Goal: Transaction & Acquisition: Purchase product/service

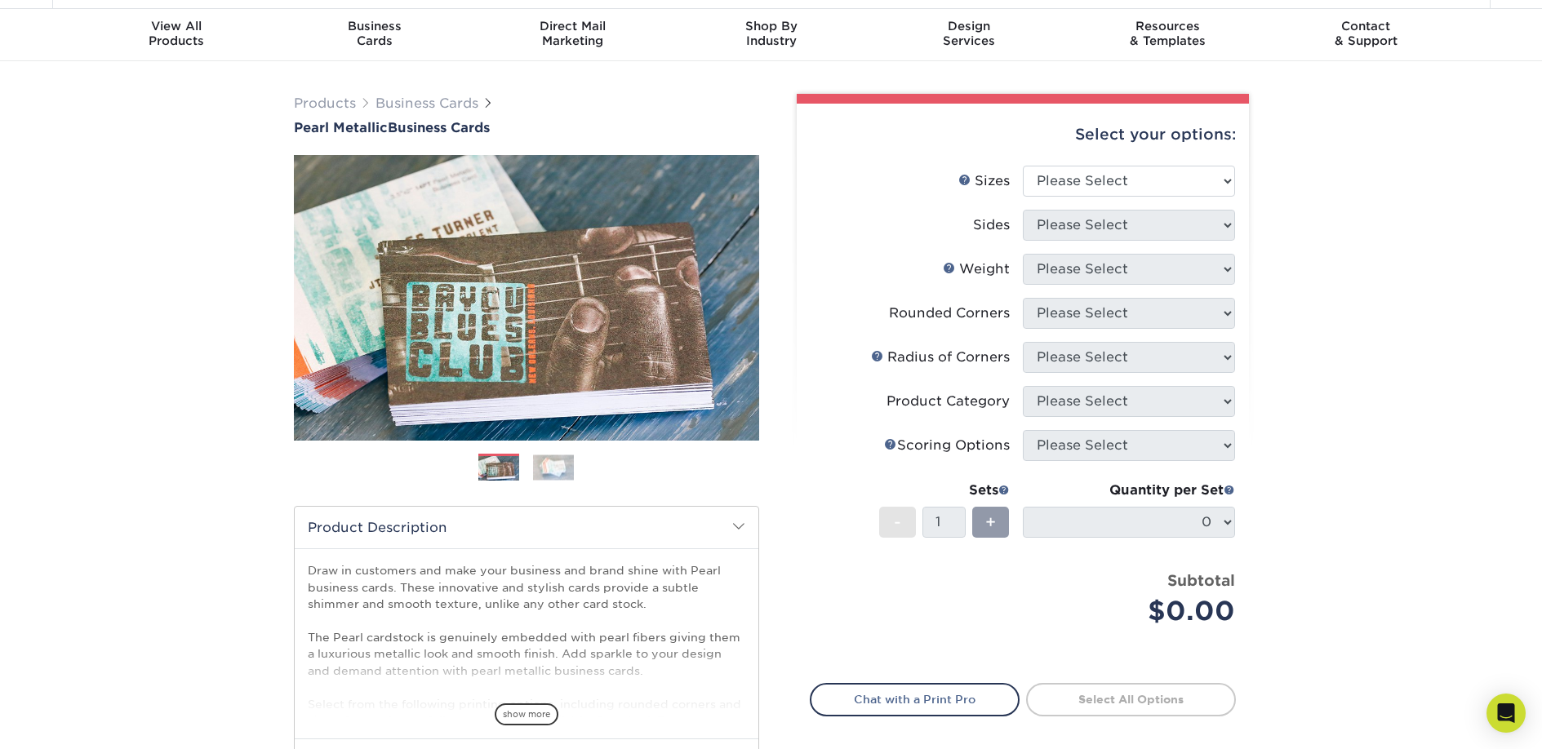
scroll to position [46, 0]
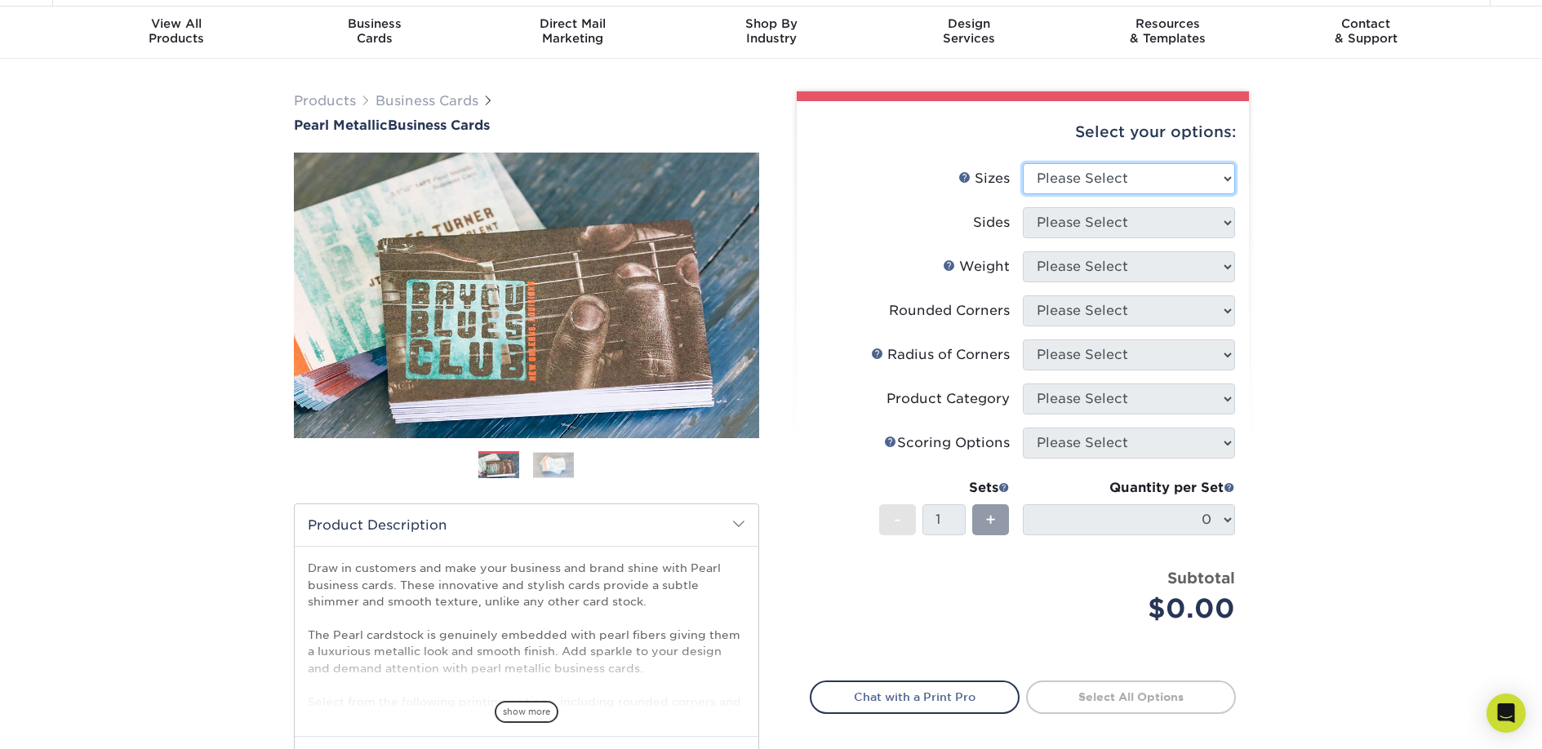
click at [1229, 189] on select "Please Select 1.5" x 3.5" - Mini 1.75" x 3.5" - Mini 2" x 2" - Square 2" x 3" -…" at bounding box center [1129, 178] width 212 height 31
select select "2.00x3.50"
click at [1023, 163] on select "Please Select 1.5" x 3.5" - Mini 1.75" x 3.5" - Mini 2" x 2" - Square 2" x 3" -…" at bounding box center [1129, 178] width 212 height 31
click at [1212, 227] on select "Please Select Print Both Sides Print Front Only" at bounding box center [1129, 222] width 212 height 31
select select "13abbda7-1d64-4f25-8bb2-c179b224825d"
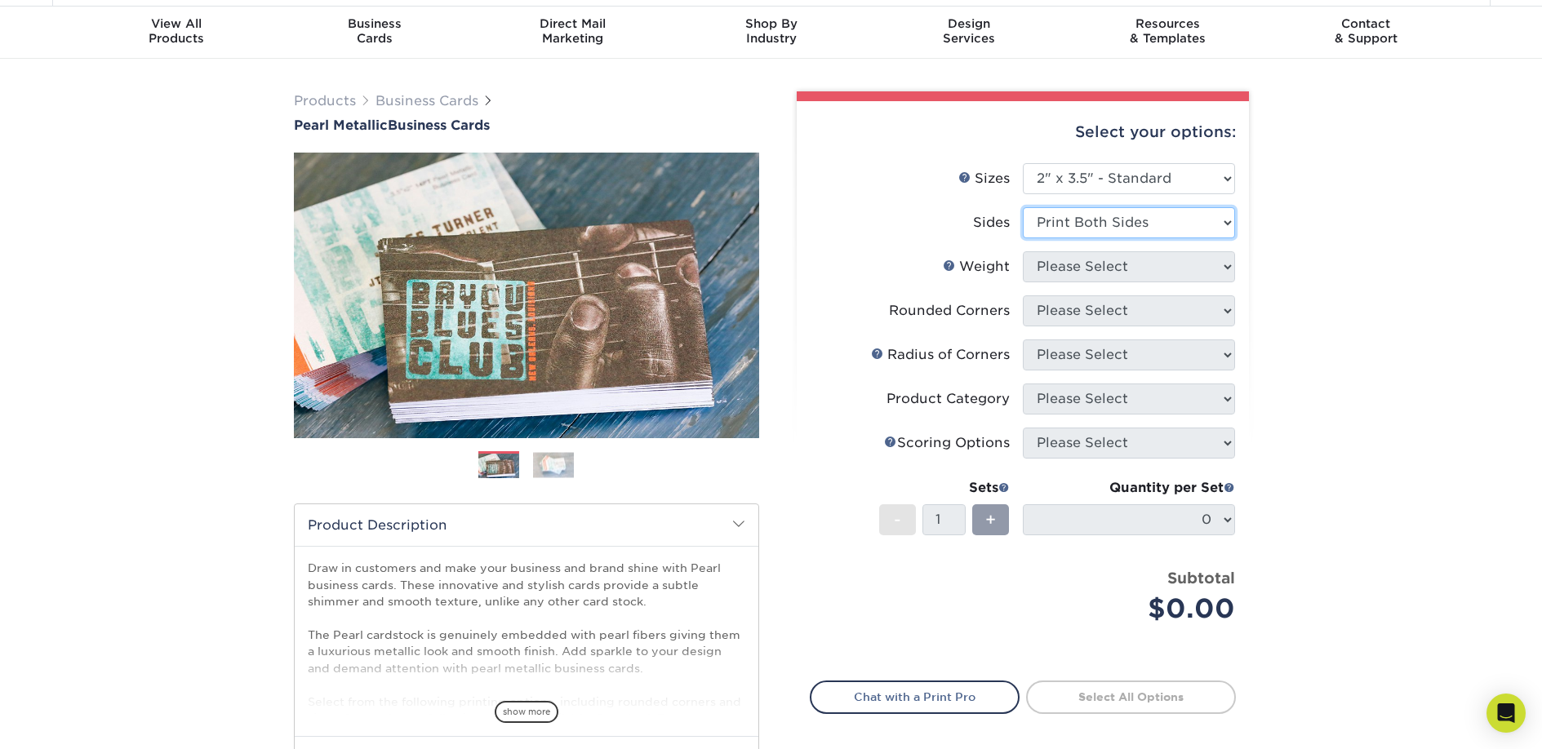
click at [1023, 207] on select "Please Select Print Both Sides Print Front Only" at bounding box center [1129, 222] width 212 height 31
click at [1223, 270] on select "Please Select 14PTPM" at bounding box center [1129, 266] width 212 height 31
select select "14PTPM"
click at [1023, 251] on select "Please Select 14PTPM" at bounding box center [1129, 266] width 212 height 31
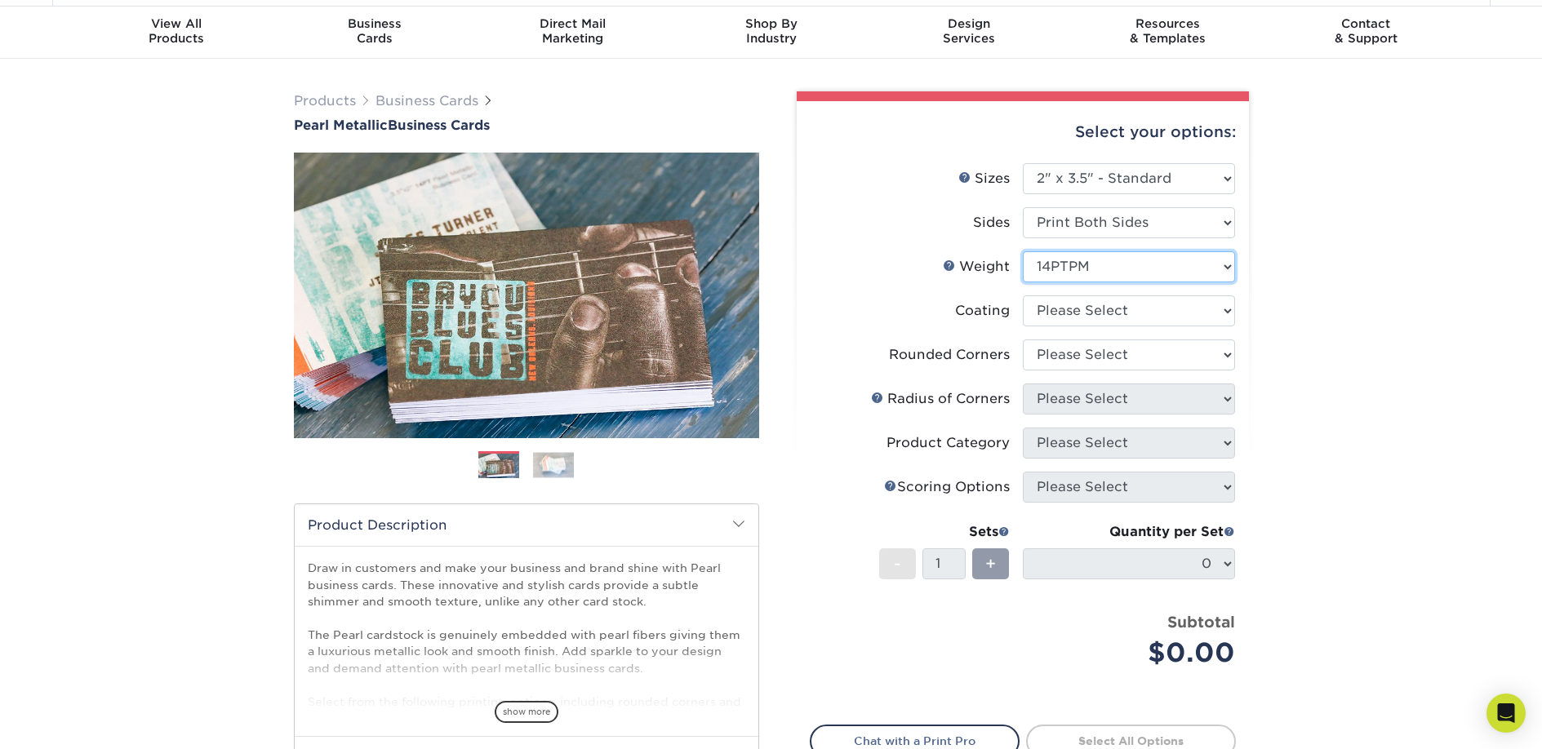
scroll to position [47, 0]
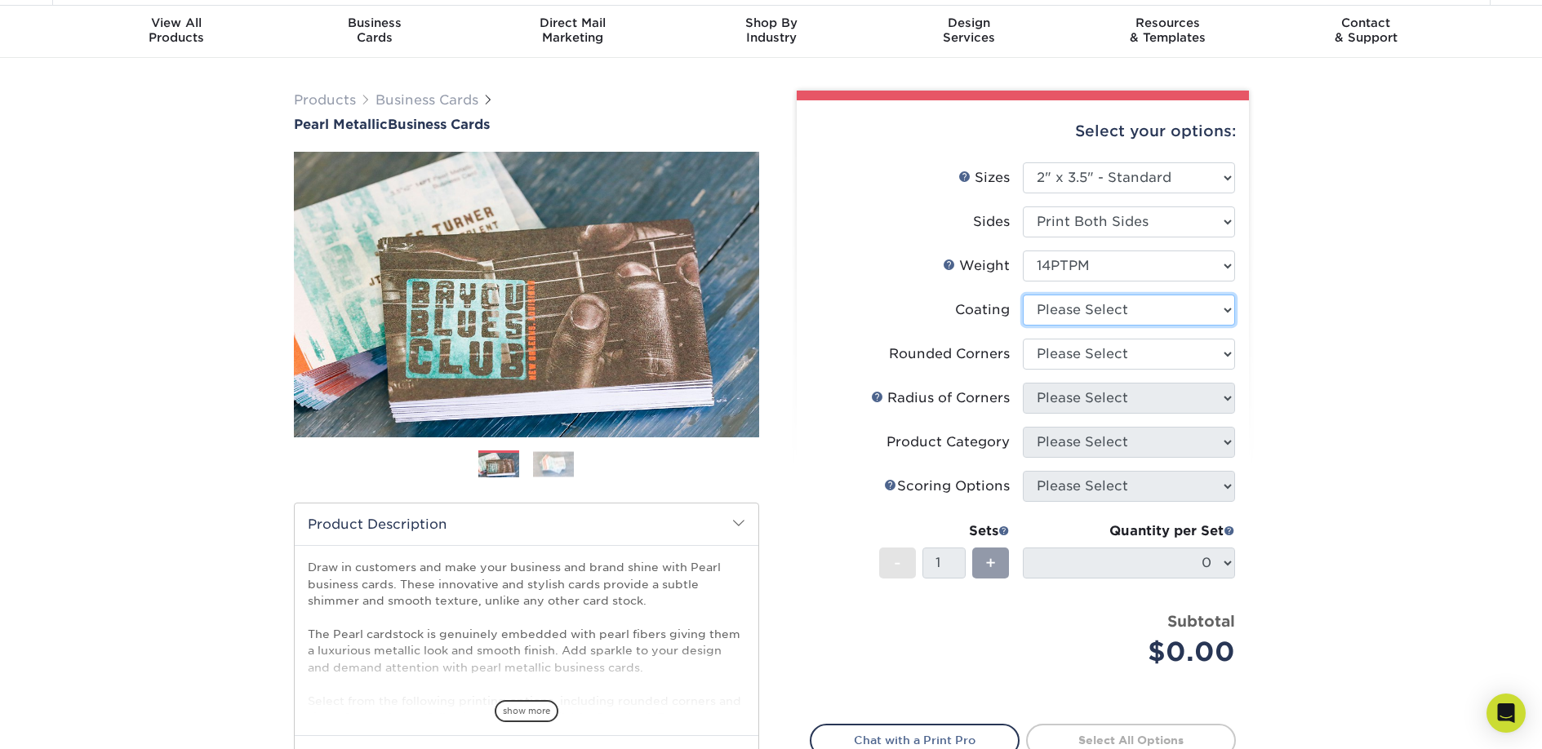
click at [1196, 317] on select at bounding box center [1129, 310] width 212 height 31
select select "3e7618de-abca-4bda-9f97-8b9129e913d8"
click at [1023, 295] on select at bounding box center [1129, 310] width 212 height 31
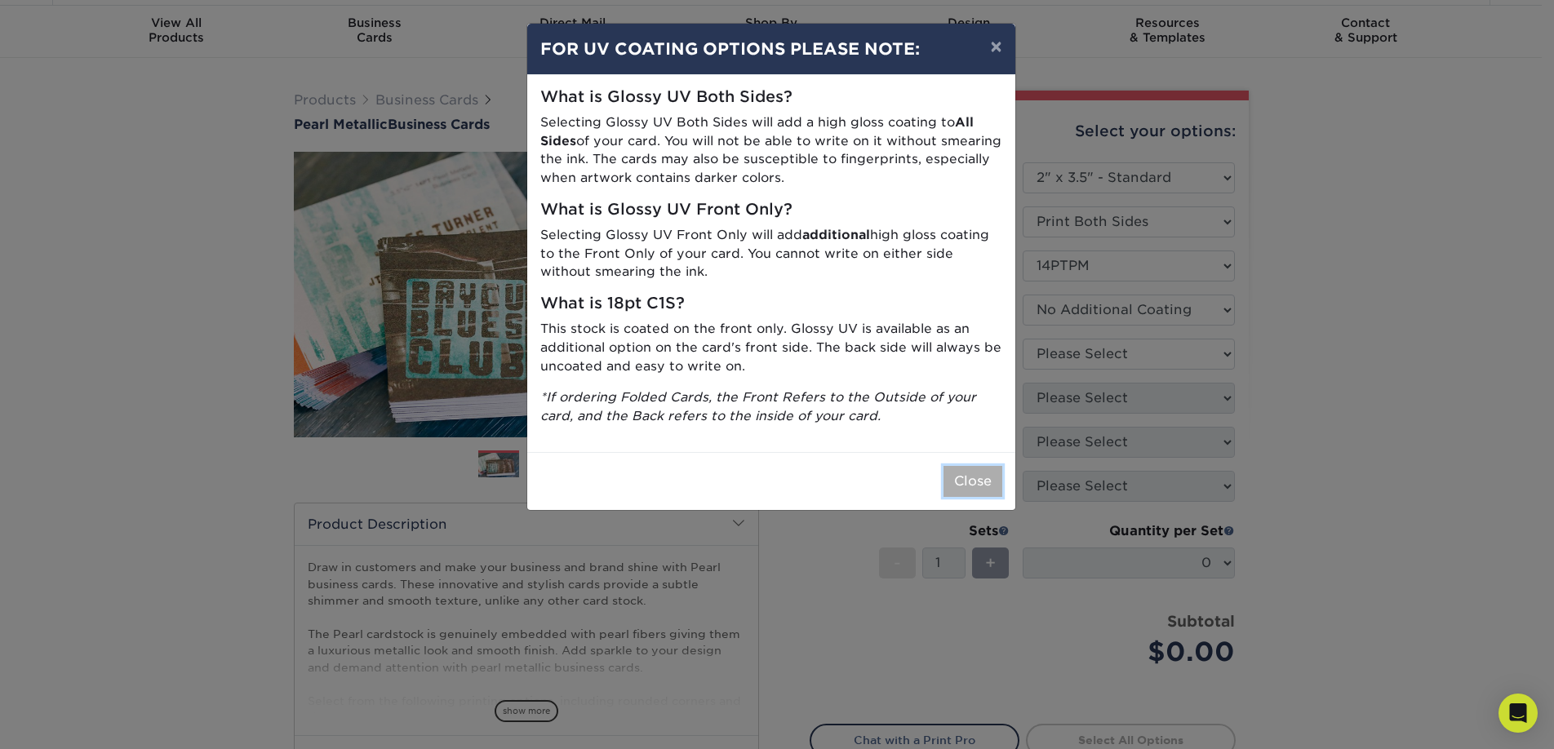
click at [964, 487] on button "Close" at bounding box center [972, 481] width 59 height 31
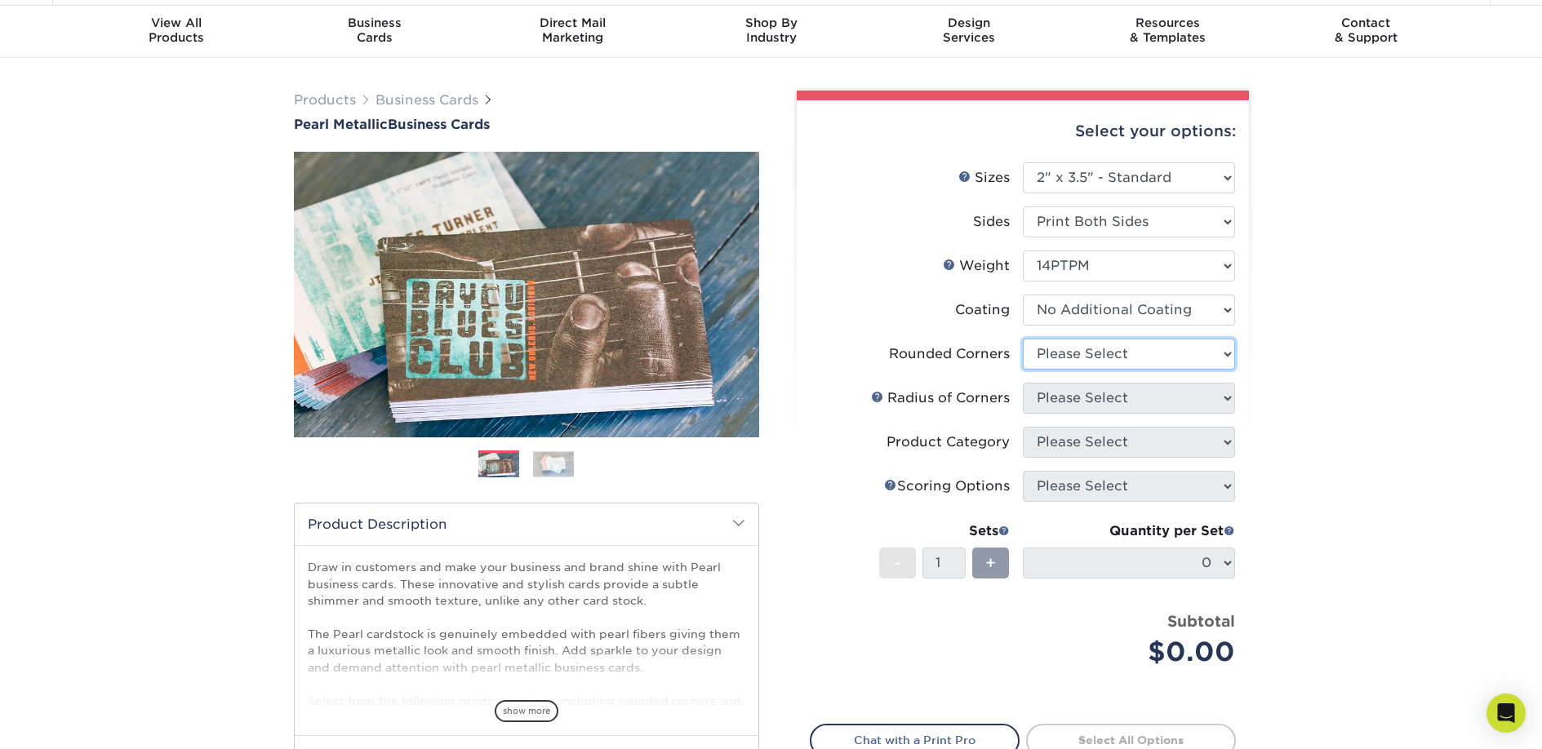
click at [1191, 357] on select "Please Select Yes - Round 2 Corners Yes - Round 4 Corners No" at bounding box center [1129, 354] width 212 height 31
select select "7672df9e-0e0a-464d-8e1f-920c575e4da3"
click at [1023, 339] on select "Please Select Yes - Round 2 Corners Yes - Round 4 Corners No" at bounding box center [1129, 354] width 212 height 31
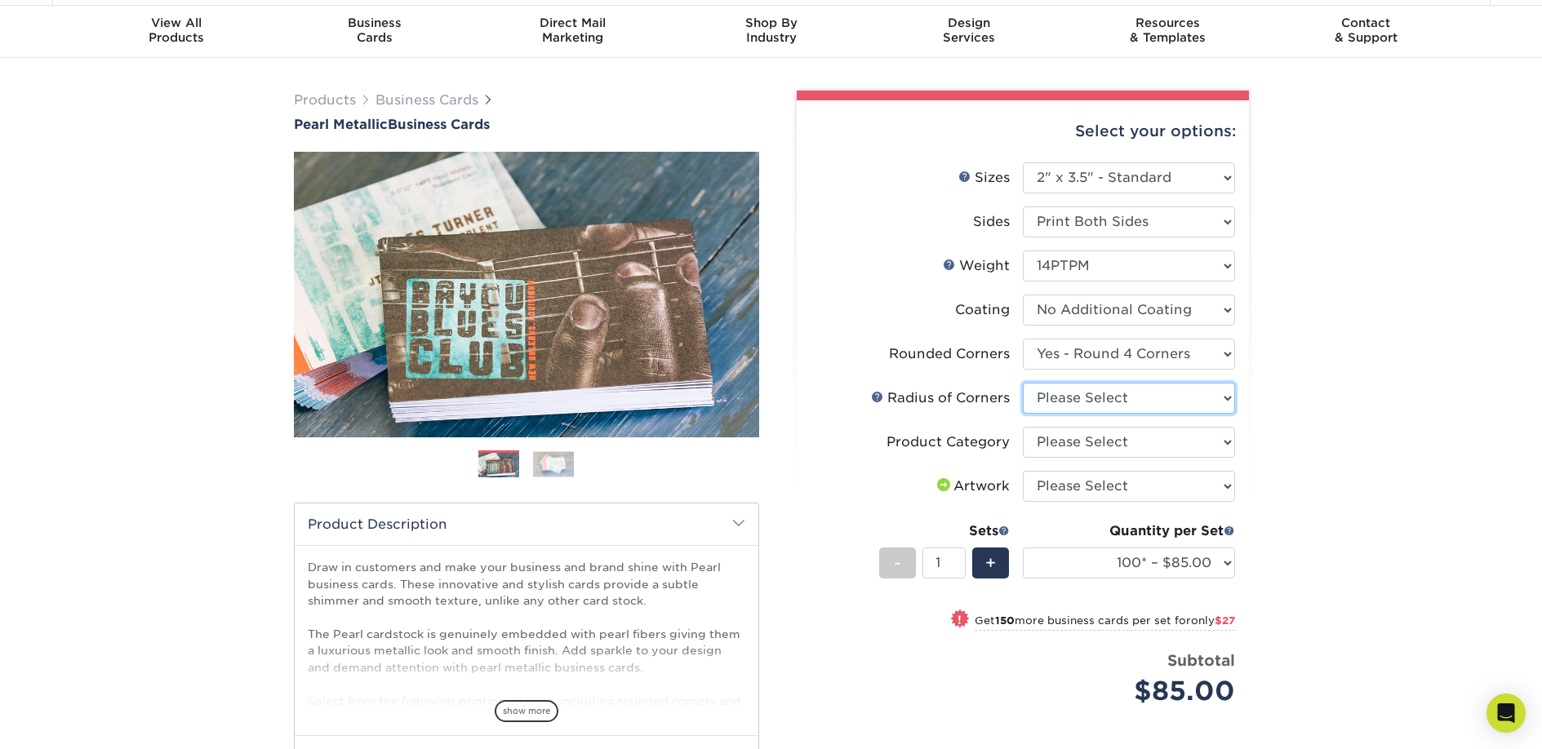
click at [1213, 402] on select "Please Select Rounded 1/8" Rounded 1/4"" at bounding box center [1129, 398] width 212 height 31
click at [1023, 383] on select "Please Select Rounded 1/8" Rounded 1/4"" at bounding box center [1129, 398] width 212 height 31
click at [1201, 403] on select "Please Select Rounded 1/8" Rounded 1/4"" at bounding box center [1129, 398] width 212 height 31
select select "589680c7-ee9a-431b-9d12-d7aeb1386a97"
click at [1023, 383] on select "Please Select Rounded 1/8" Rounded 1/4"" at bounding box center [1129, 398] width 212 height 31
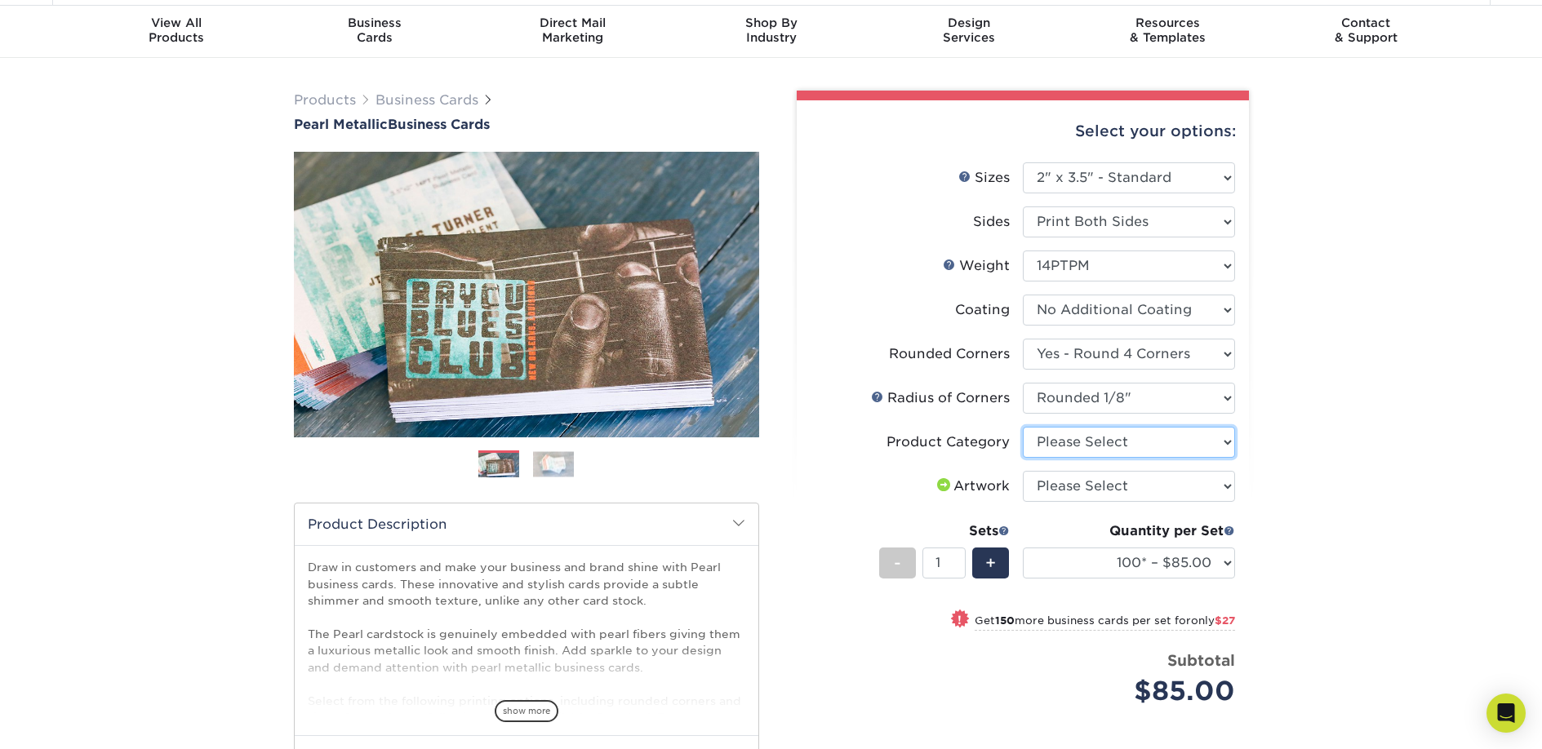
click at [1112, 448] on select "Please Select Business Cards" at bounding box center [1129, 442] width 212 height 31
select select "3b5148f1-0588-4f88-a218-97bcfdce65c1"
click at [1023, 427] on select "Please Select Business Cards" at bounding box center [1129, 442] width 212 height 31
click at [1165, 490] on select "Please Select I will upload files I need a design - $100" at bounding box center [1129, 486] width 212 height 31
select select "upload"
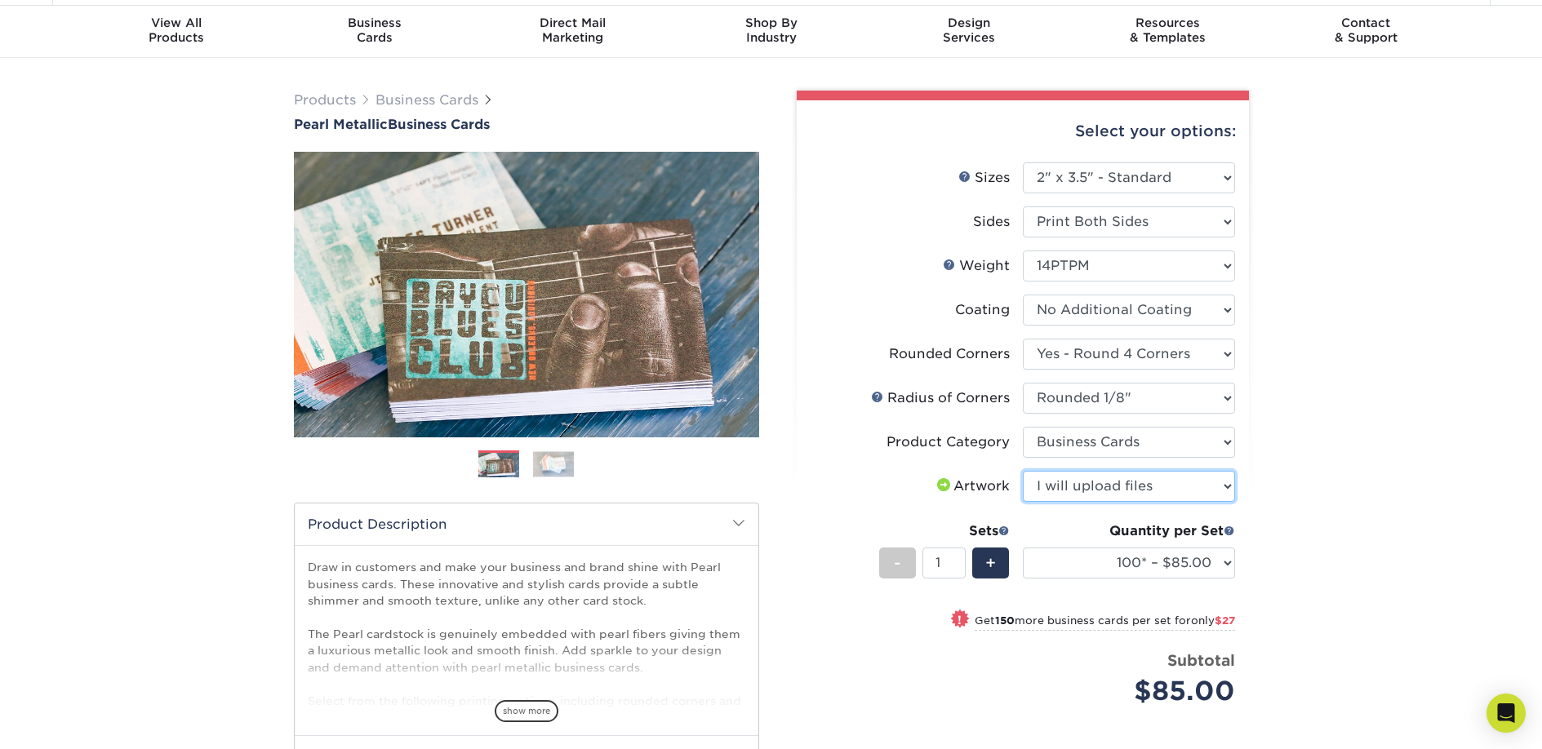
click at [1023, 471] on select "Please Select I will upload files I need a design - $100" at bounding box center [1129, 486] width 212 height 31
click at [1228, 560] on select "100* – $85.00 250* – $112.00 500* – $163.00 1000* – $298.00" at bounding box center [1129, 563] width 212 height 31
select select "250* – $112.00"
click at [1023, 548] on select "100* – $85.00 250* – $112.00 500* – $163.00 1000* – $298.00" at bounding box center [1129, 563] width 212 height 31
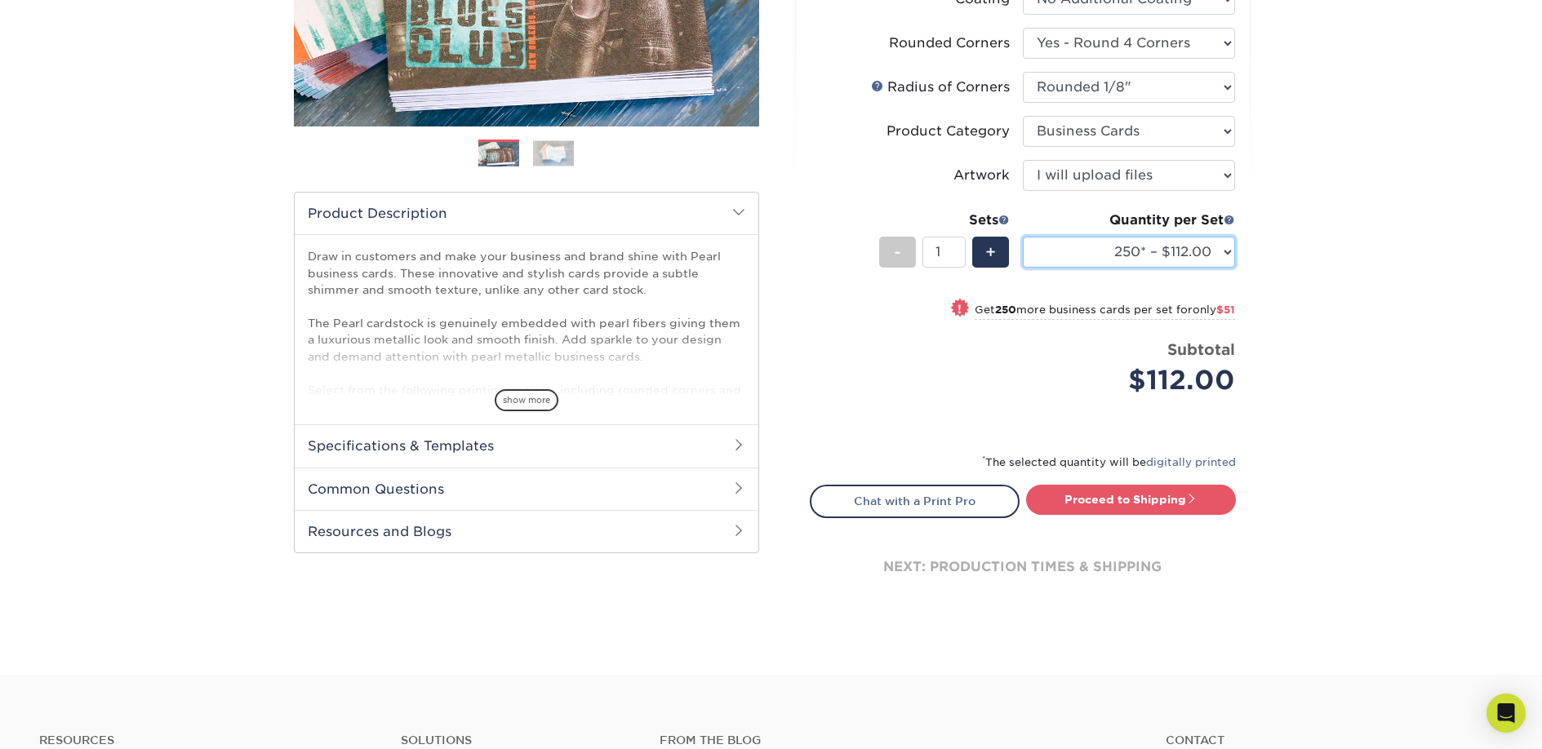
scroll to position [480, 0]
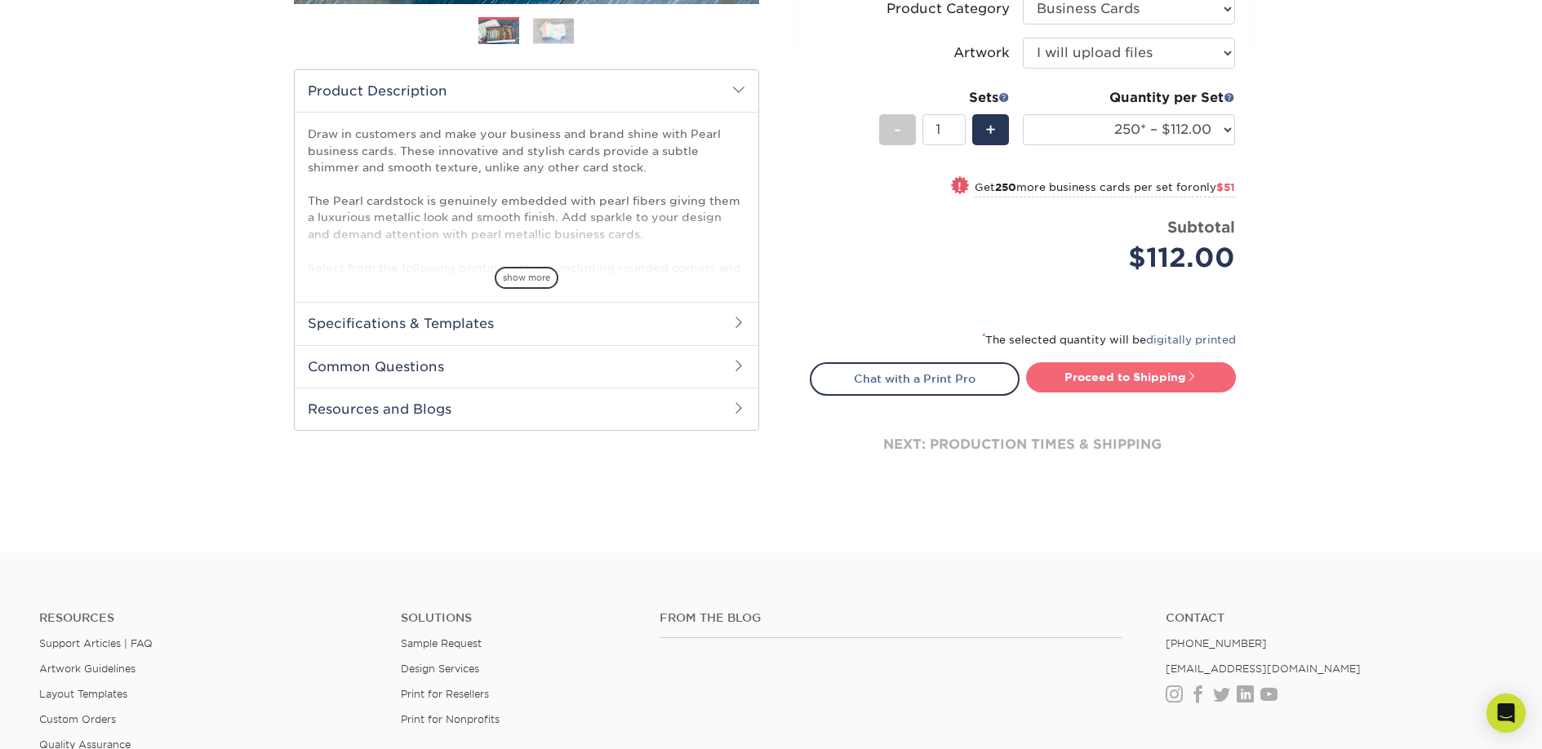
click at [1147, 375] on link "Proceed to Shipping" at bounding box center [1131, 376] width 210 height 29
type input "Set 1"
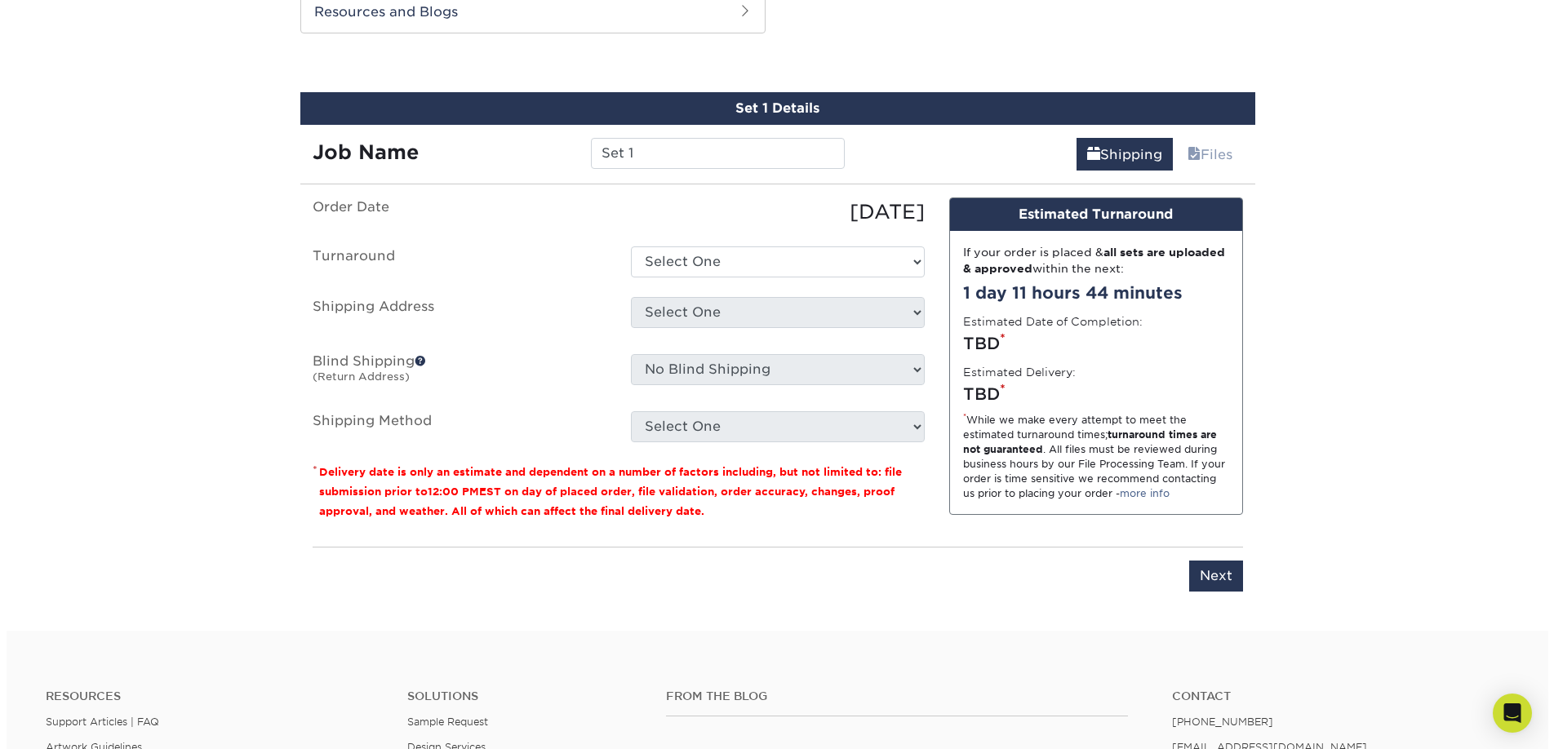
scroll to position [887, 0]
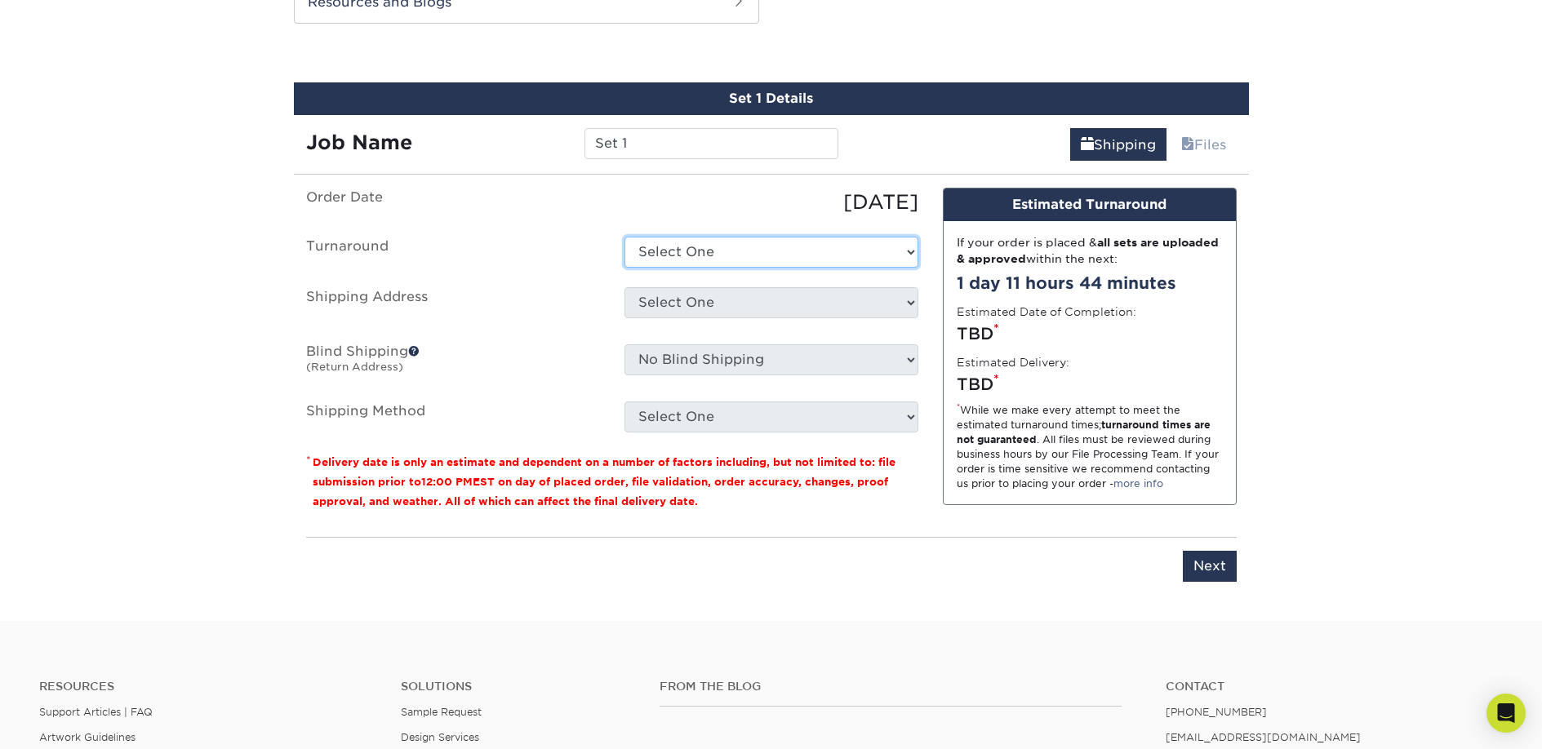
click at [828, 255] on select "Select One 2-4 Business Days 2 Day Next Business Day" at bounding box center [771, 252] width 294 height 31
select select "1fd75b83-2822-4be5-a165-43ded0ed388f"
click at [624, 237] on select "Select One 2-4 Business Days 2 Day Next Business Day" at bounding box center [771, 252] width 294 height 31
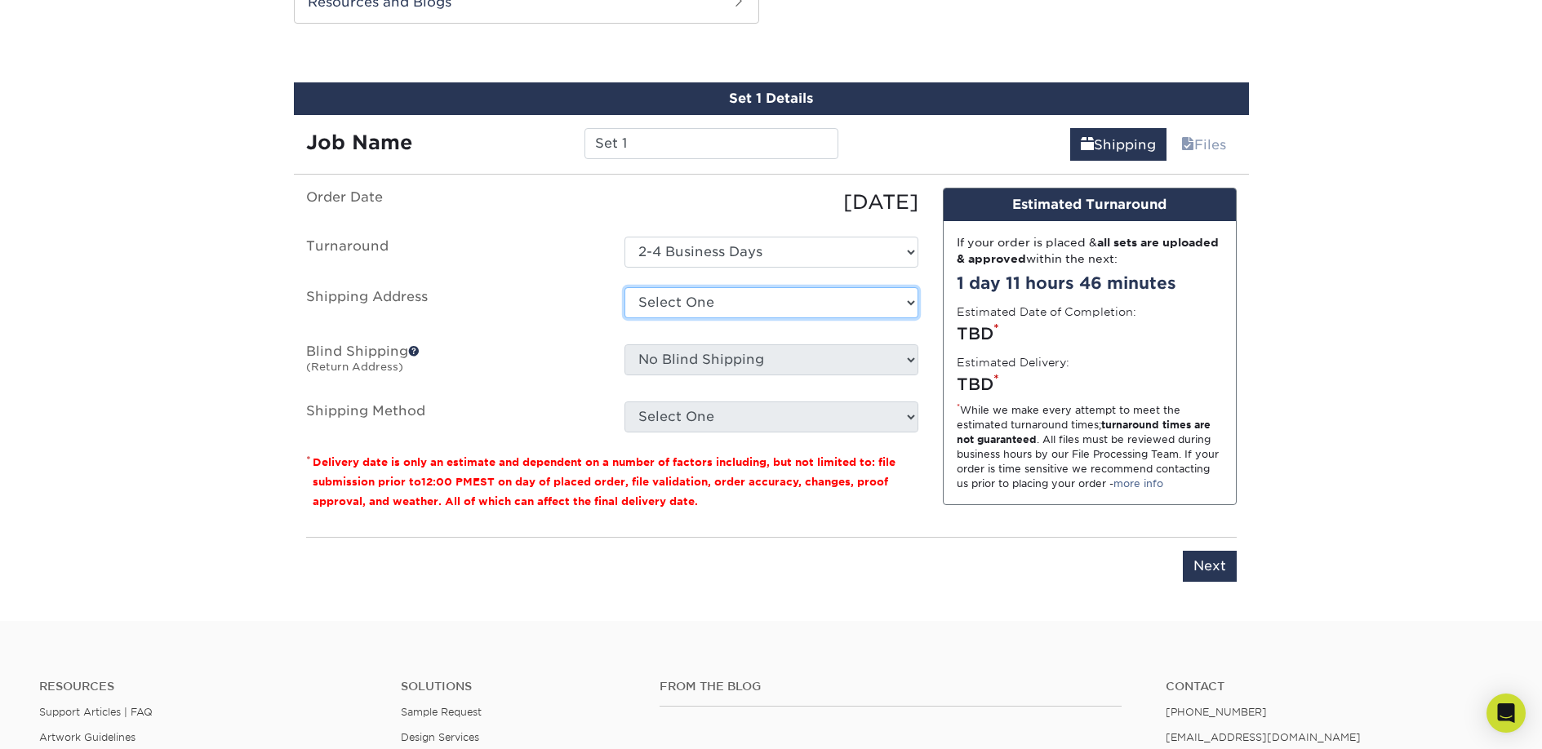
click at [786, 306] on select "Select One + Add New Address - Login" at bounding box center [771, 302] width 294 height 31
select select "newaddress"
click at [624, 287] on select "Select One + Add New Address - Login" at bounding box center [771, 302] width 294 height 31
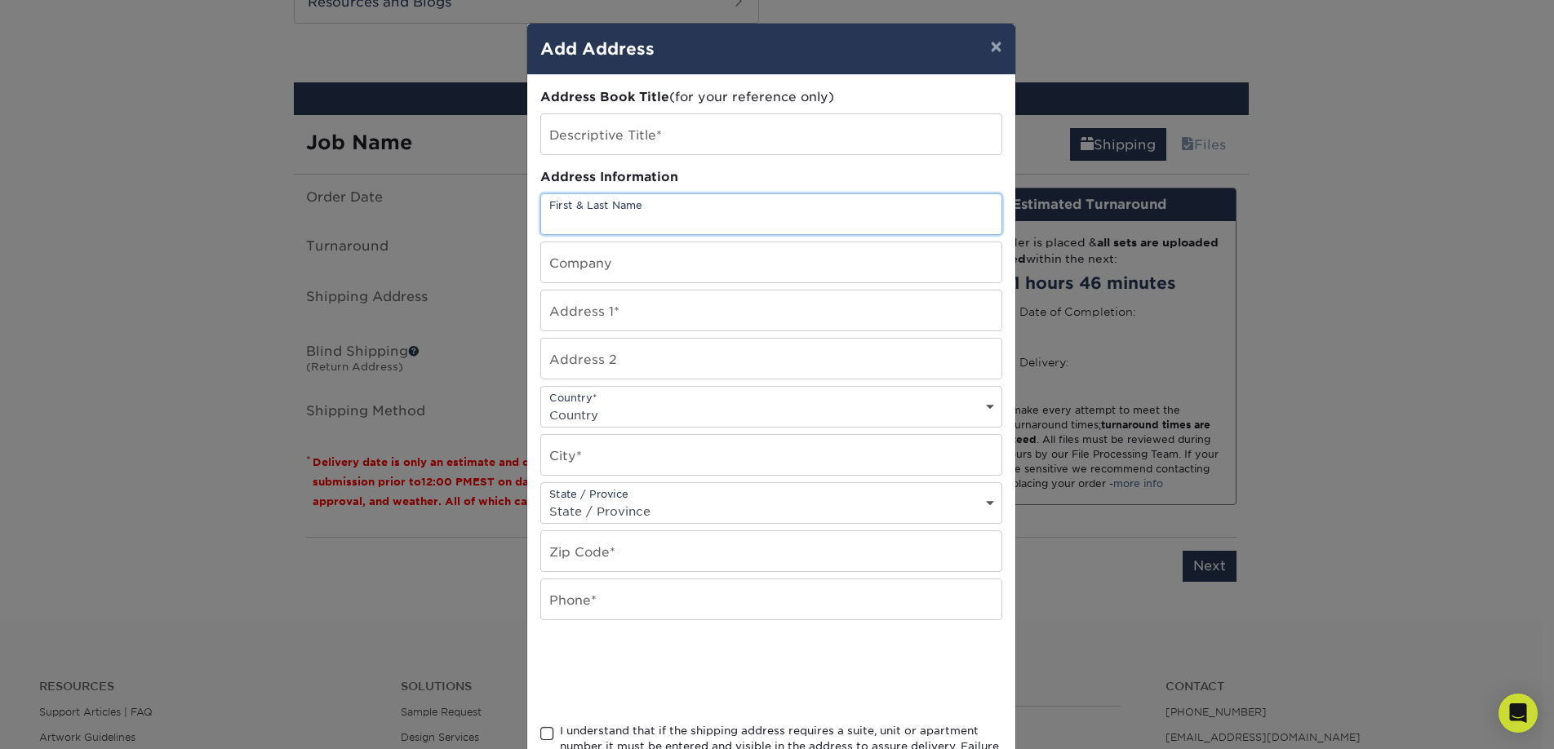
click at [699, 210] on input "text" at bounding box center [771, 214] width 460 height 40
type input "[PERSON_NAME]"
type input "2033 Mantle Ridge Dr."
select select "US"
type input "Indian Trail"
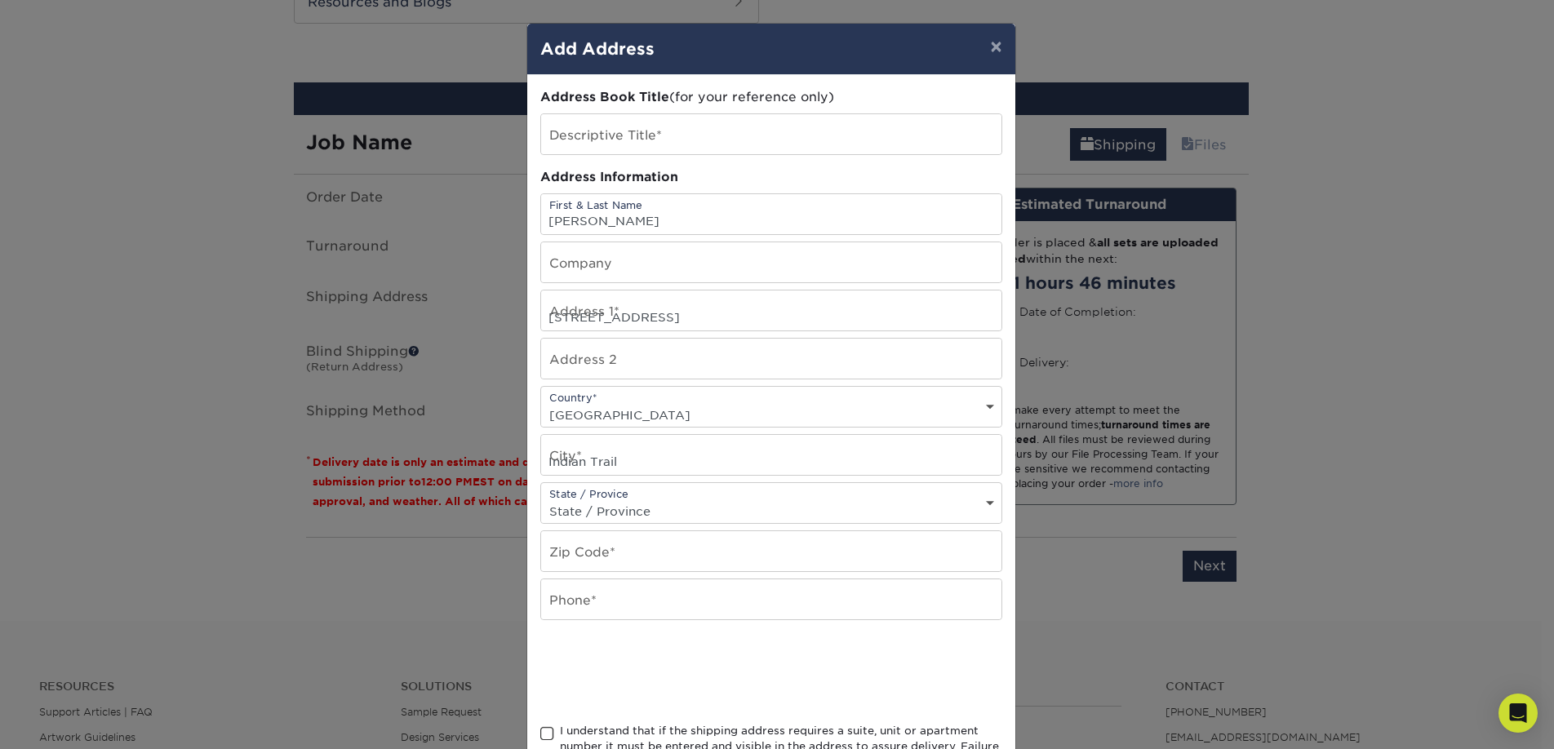
select select "NC"
type input "28079-0589"
type input "7044679608"
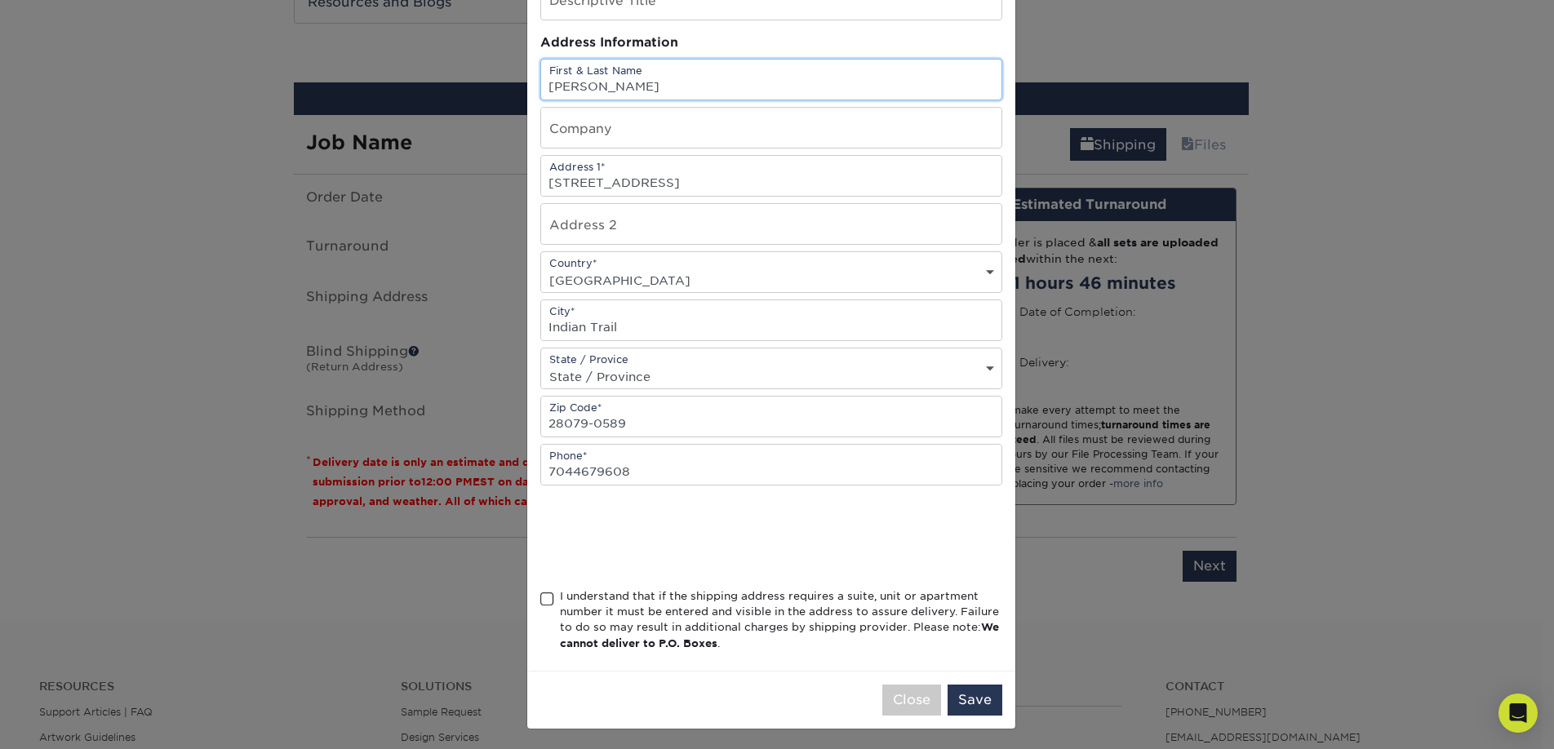
scroll to position [136, 0]
click at [541, 599] on span at bounding box center [547, 598] width 14 height 16
click at [0, 0] on input "I understand that if the shipping address requires a suite, unit or apartment n…" at bounding box center [0, 0] width 0 height 0
click at [965, 700] on button "Save" at bounding box center [975, 698] width 55 height 31
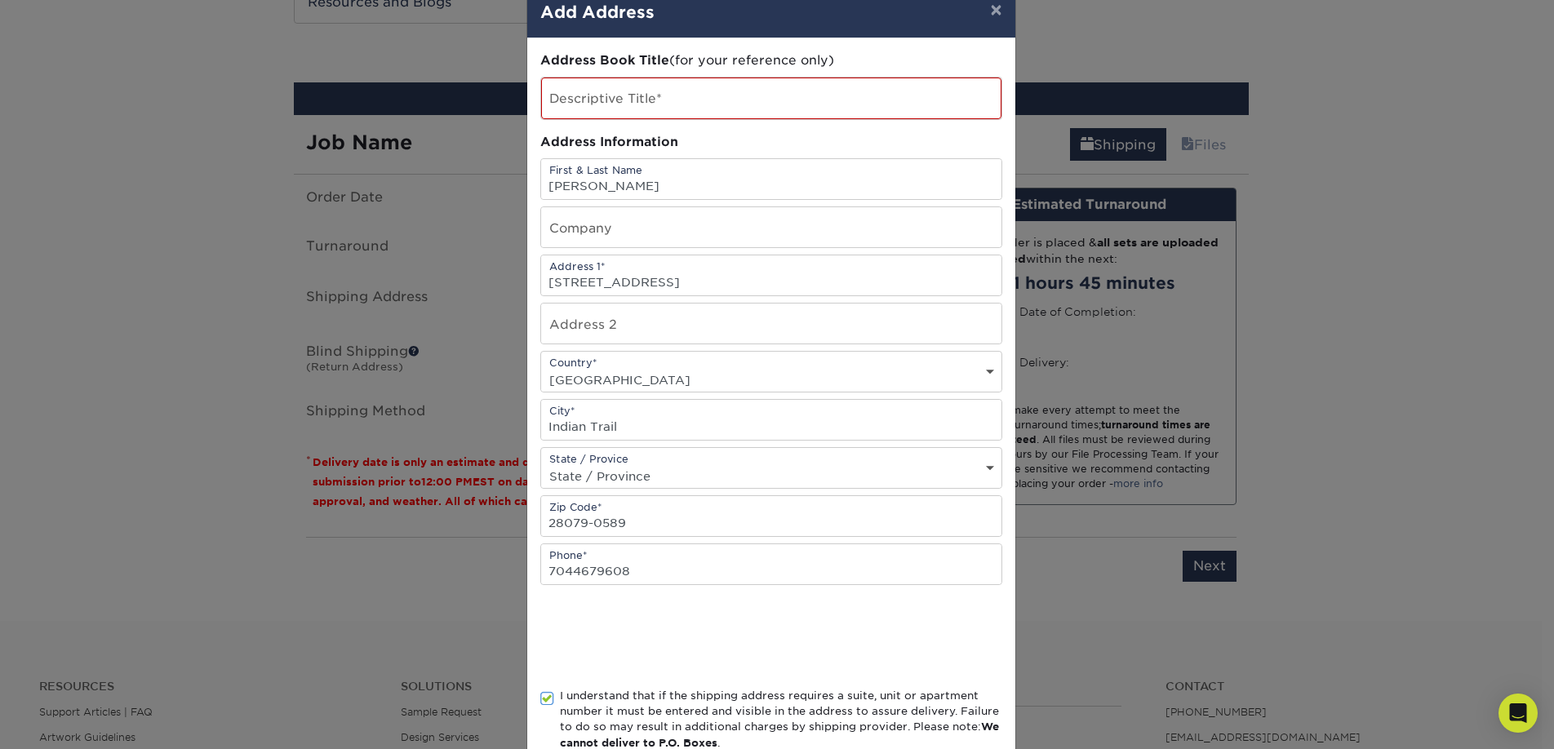
scroll to position [0, 0]
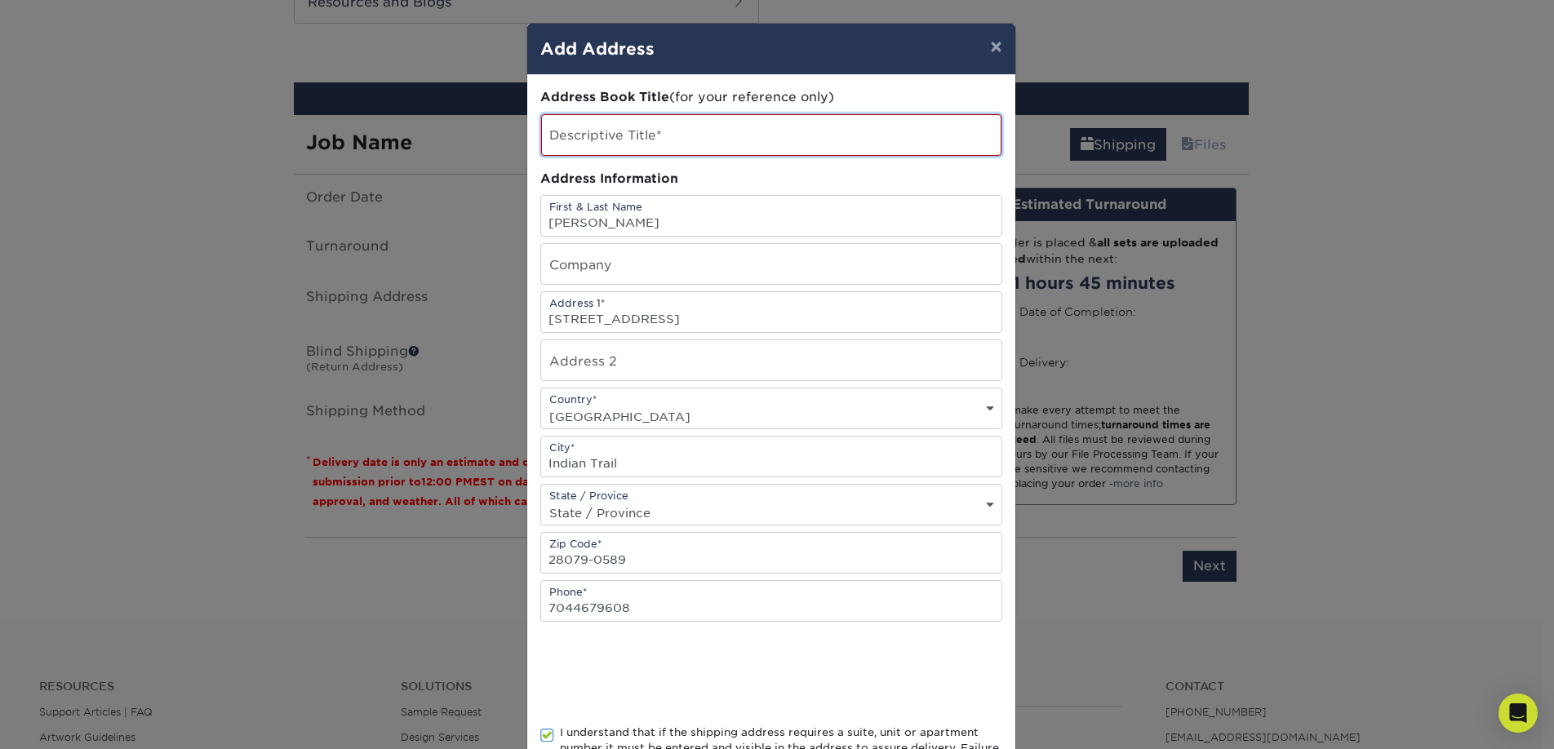
click at [726, 131] on input "text" at bounding box center [771, 135] width 460 height 42
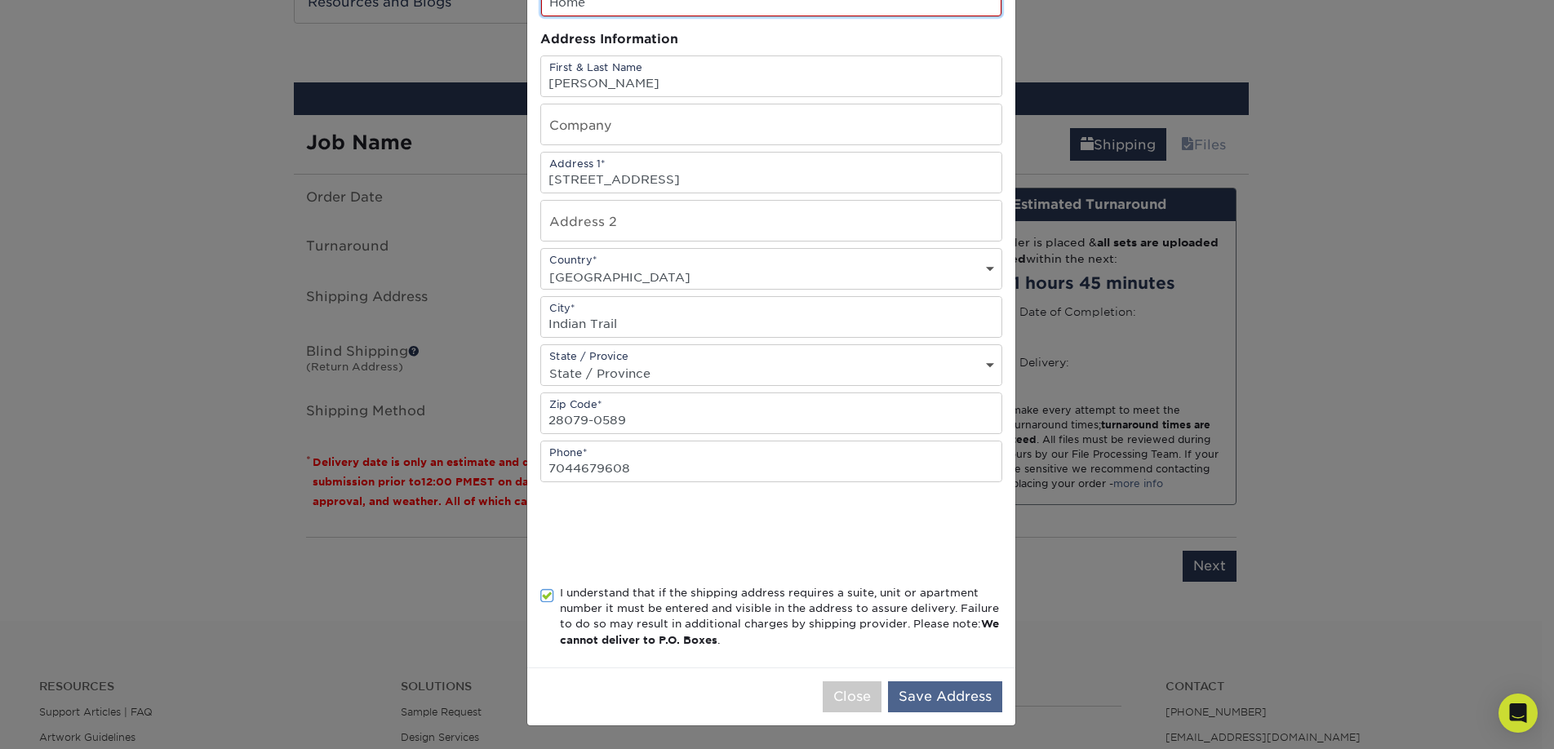
type input "Home"
click at [927, 699] on button "Save Address" at bounding box center [945, 696] width 114 height 31
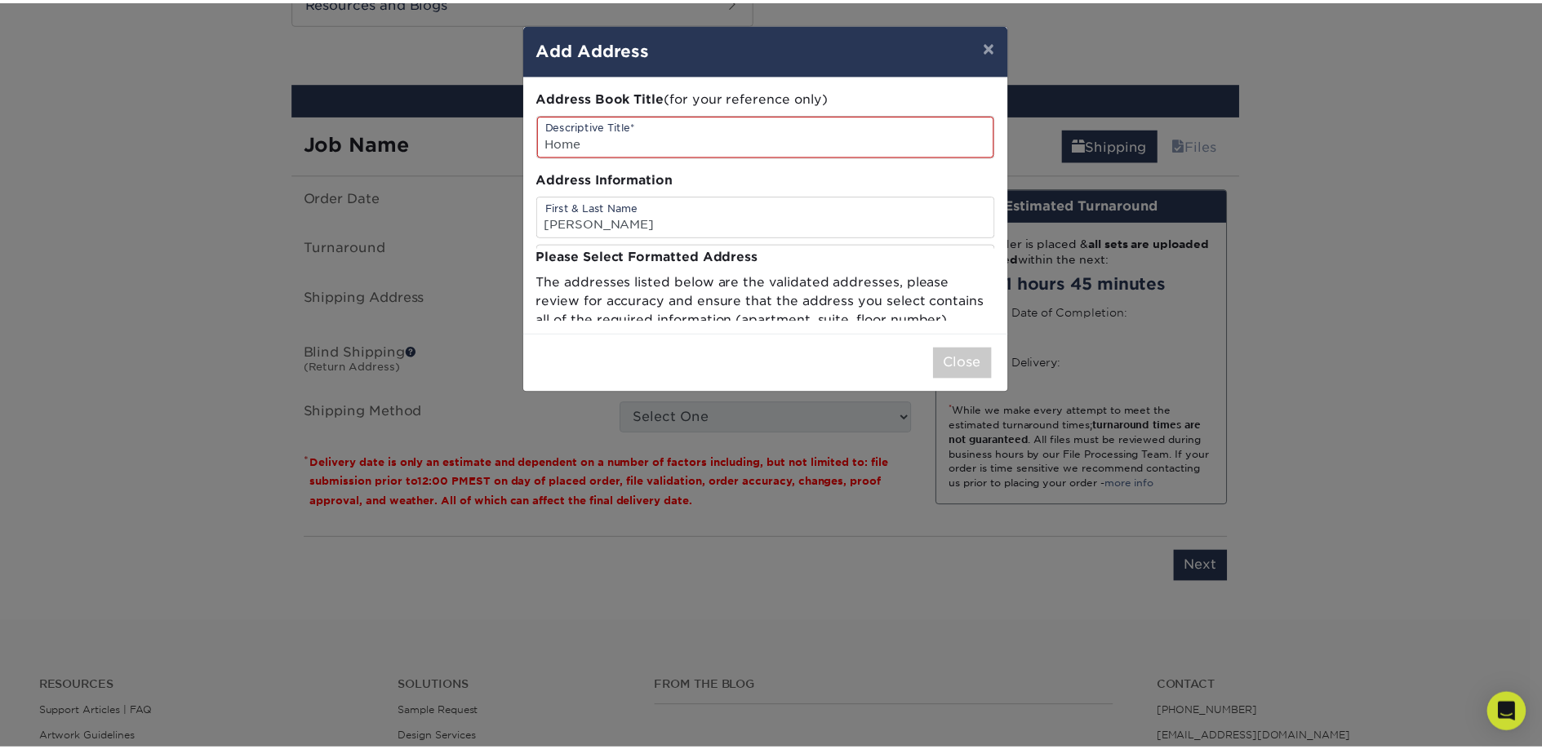
scroll to position [0, 0]
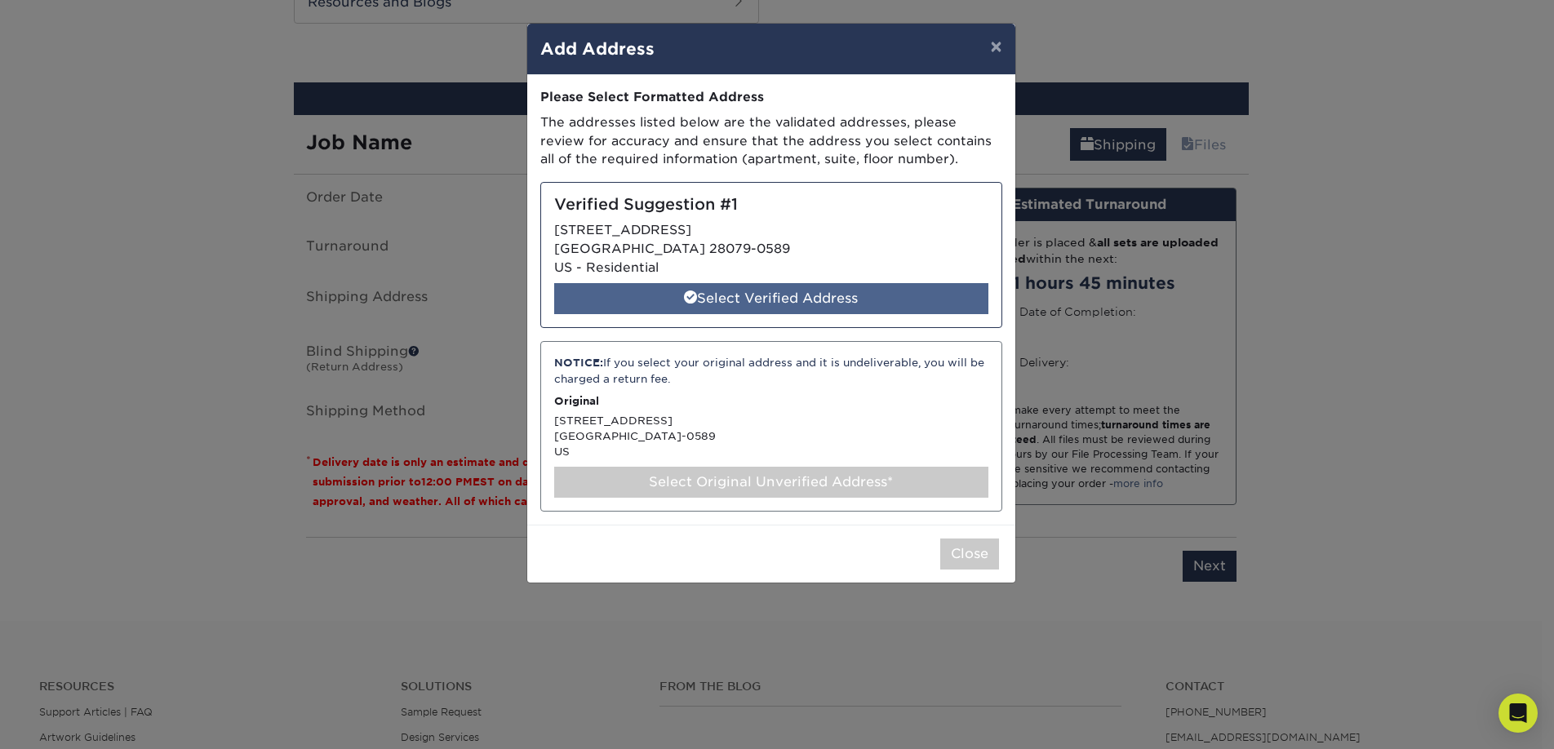
click at [749, 299] on div "Select Verified Address" at bounding box center [771, 298] width 434 height 31
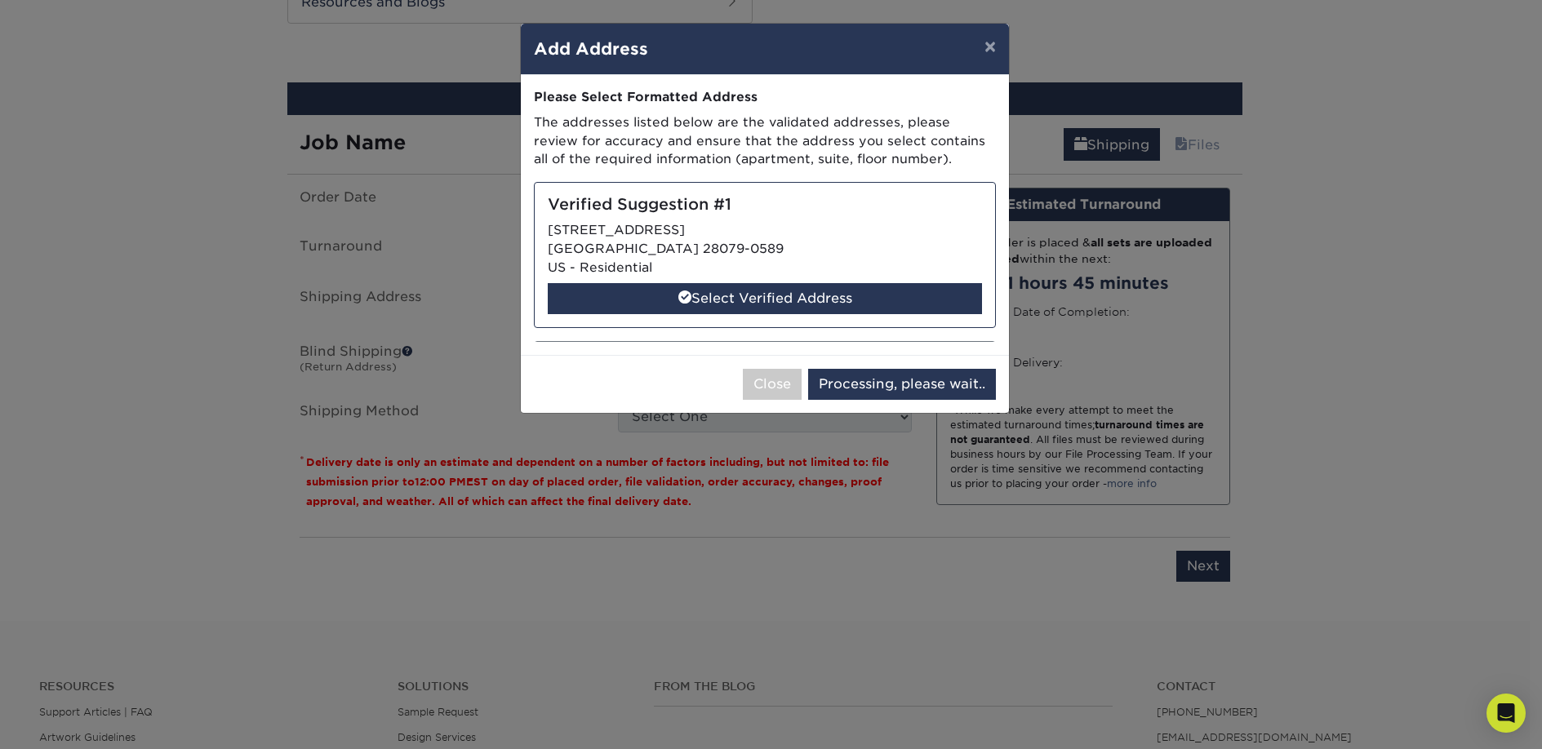
select select "286428"
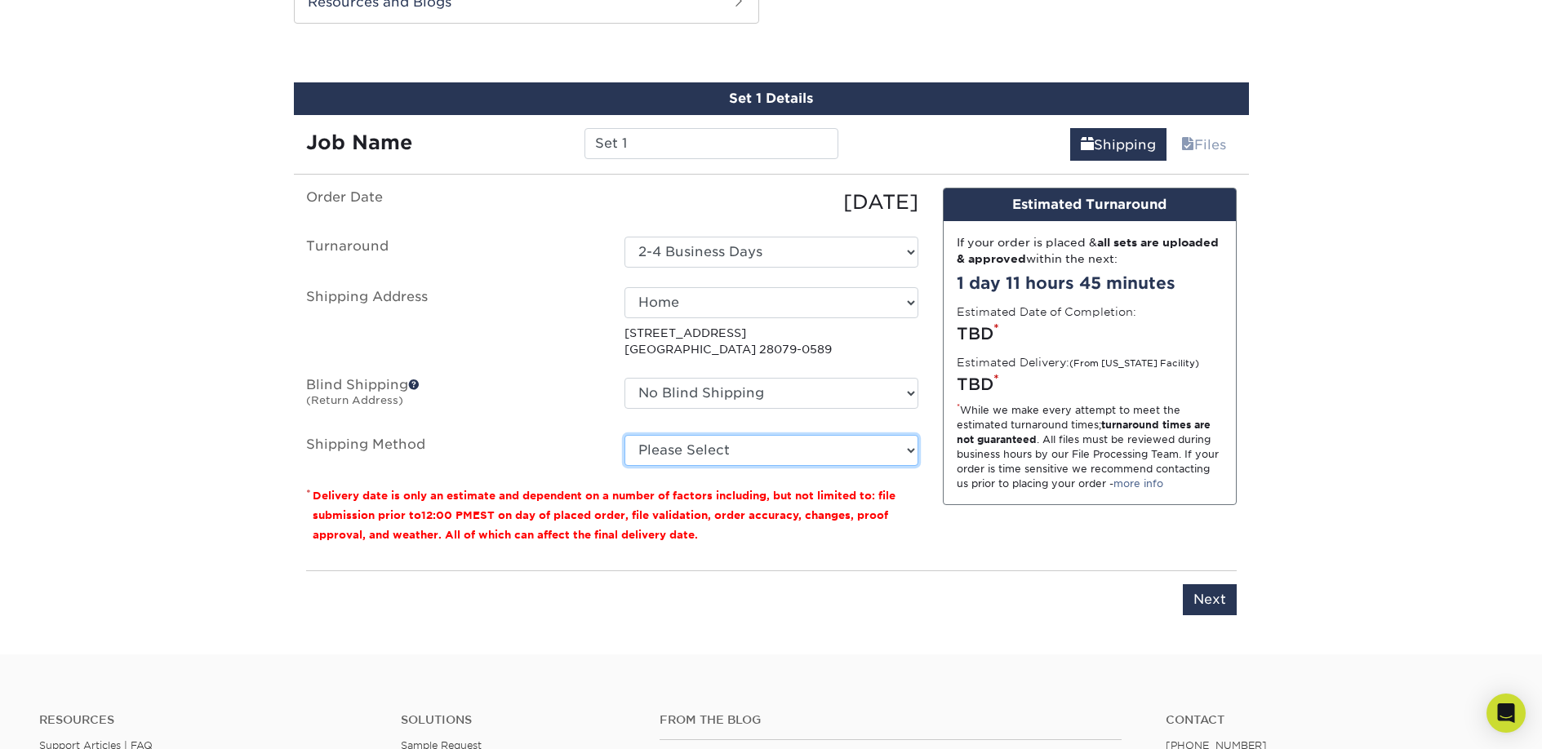
click at [902, 457] on select "Please Select Ground Shipping (+$7.84) 2 Day Air Shipping (+$20.85) 3 Day Shipp…" at bounding box center [771, 450] width 294 height 31
click at [624, 435] on select "Please Select Ground Shipping (+$7.84) 2 Day Air Shipping (+$20.85) 3 Day Shipp…" at bounding box center [771, 450] width 294 height 31
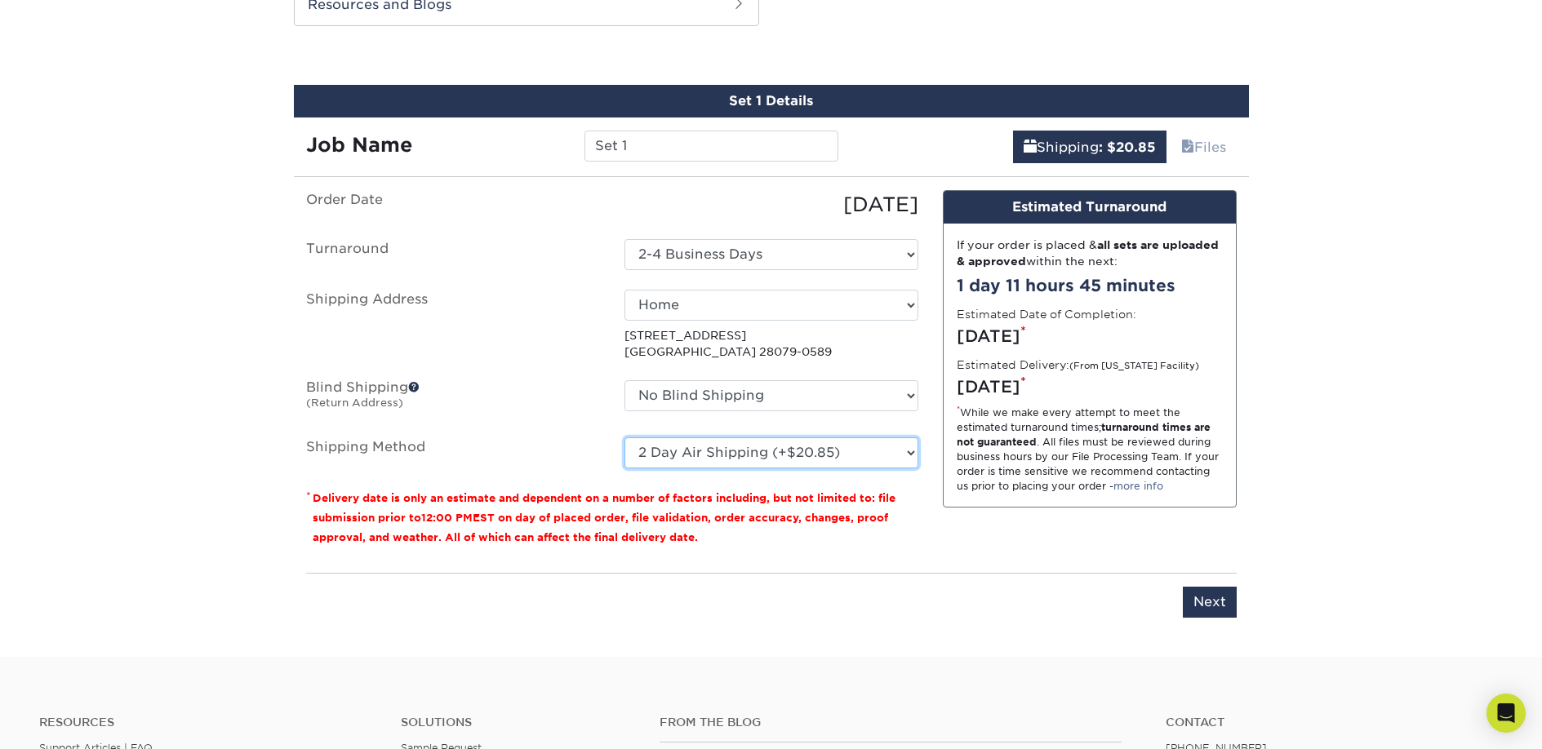
scroll to position [885, 0]
click at [881, 456] on select "Please Select Ground Shipping (+$7.84) 2 Day Air Shipping (+$20.85) 3 Day Shipp…" at bounding box center [771, 452] width 294 height 31
select select "03"
click at [624, 437] on select "Please Select Ground Shipping (+$7.84) 2 Day Air Shipping (+$20.85) 3 Day Shipp…" at bounding box center [771, 452] width 294 height 31
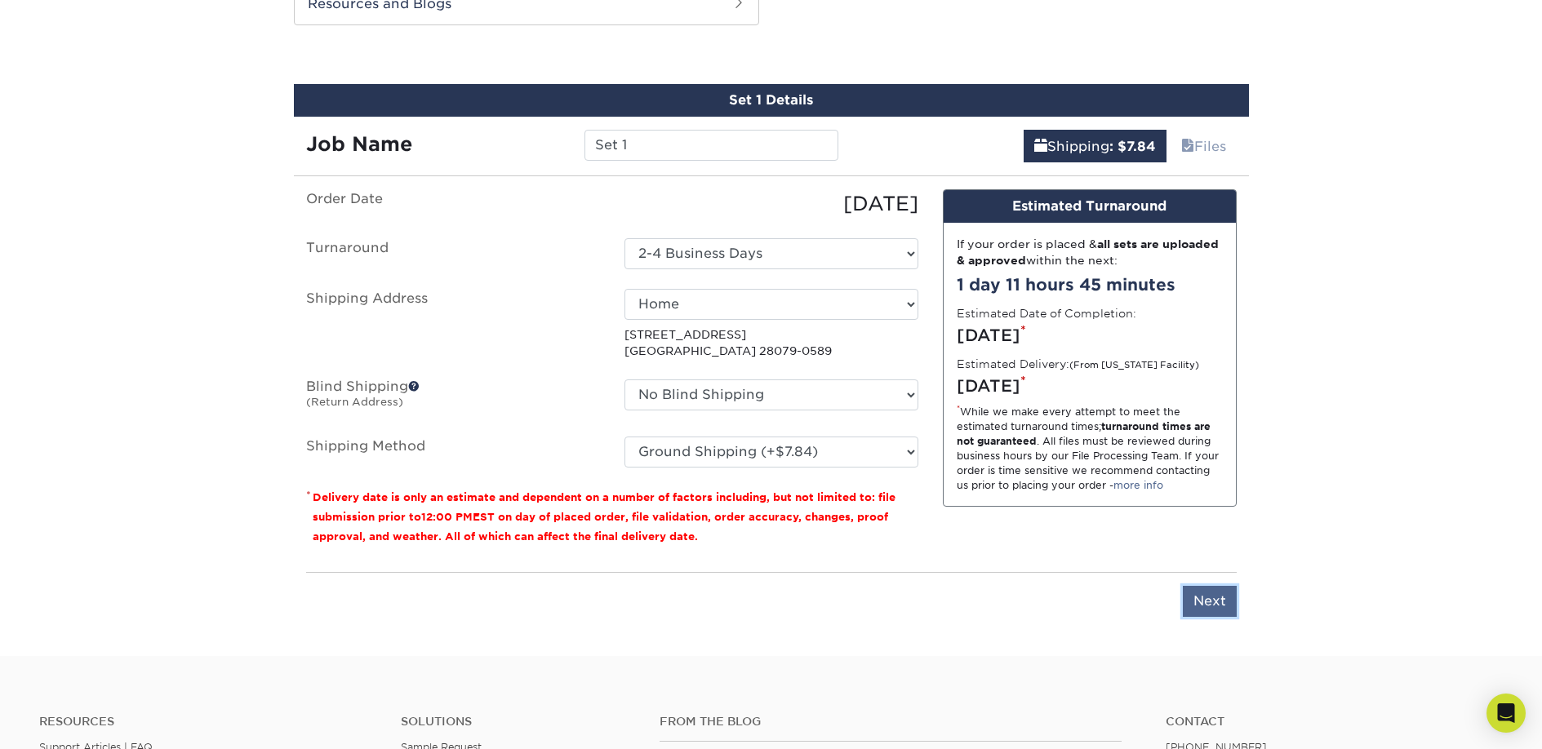
click at [1204, 603] on input "Next" at bounding box center [1210, 601] width 54 height 31
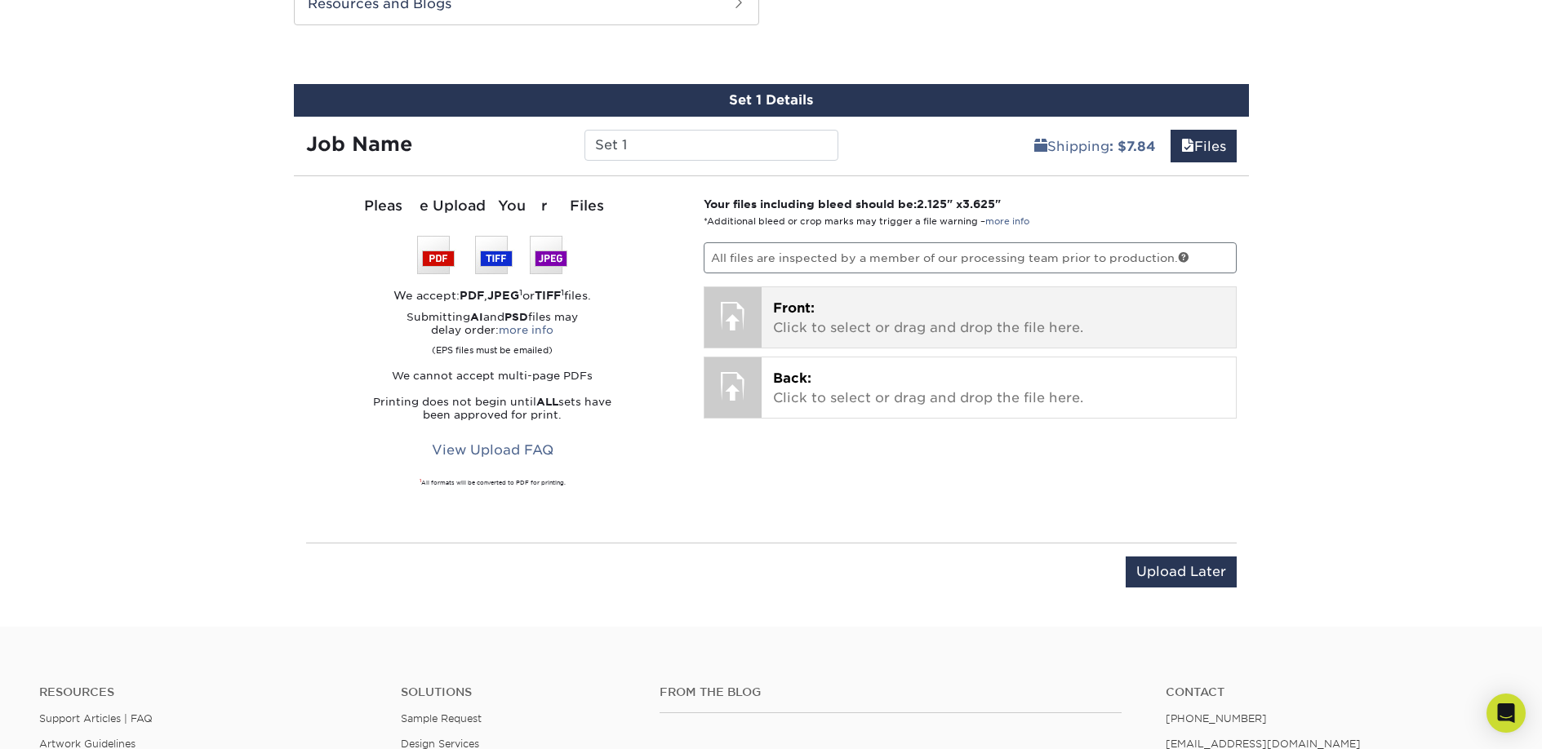
click at [872, 326] on p "Front: Click to select or drag and drop the file here." at bounding box center [998, 318] width 451 height 39
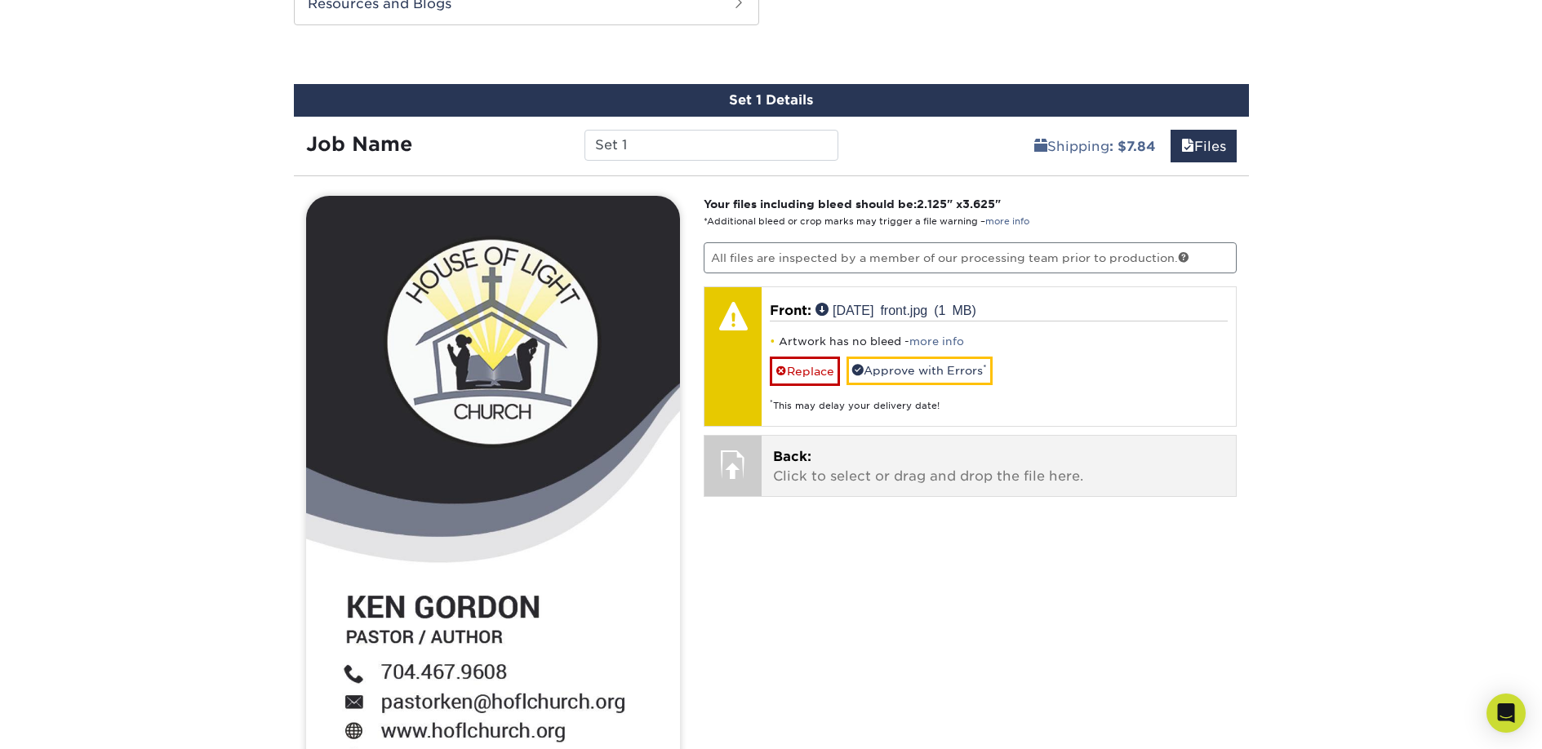
click at [911, 387] on div "* This may delay your delivery date!" at bounding box center [999, 399] width 458 height 27
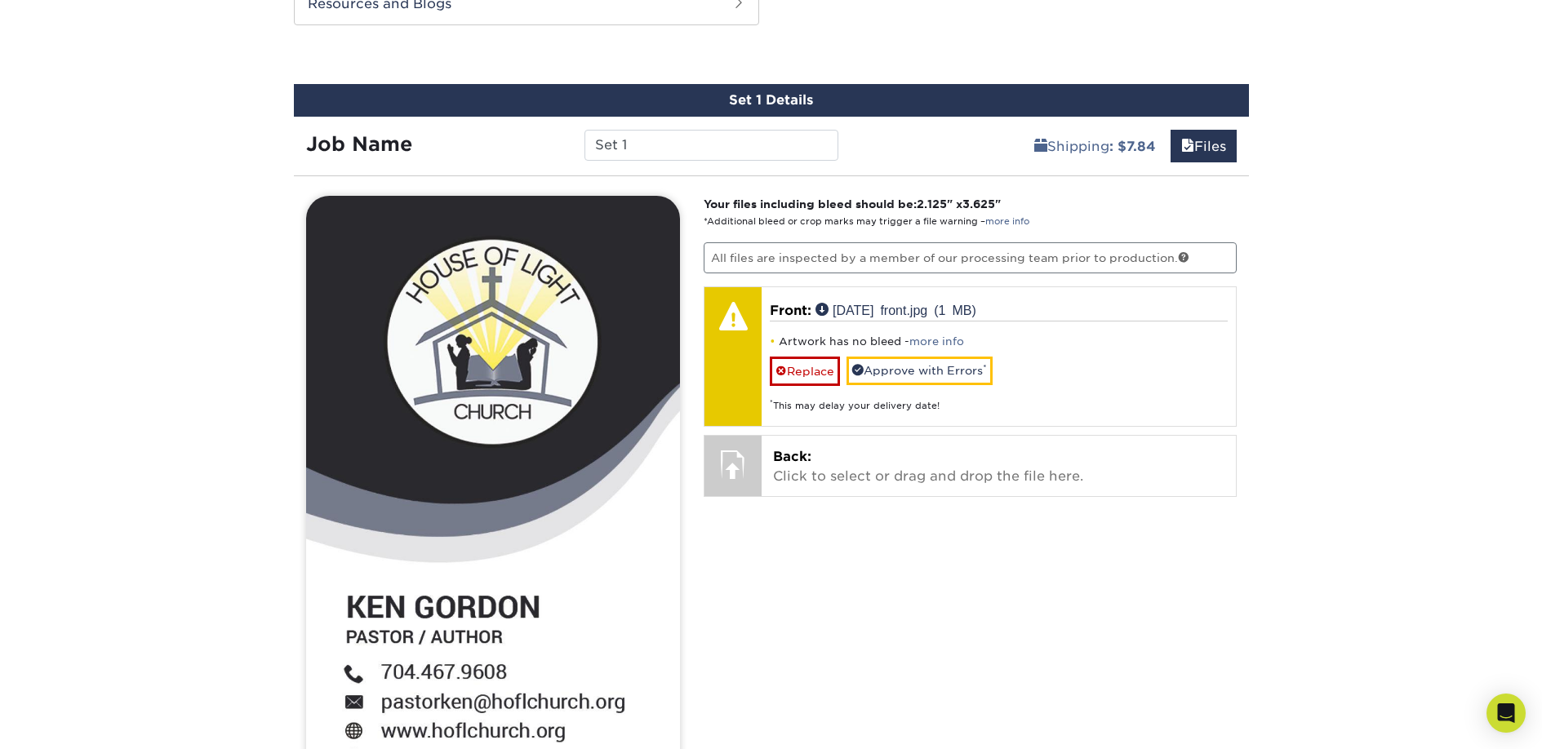
click at [1010, 519] on div "Your files including bleed should be: 2.125 " x 3.625 " *Additional bleed or cr…" at bounding box center [969, 607] width 557 height 823
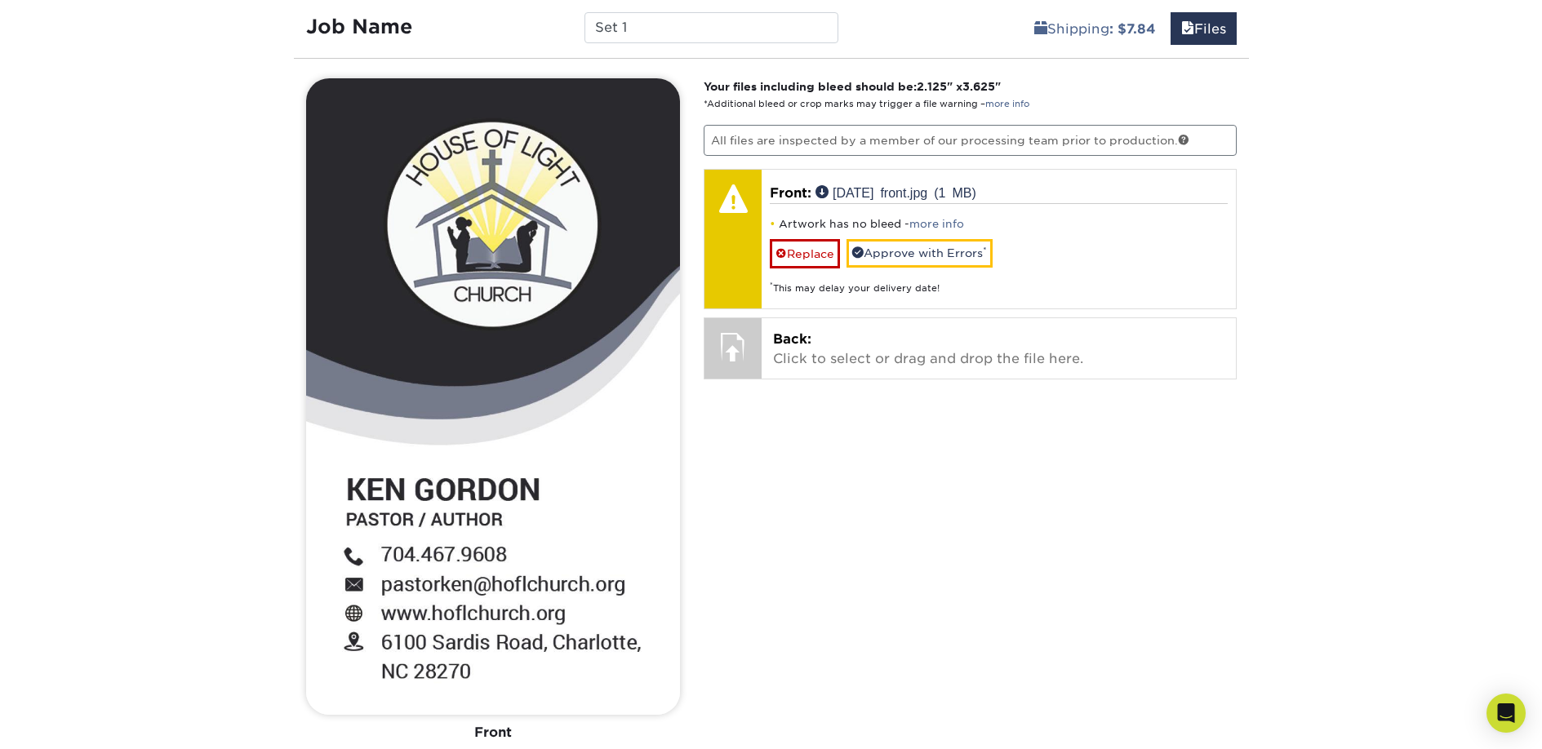
scroll to position [1004, 0]
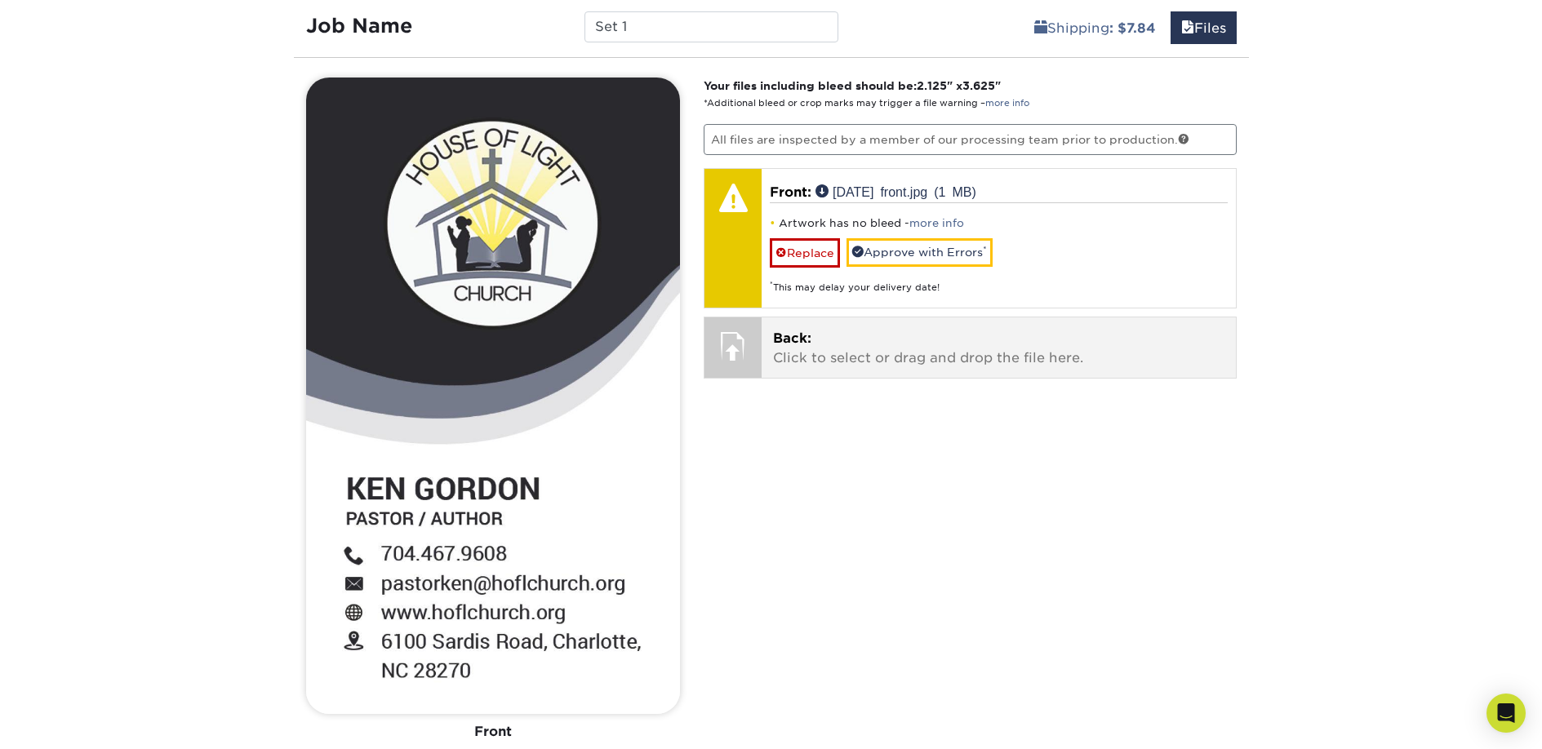
click at [885, 357] on p "Back: Click to select or drag and drop the file here." at bounding box center [998, 348] width 451 height 39
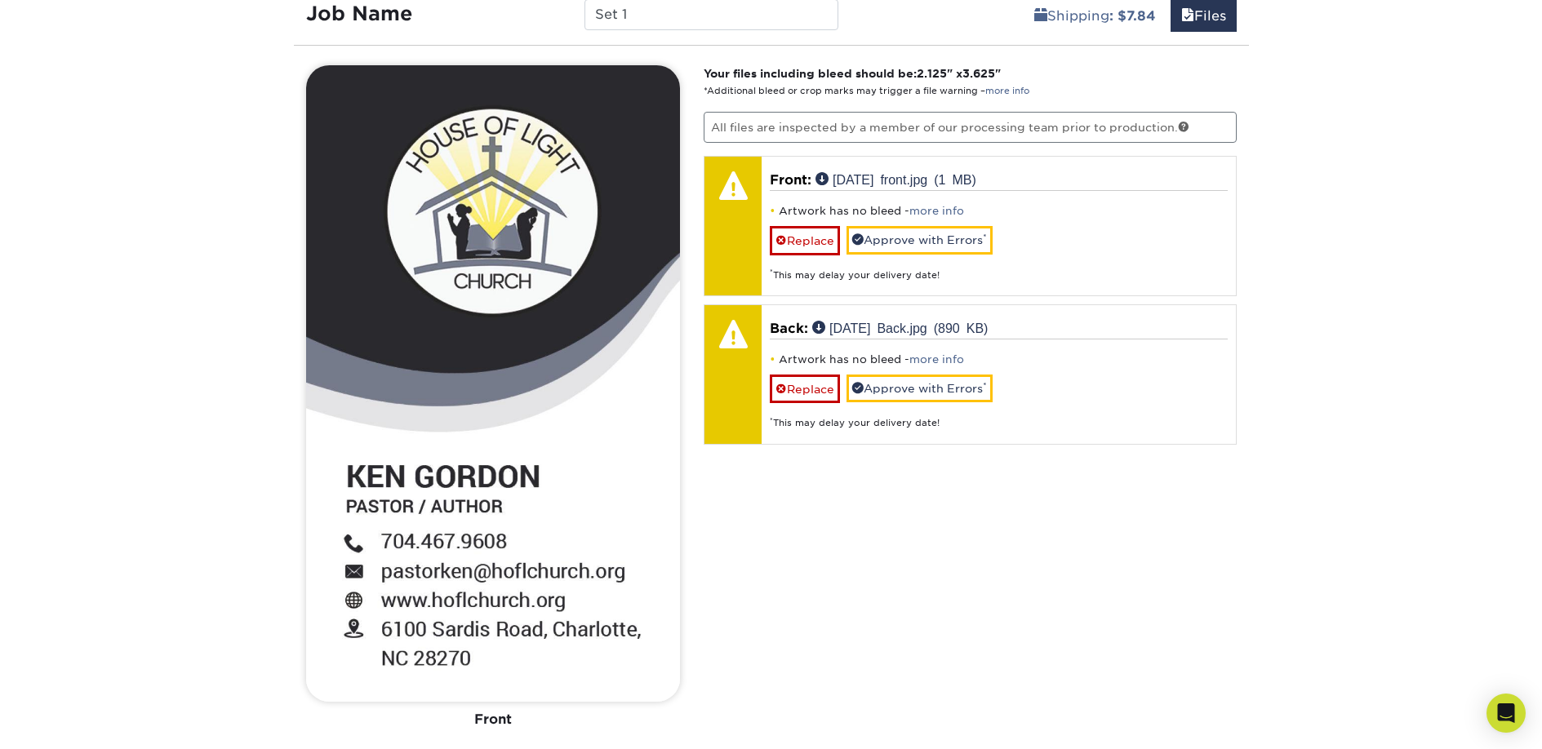
scroll to position [1002, 0]
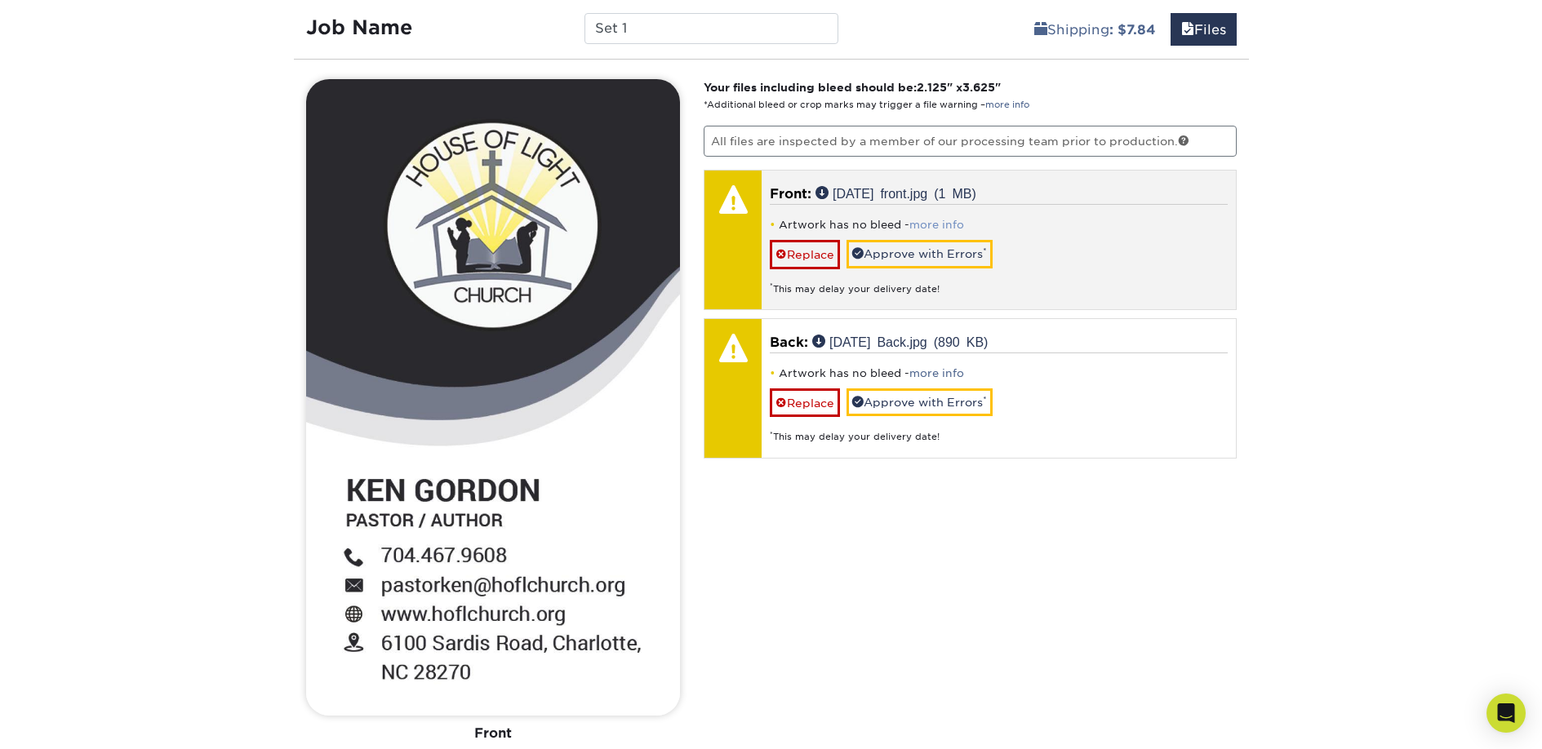
click at [954, 225] on link "more info" at bounding box center [936, 225] width 55 height 12
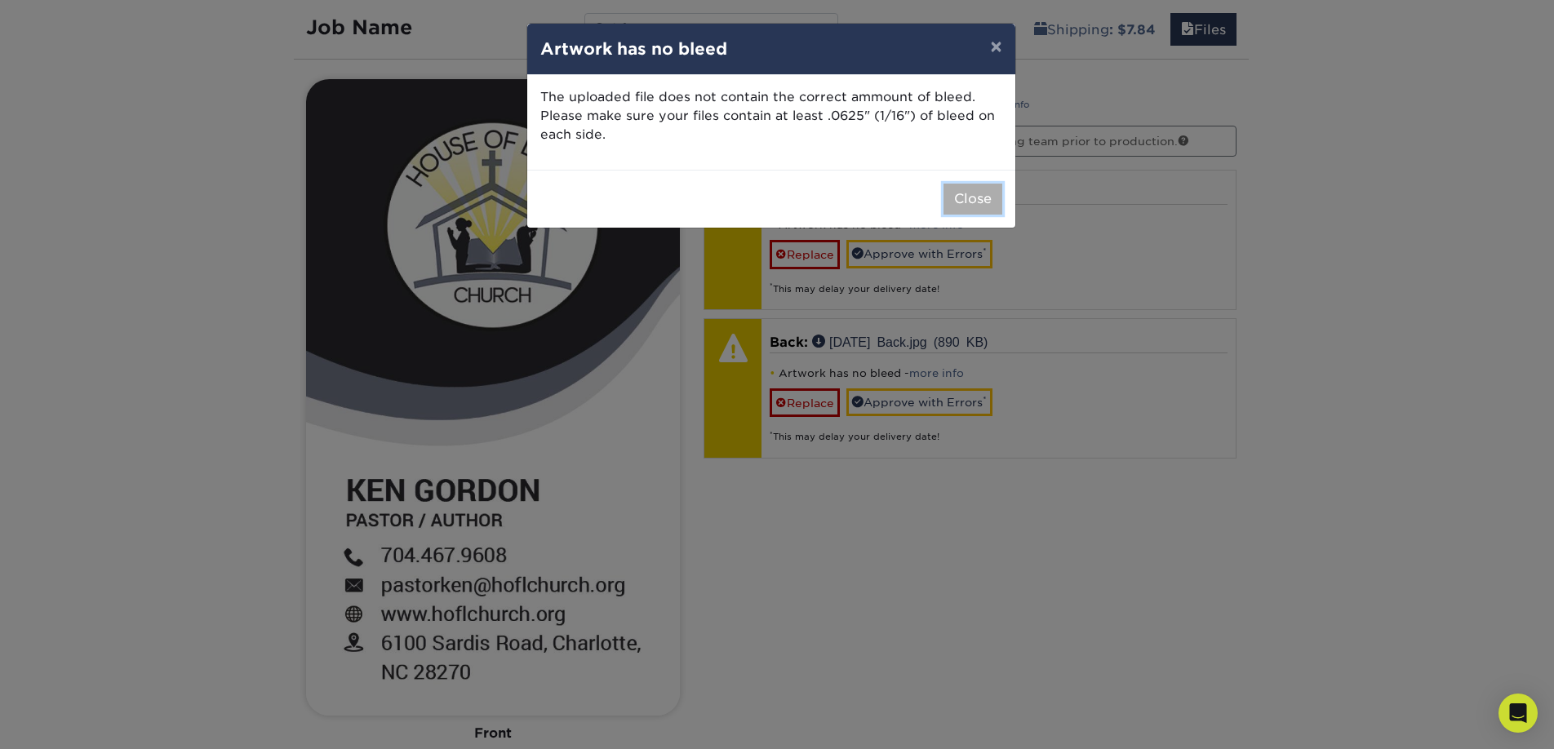
click at [971, 193] on button "Close" at bounding box center [972, 199] width 59 height 31
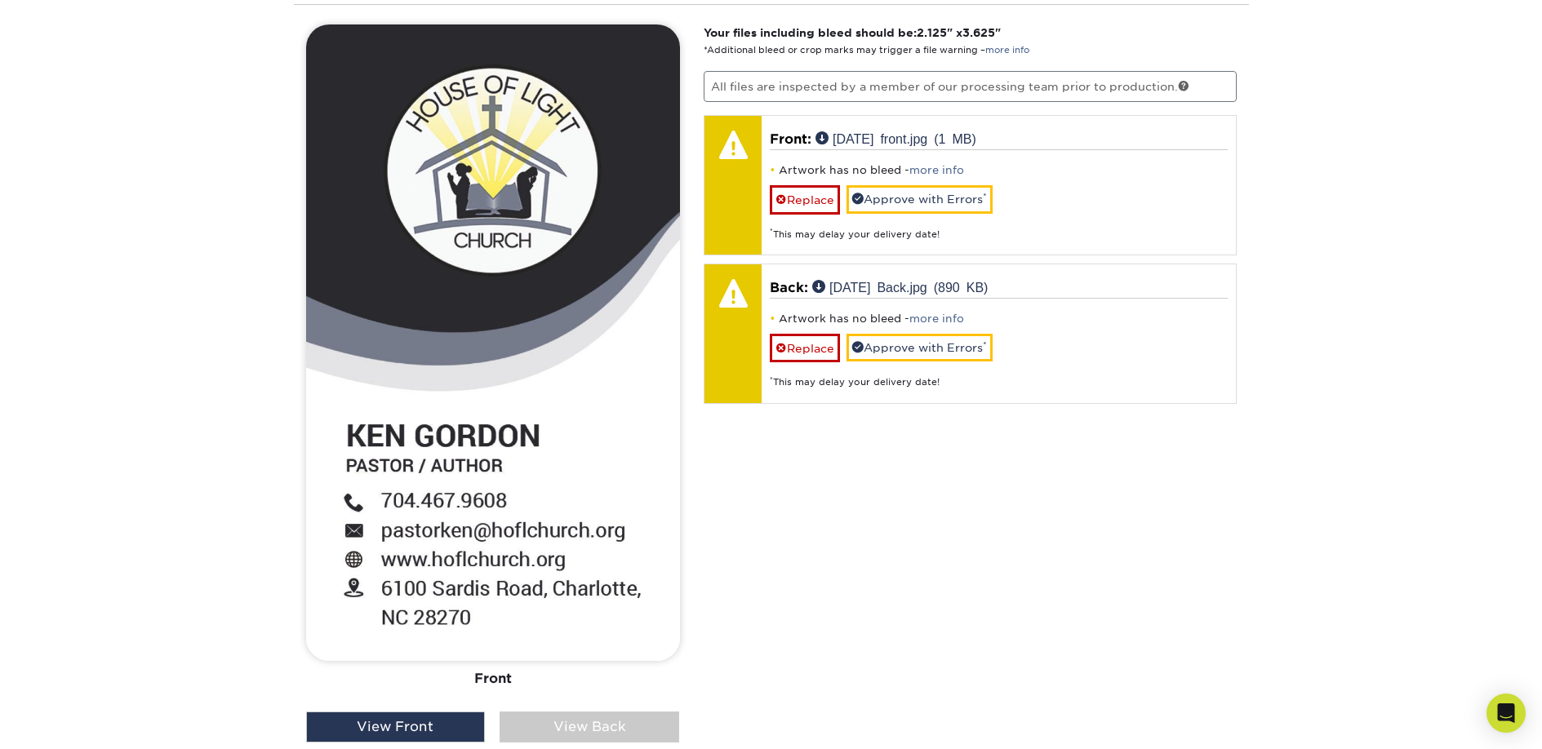
scroll to position [1049, 0]
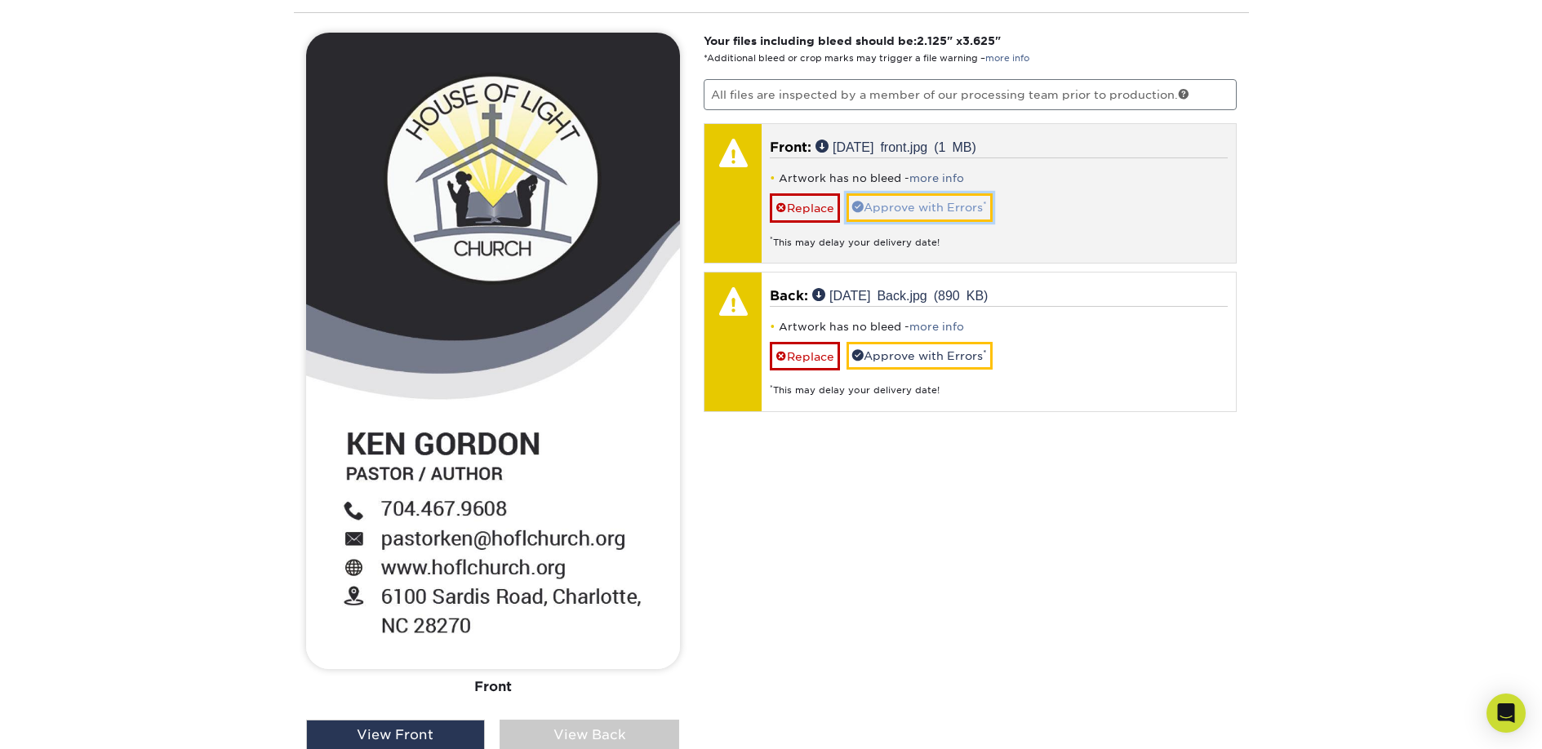
click at [912, 208] on link "Approve with Errors *" at bounding box center [919, 207] width 146 height 28
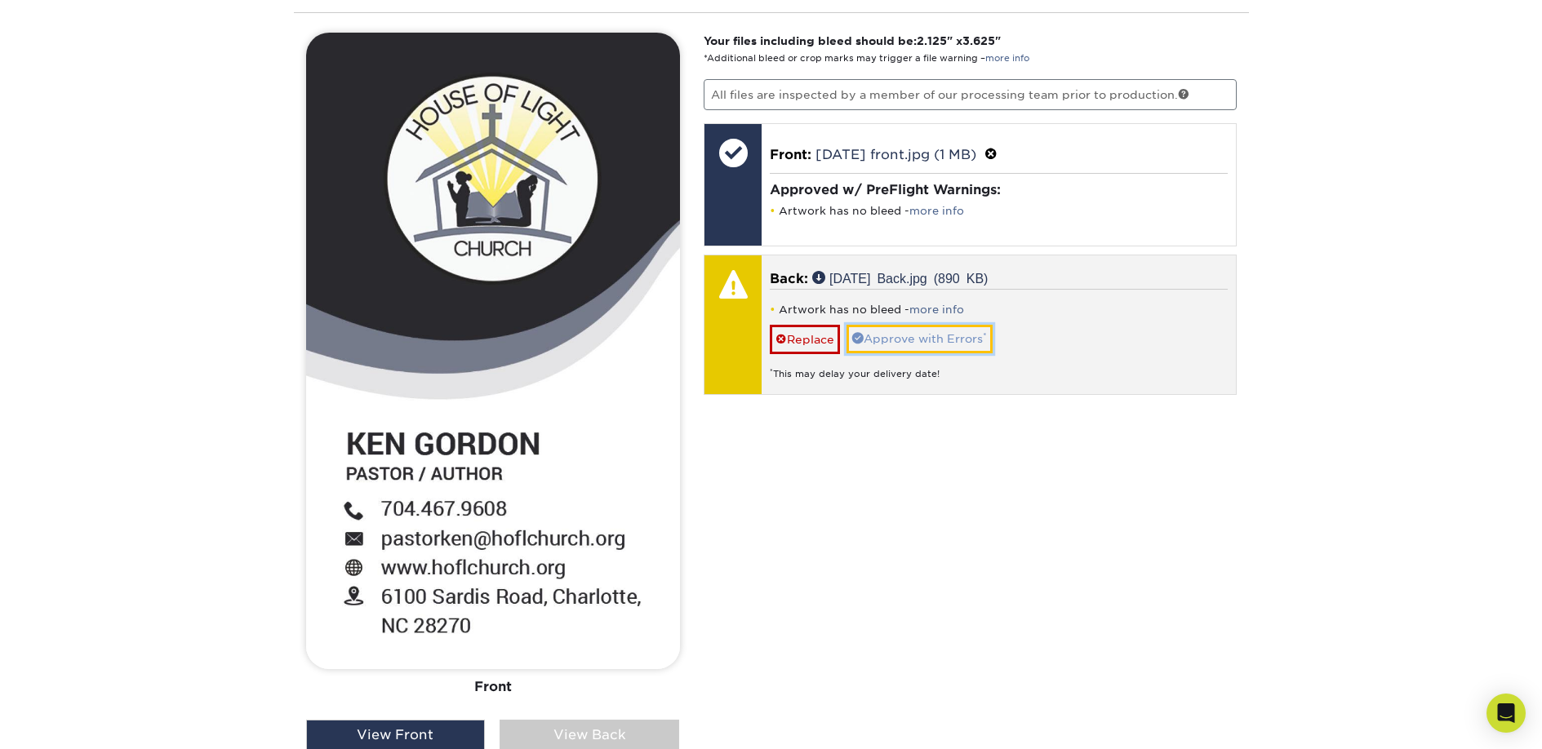
click at [900, 341] on link "Approve with Errors *" at bounding box center [919, 339] width 146 height 28
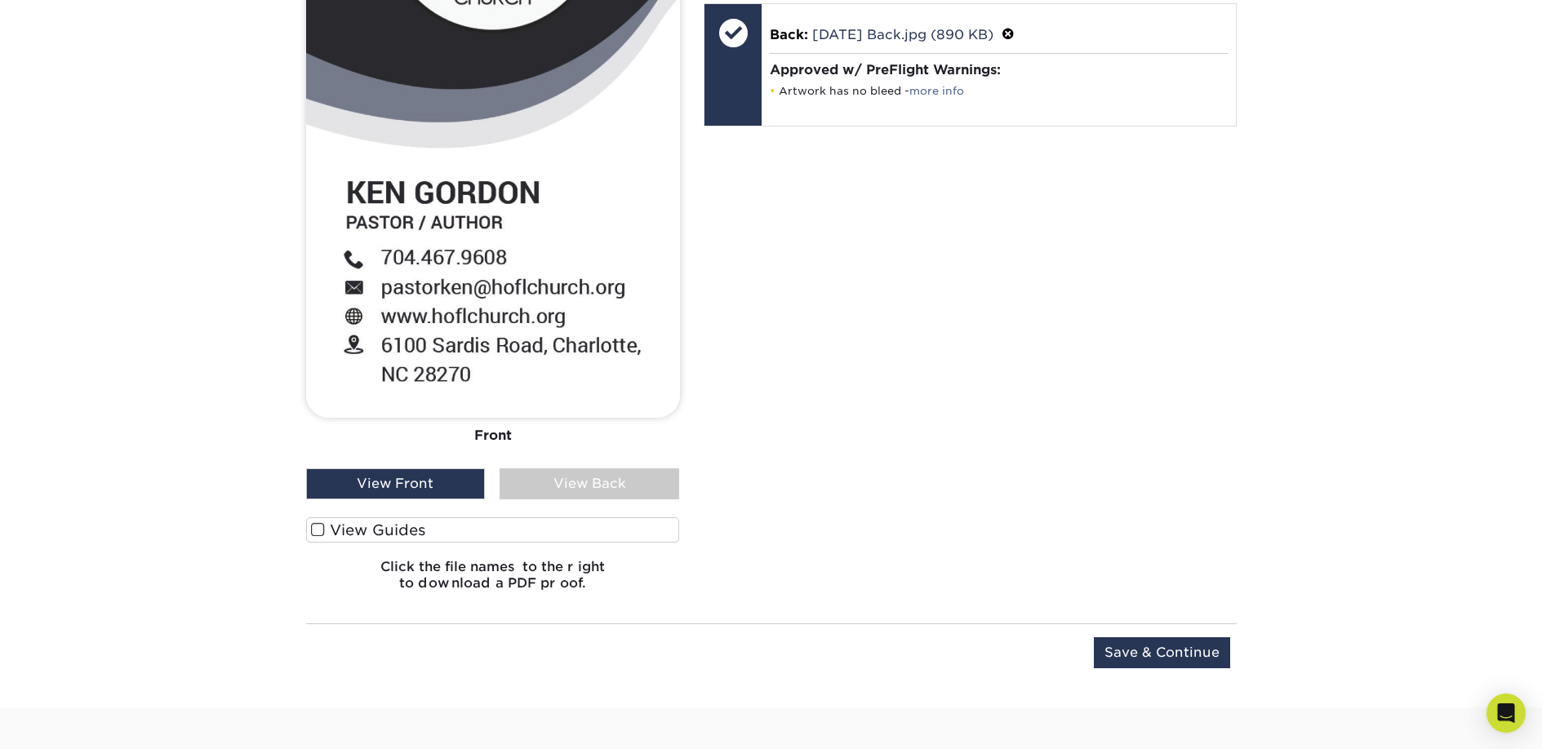
scroll to position [1304, 0]
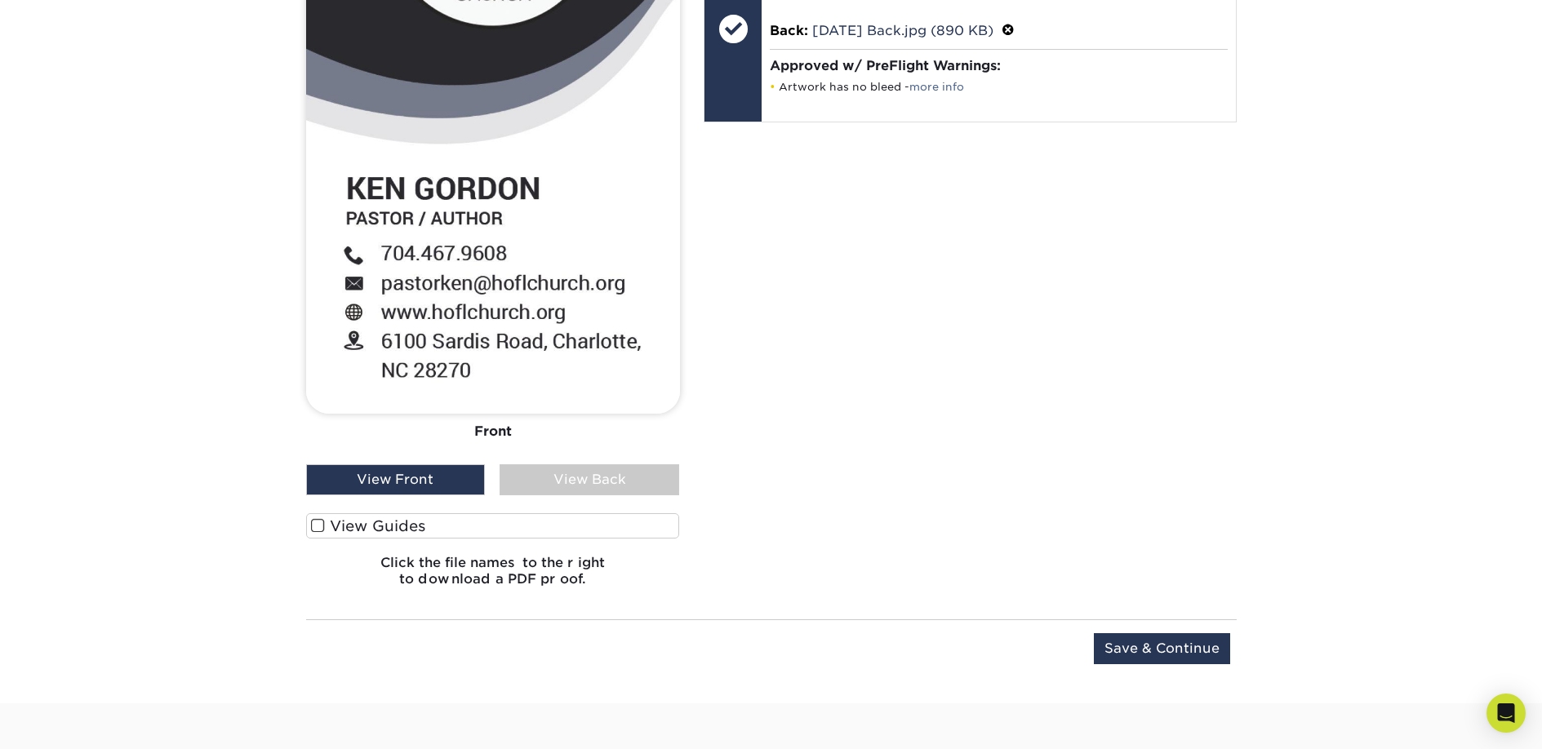
click at [584, 477] on div "View Back" at bounding box center [589, 479] width 180 height 31
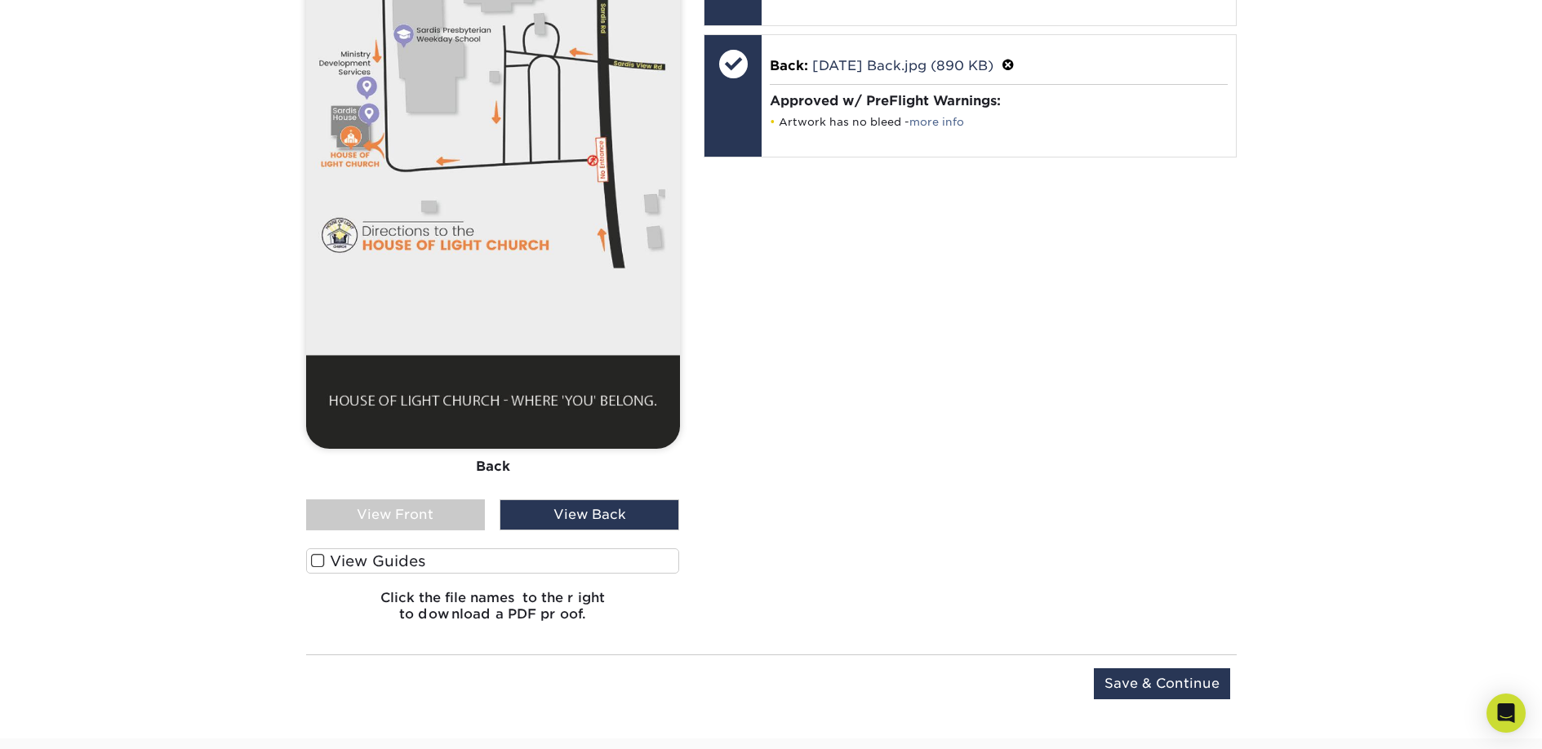
scroll to position [1270, 0]
click at [394, 515] on div "View Front" at bounding box center [396, 514] width 180 height 31
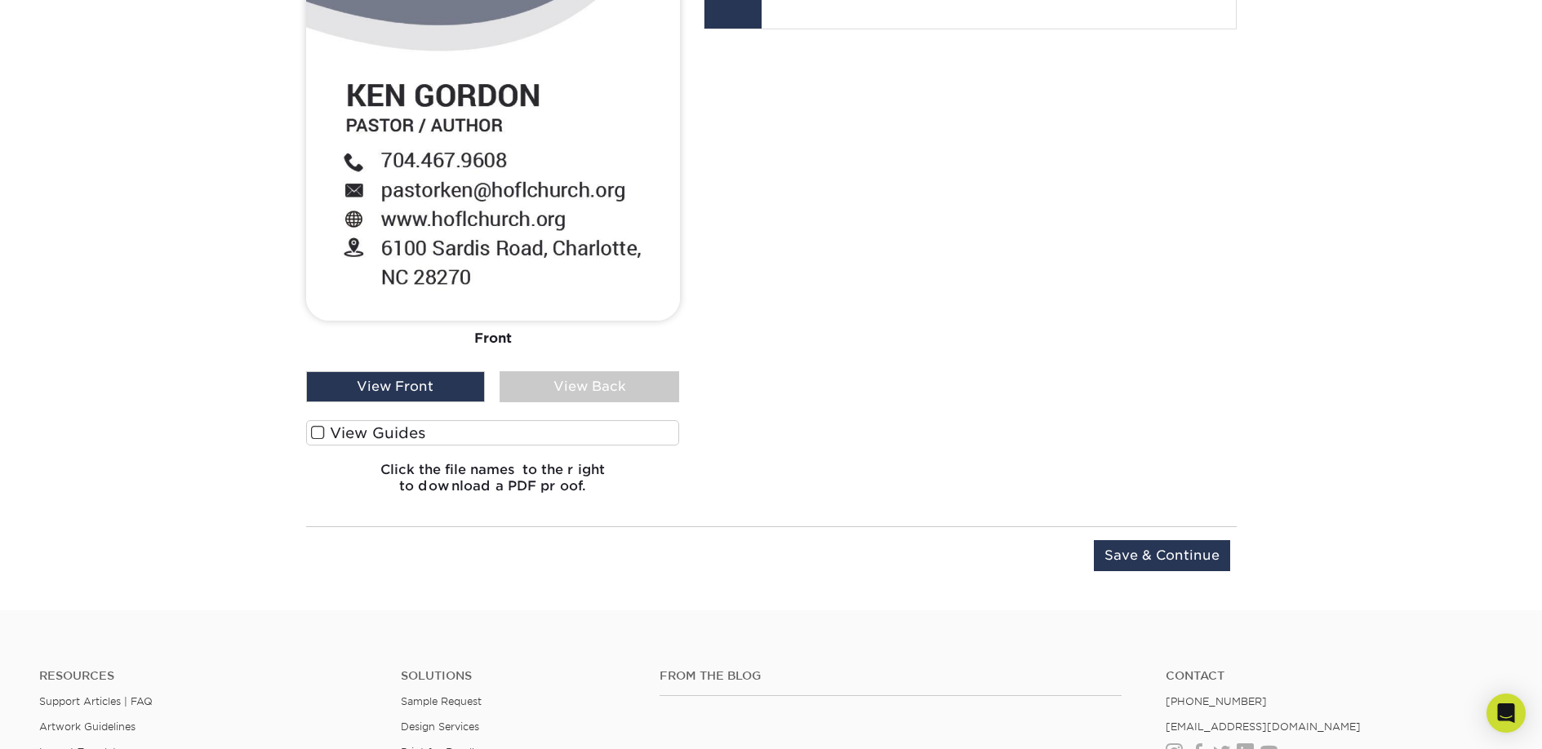
scroll to position [1403, 0]
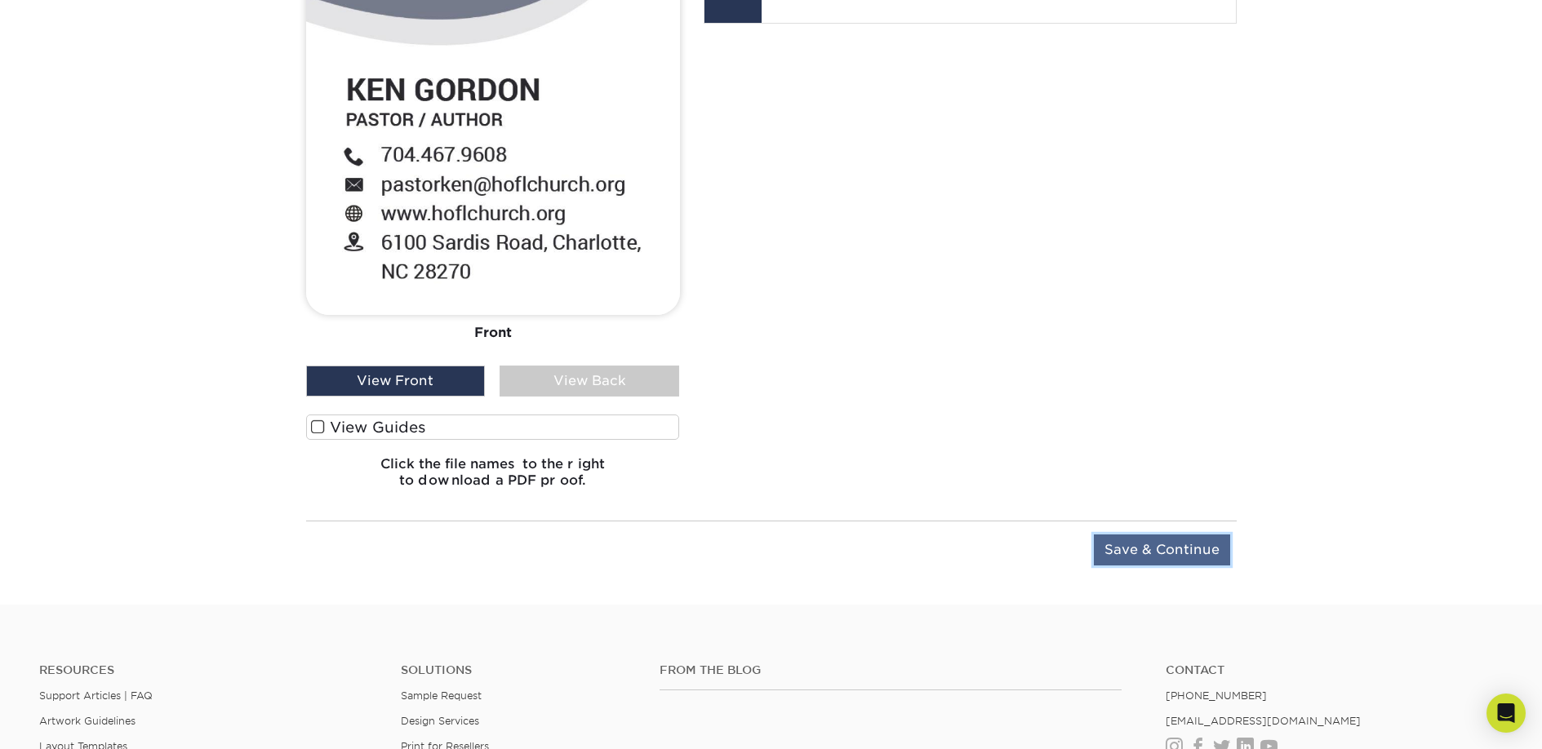
click at [1156, 540] on input "Save & Continue" at bounding box center [1162, 550] width 136 height 31
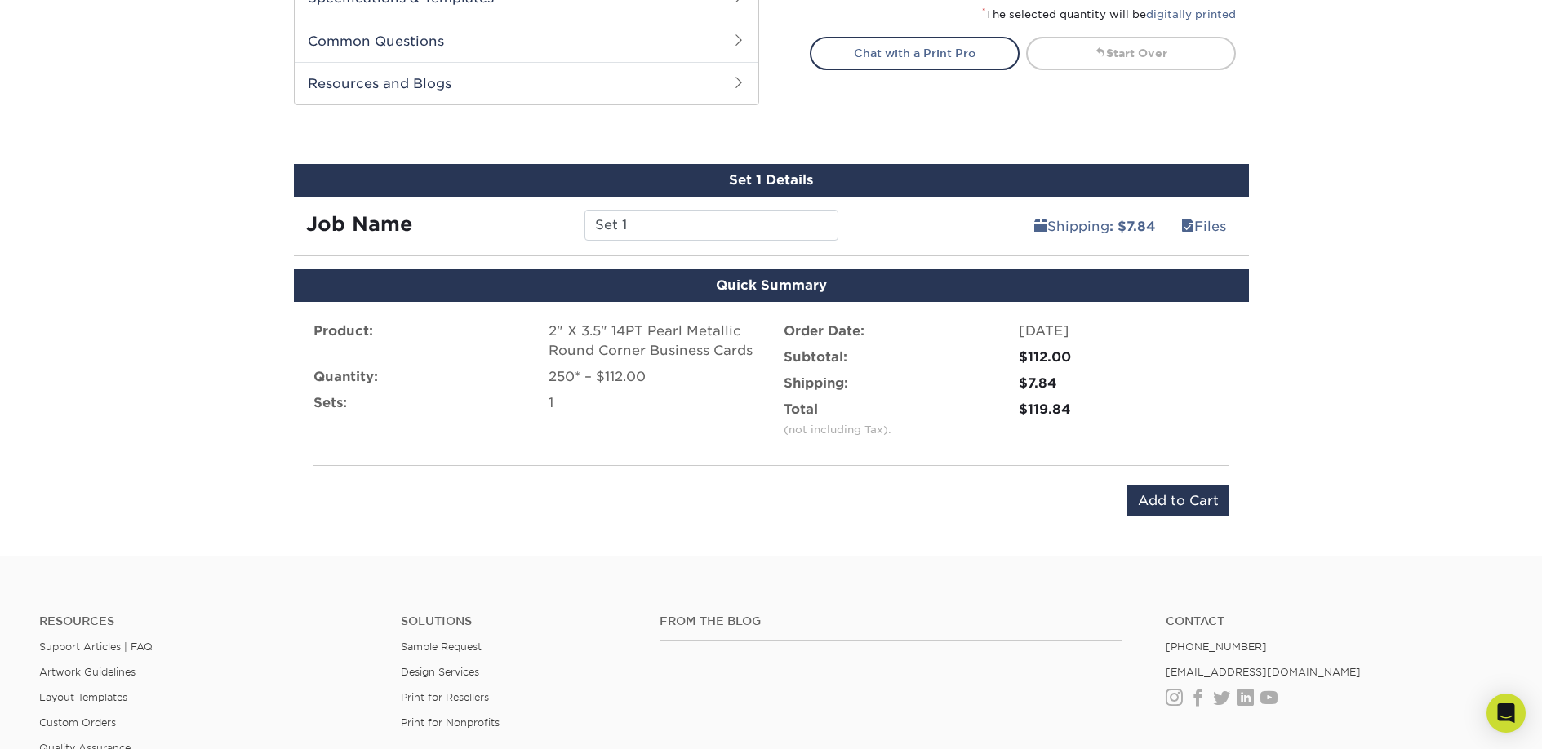
scroll to position [807, 0]
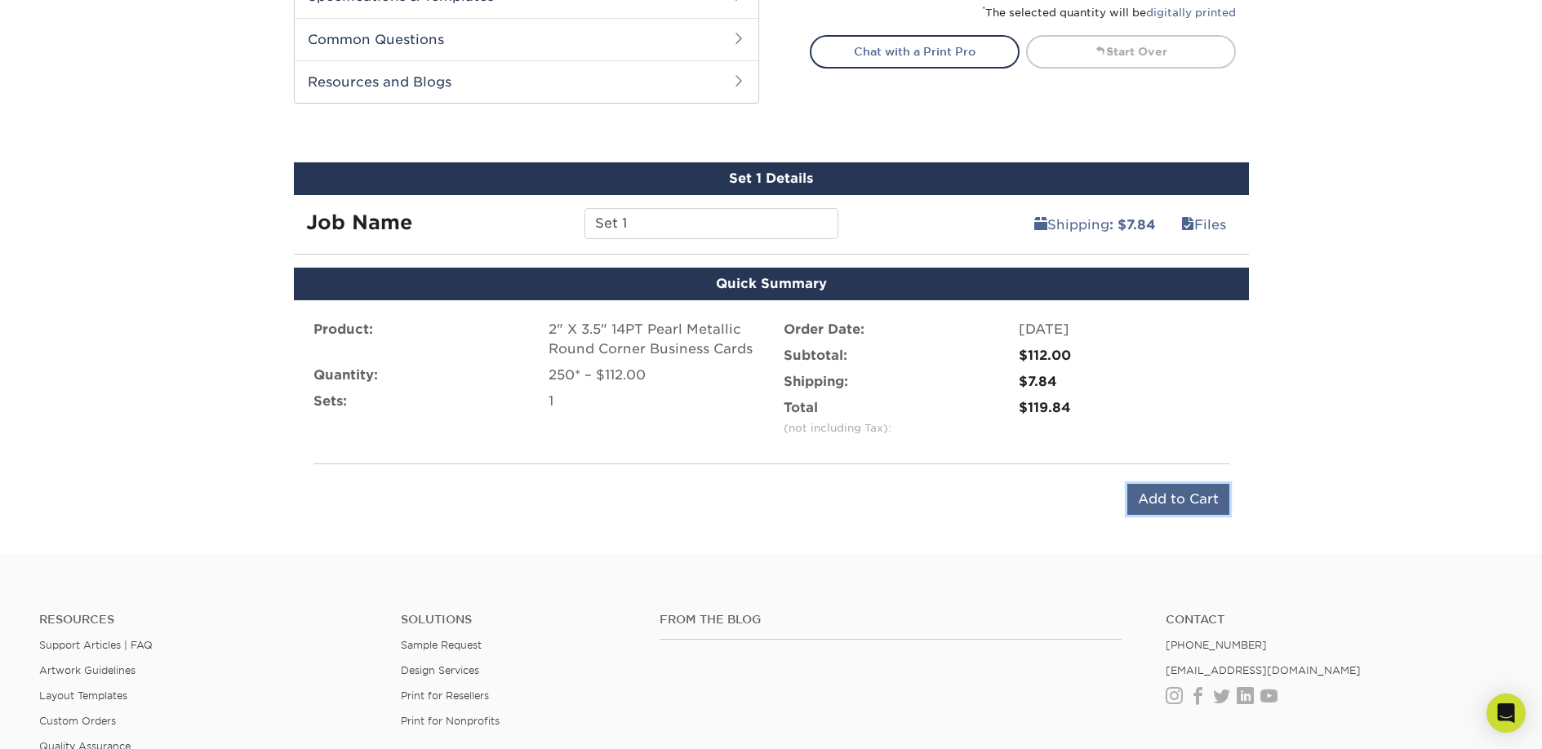
click at [1178, 502] on input "Add to Cart" at bounding box center [1178, 499] width 102 height 31
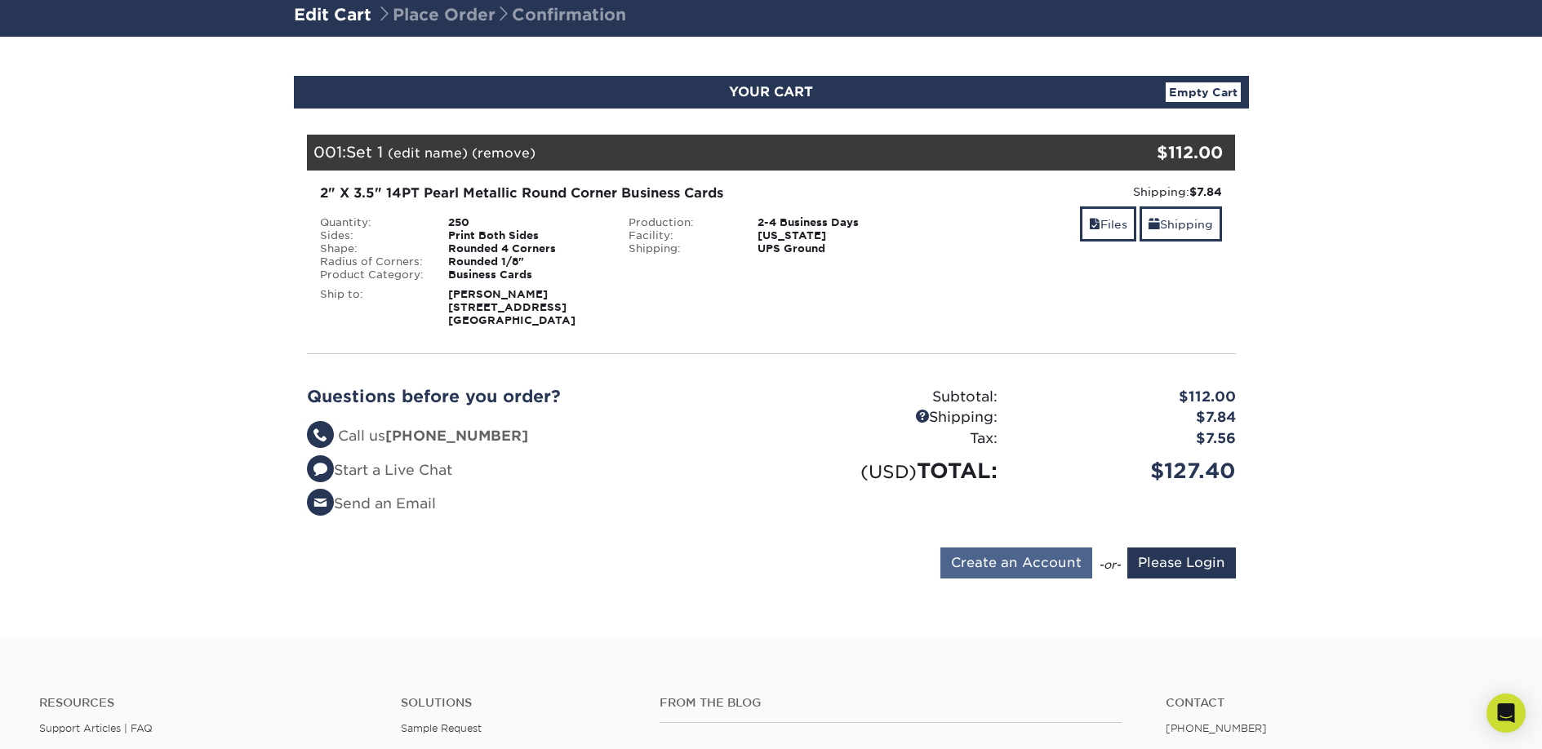
scroll to position [149, 0]
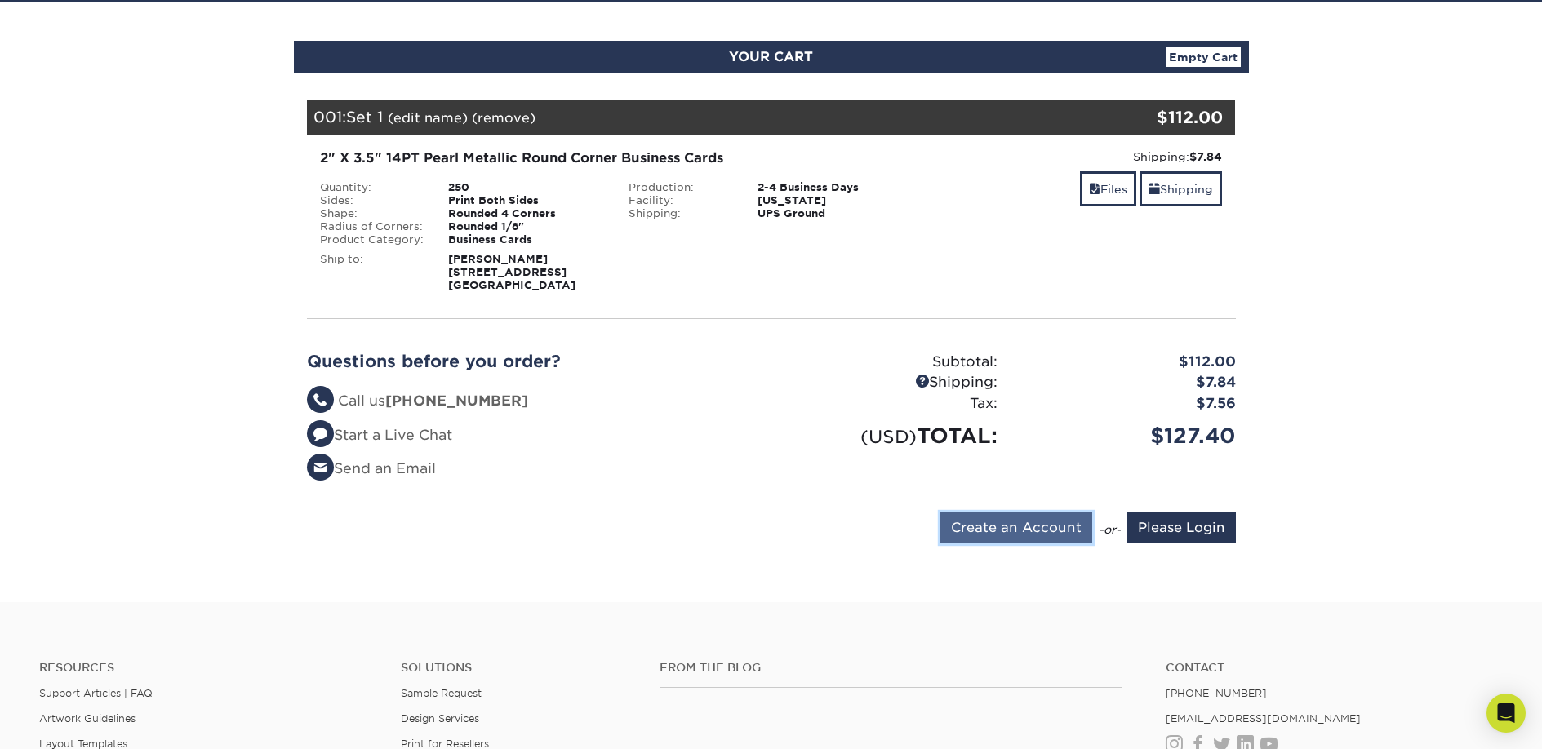
click at [1009, 527] on input "Create an Account" at bounding box center [1016, 528] width 152 height 31
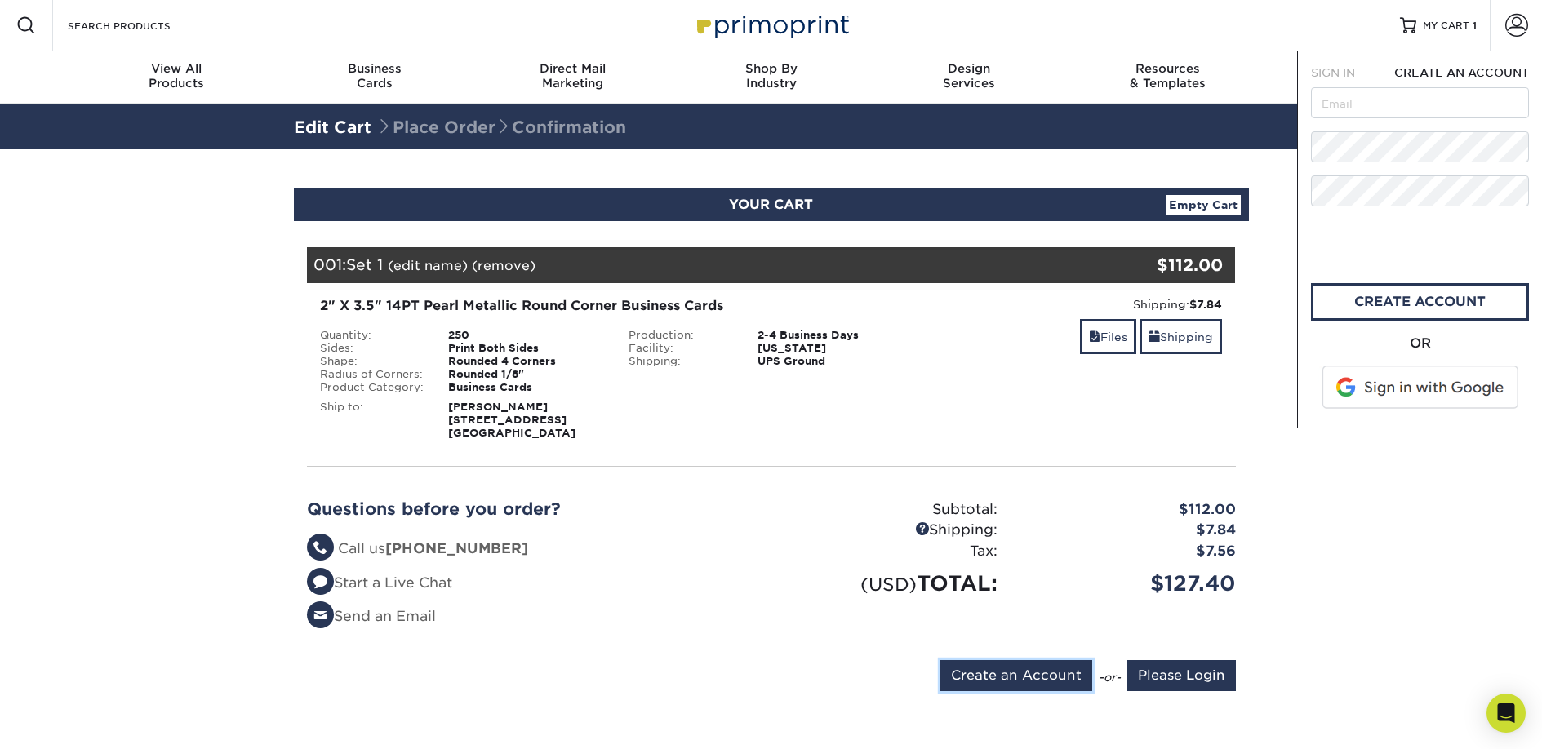
scroll to position [0, 0]
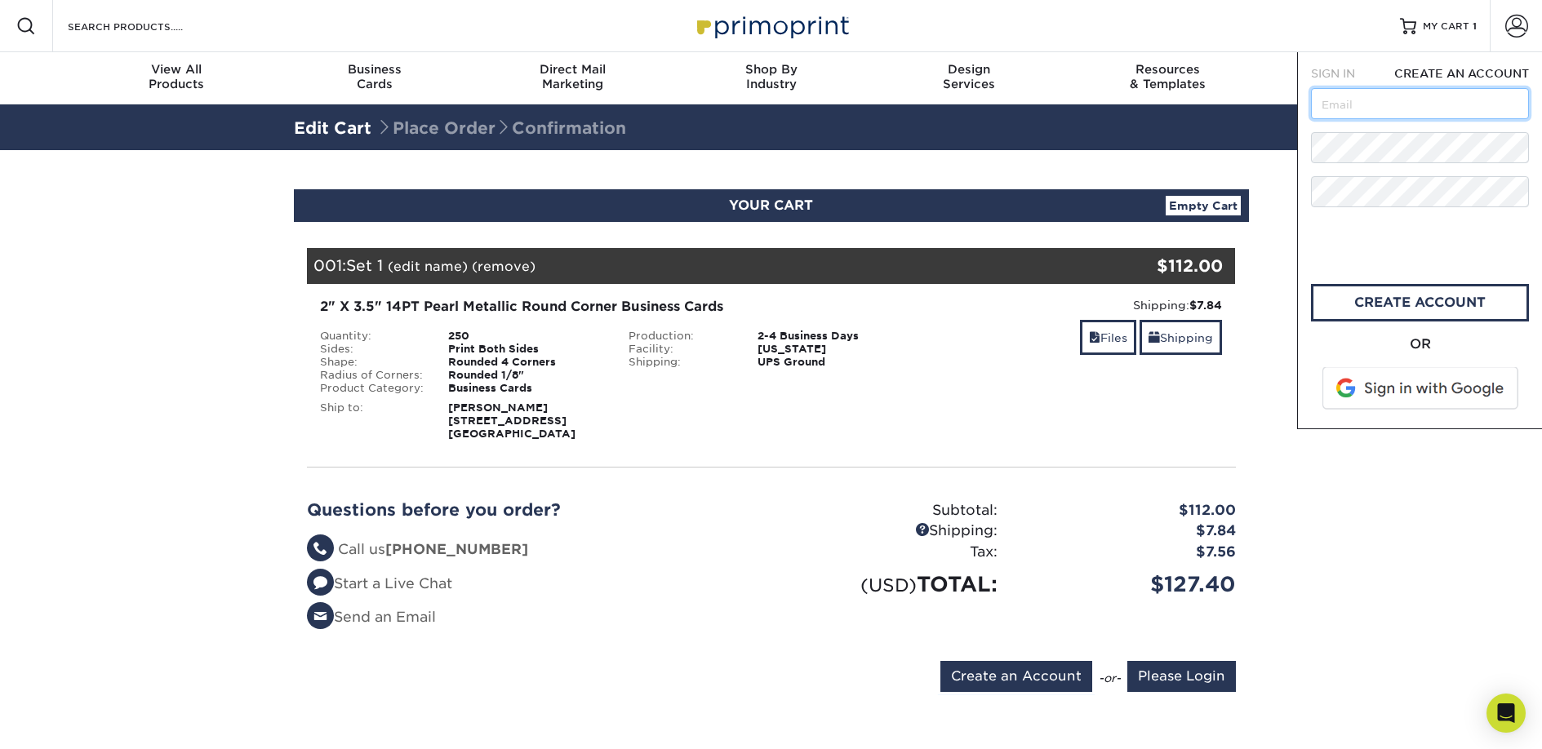
click at [1384, 113] on input "text" at bounding box center [1420, 103] width 218 height 31
type input "hoflchurch@gmail.com"
click at [1418, 393] on span at bounding box center [1421, 388] width 208 height 42
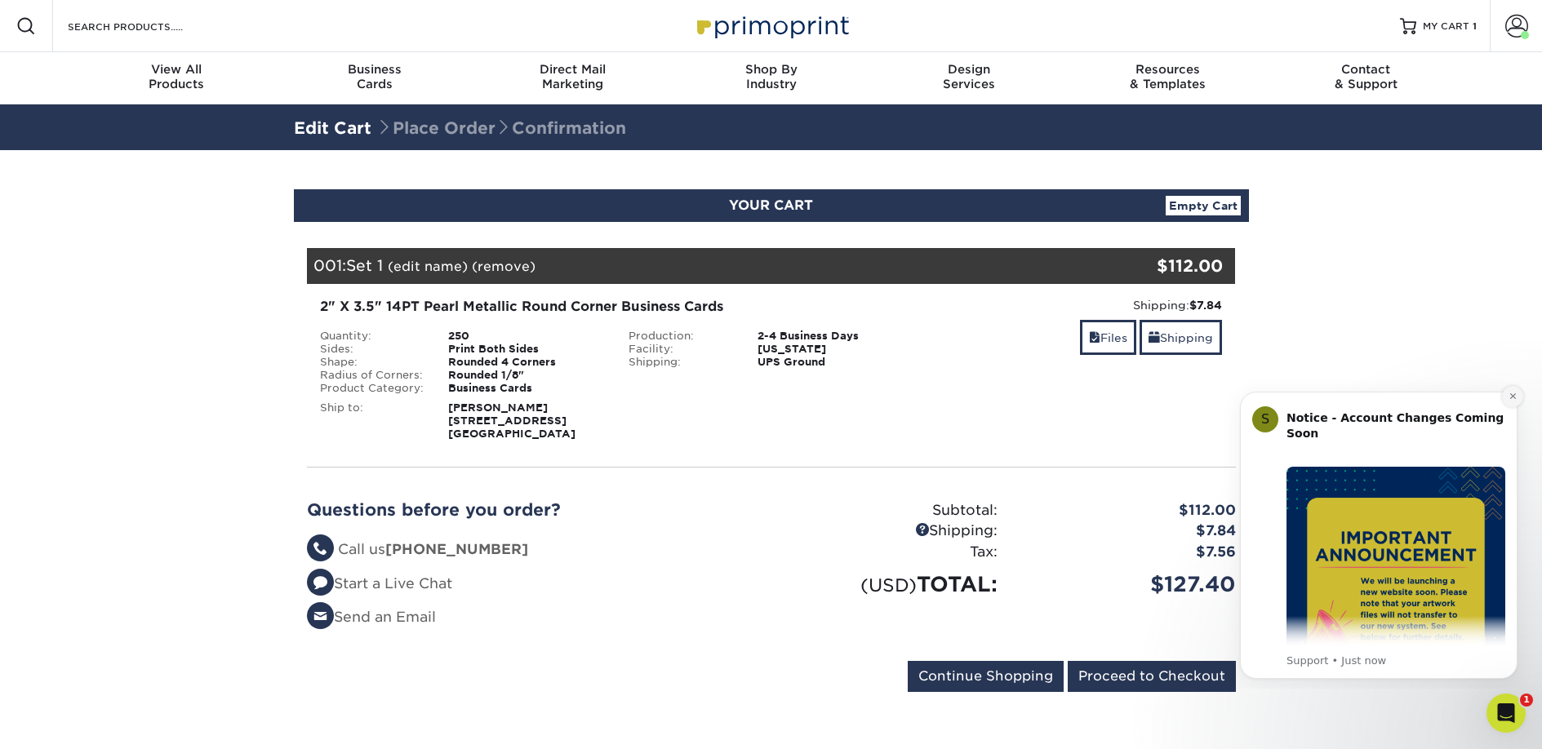
click at [1516, 397] on icon "Dismiss notification" at bounding box center [1512, 396] width 9 height 9
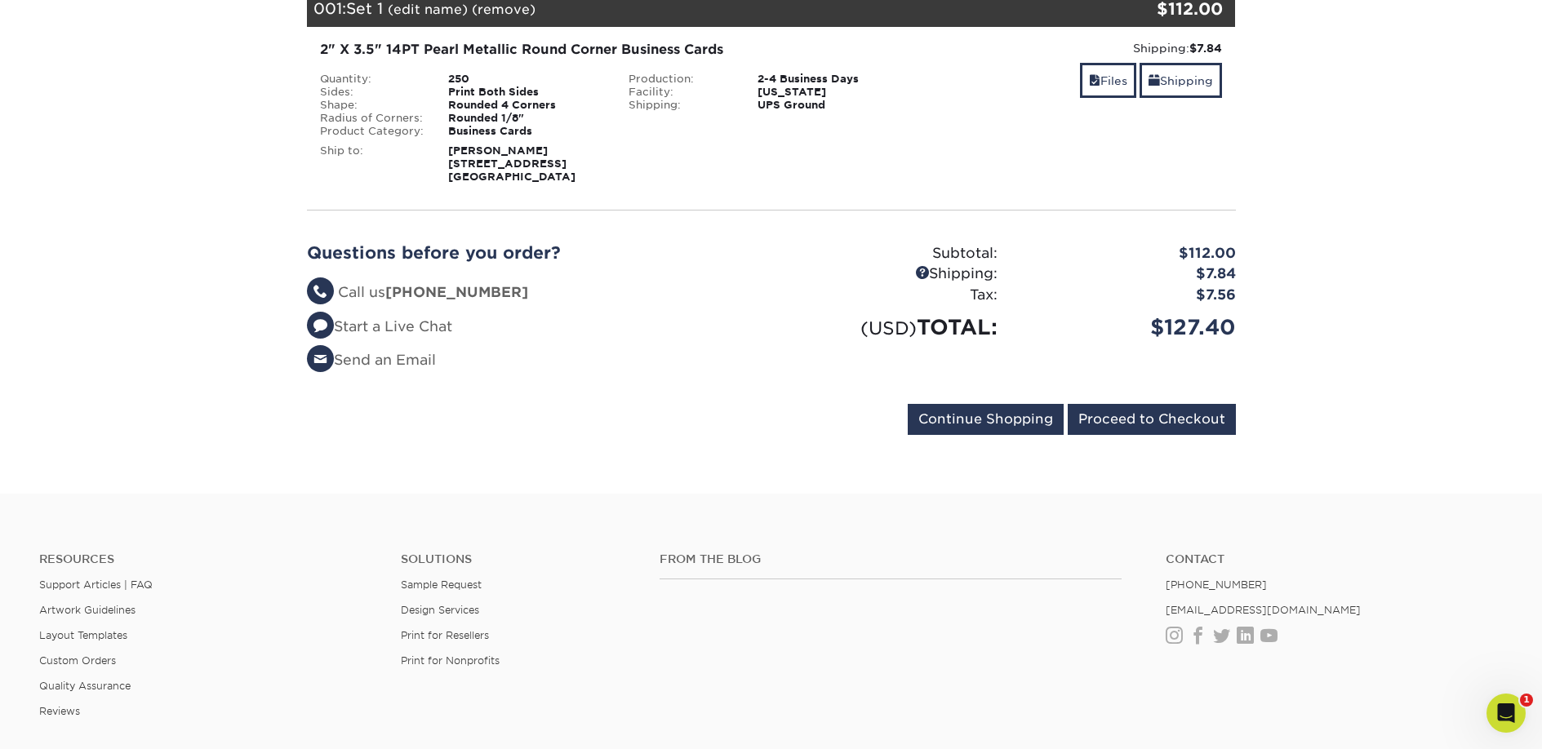
scroll to position [283, 0]
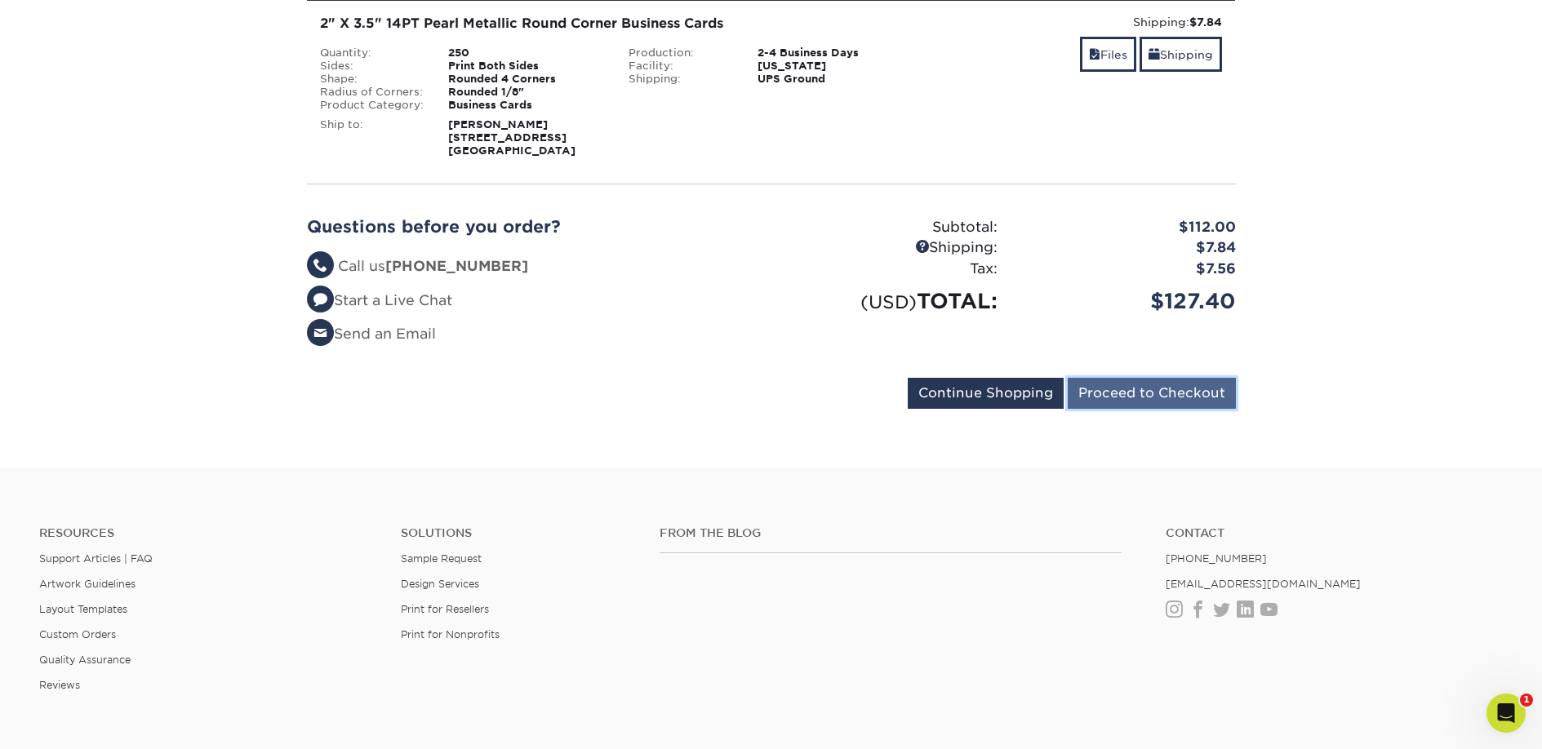
click at [1140, 395] on input "Proceed to Checkout" at bounding box center [1151, 393] width 168 height 31
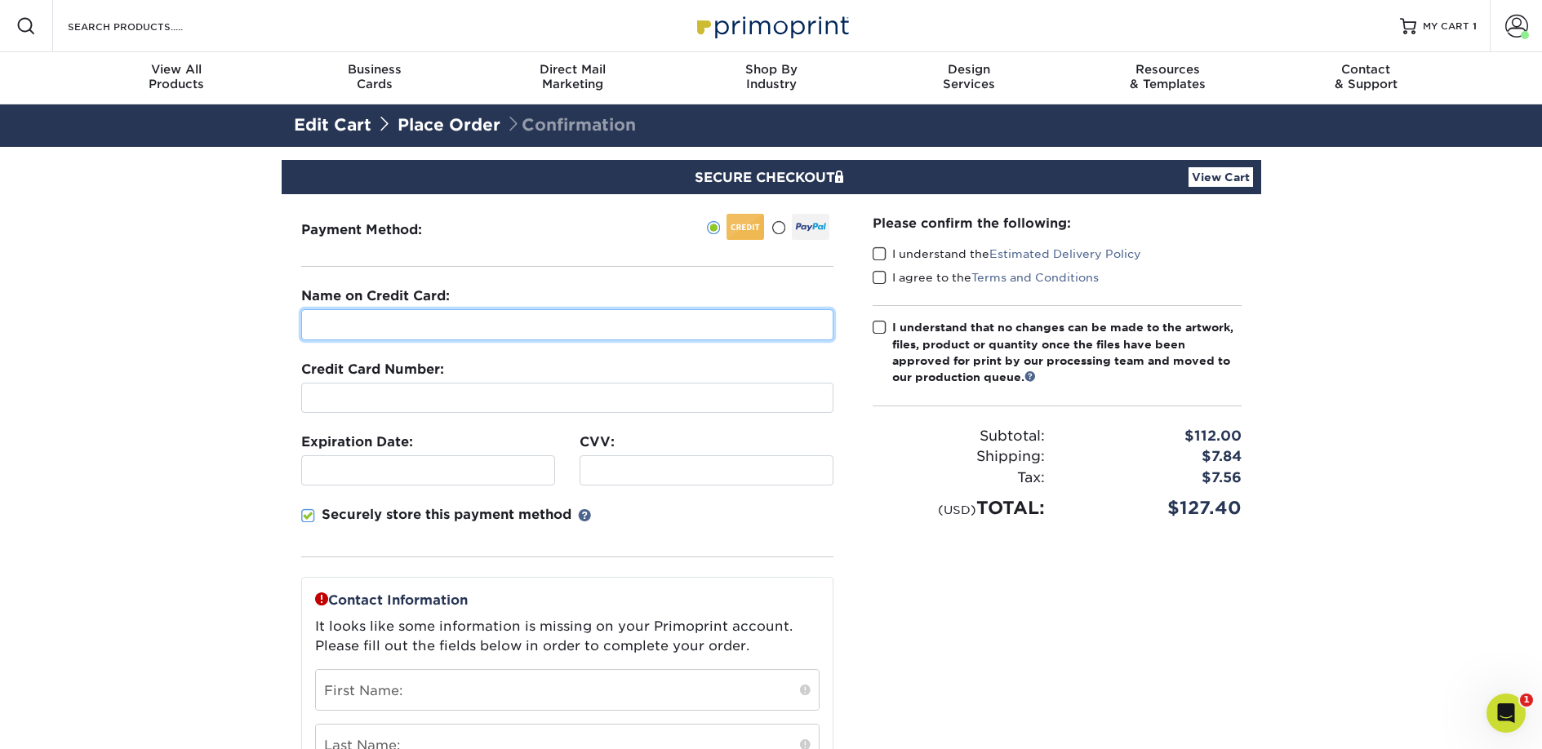
click at [655, 325] on input "text" at bounding box center [567, 324] width 532 height 31
type input "Kenneth Gordon"
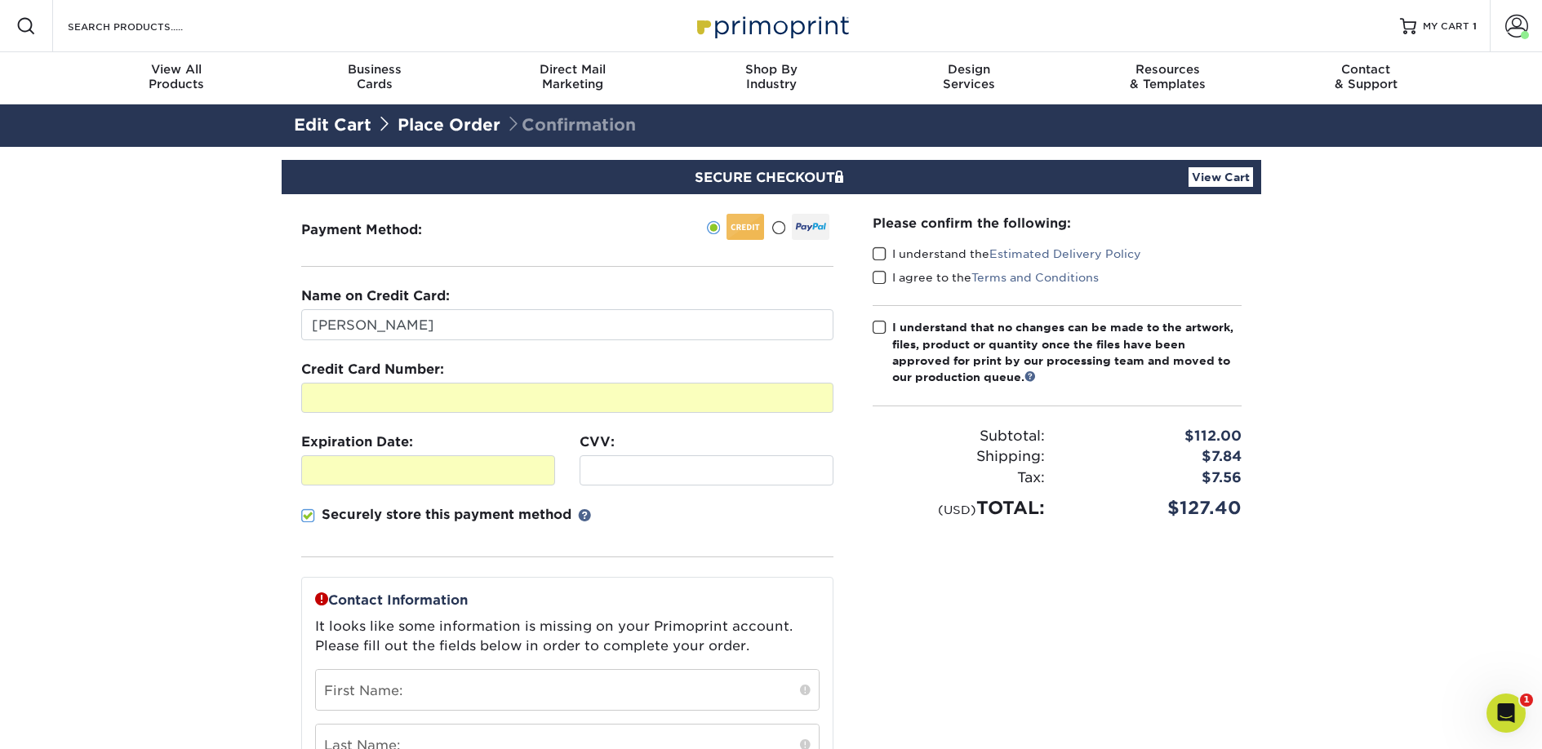
click at [241, 485] on section "SECURE CHECKOUT View Cart Payment Method: Name on Credit Card:" at bounding box center [771, 649] width 1542 height 1005
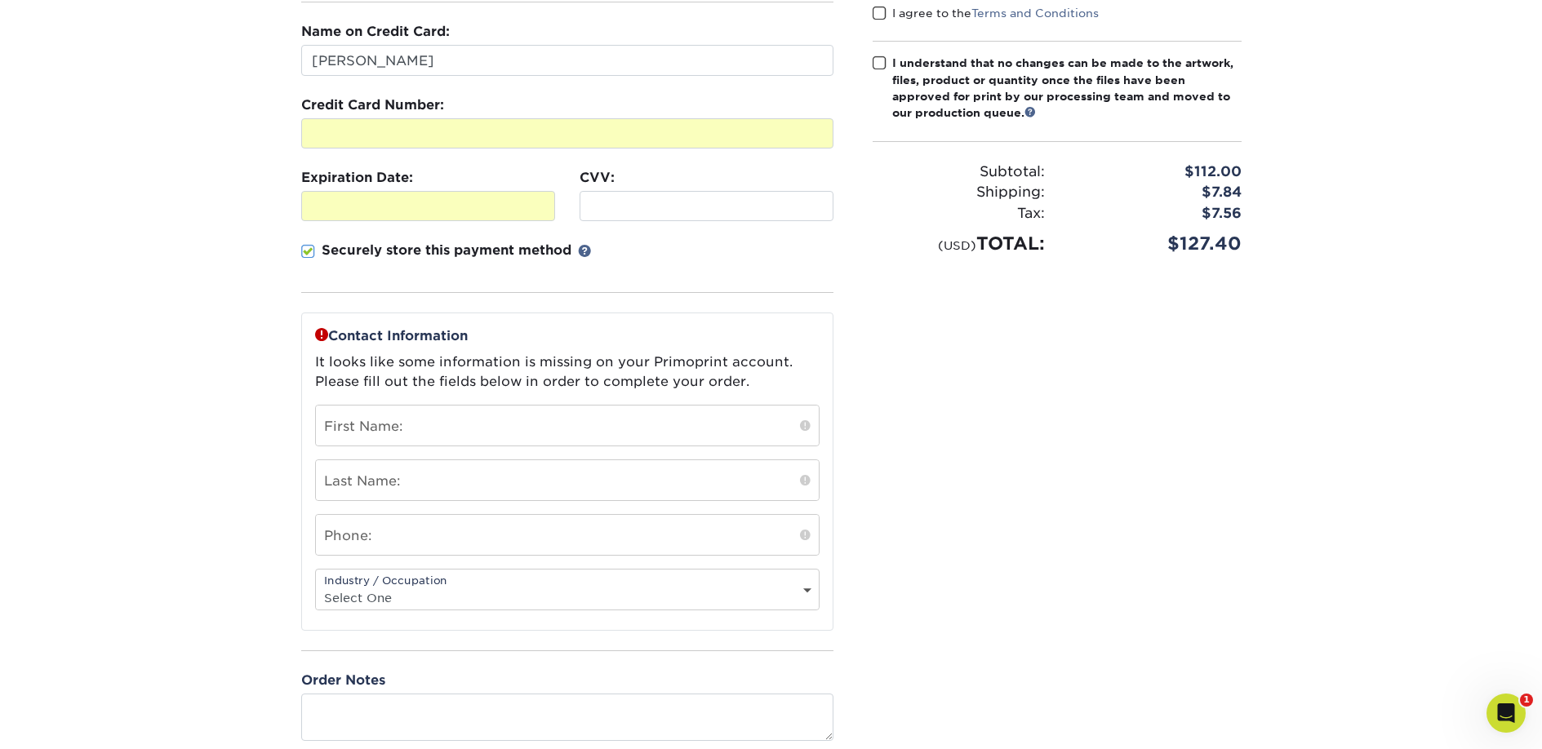
scroll to position [271, 0]
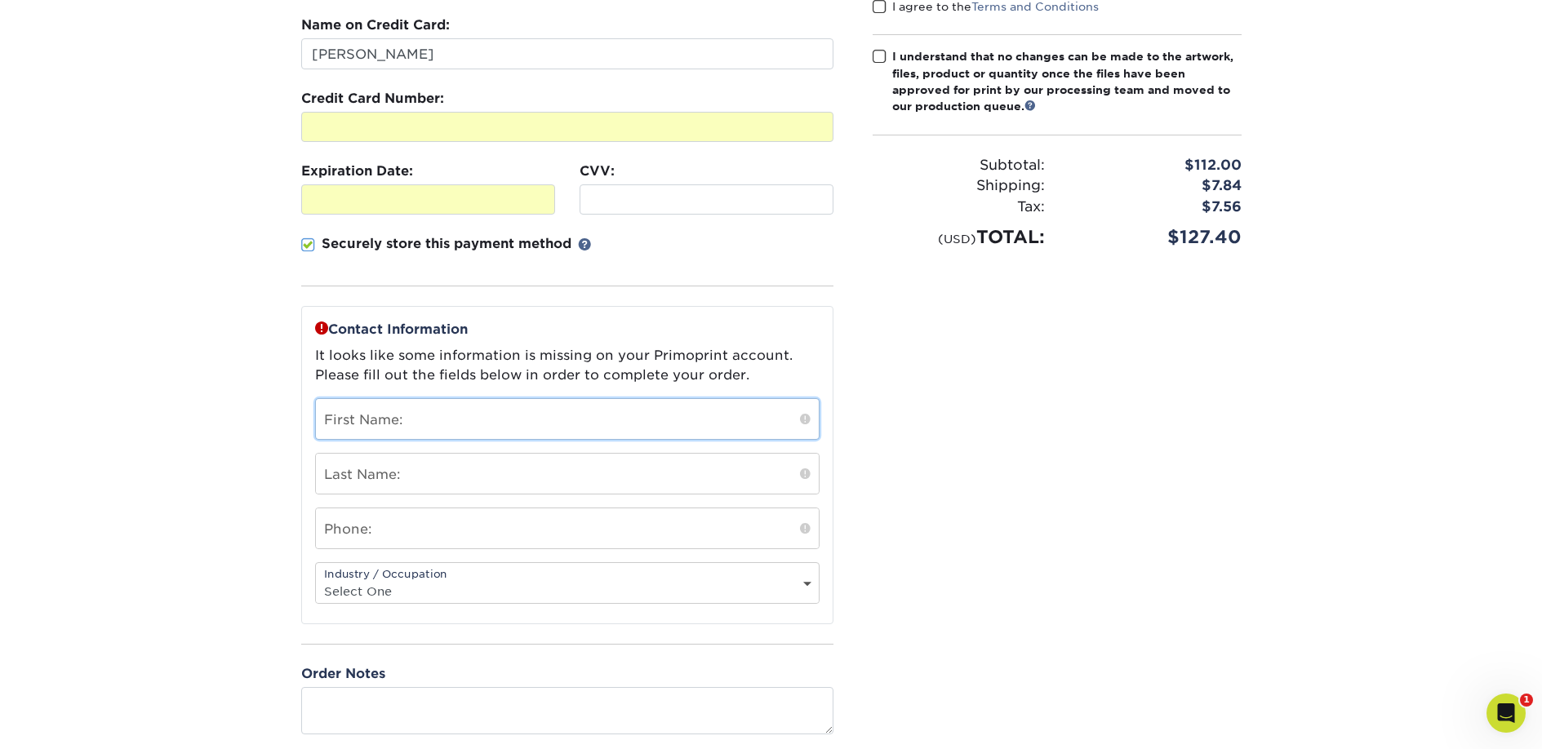
click at [454, 425] on input "text" at bounding box center [567, 419] width 503 height 40
type input "Ken"
type input "Gordon"
type input "7044679608"
click at [219, 496] on section "SECURE CHECKOUT View Cart Payment Method: Name on Credit Card:" at bounding box center [771, 378] width 1542 height 1005
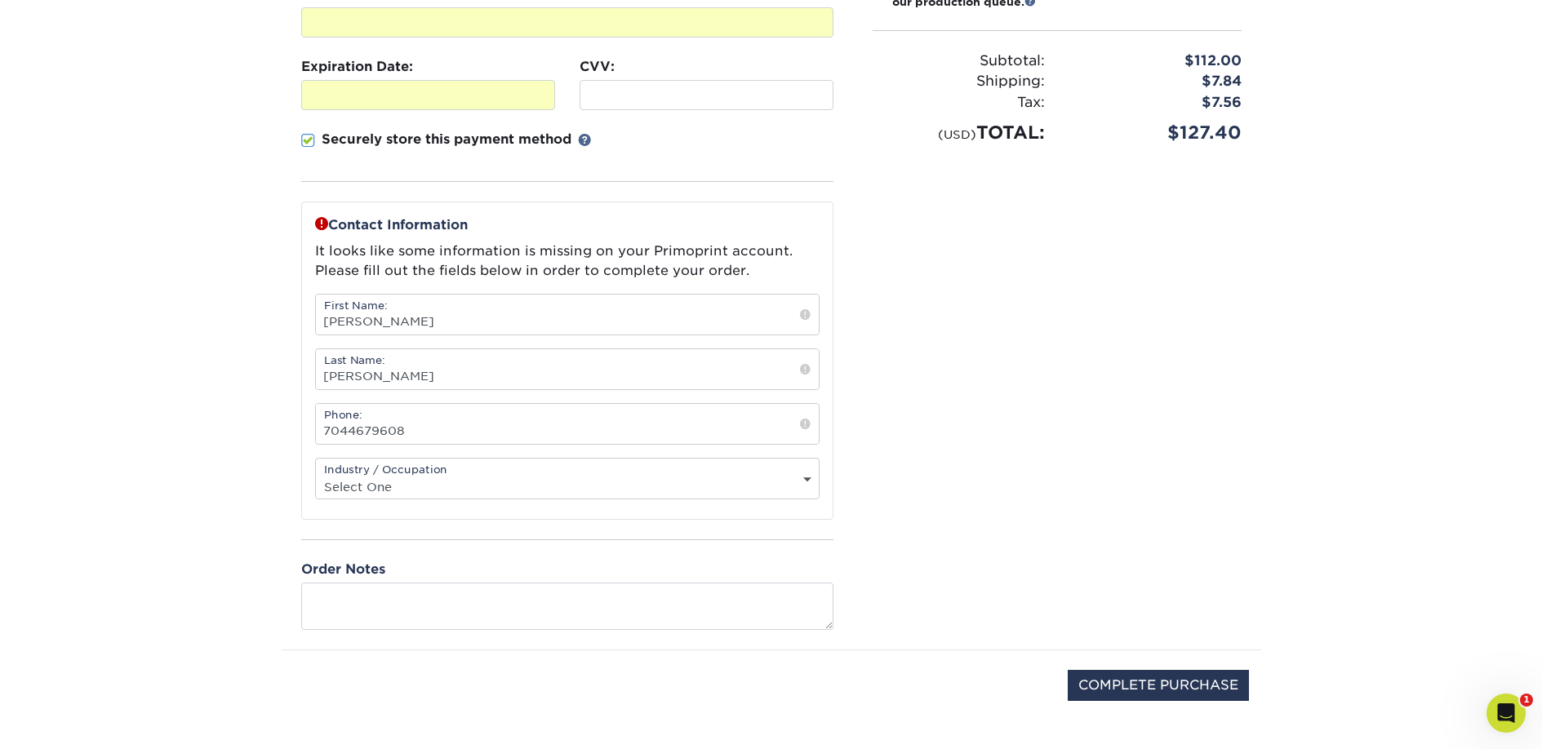
scroll to position [394, 0]
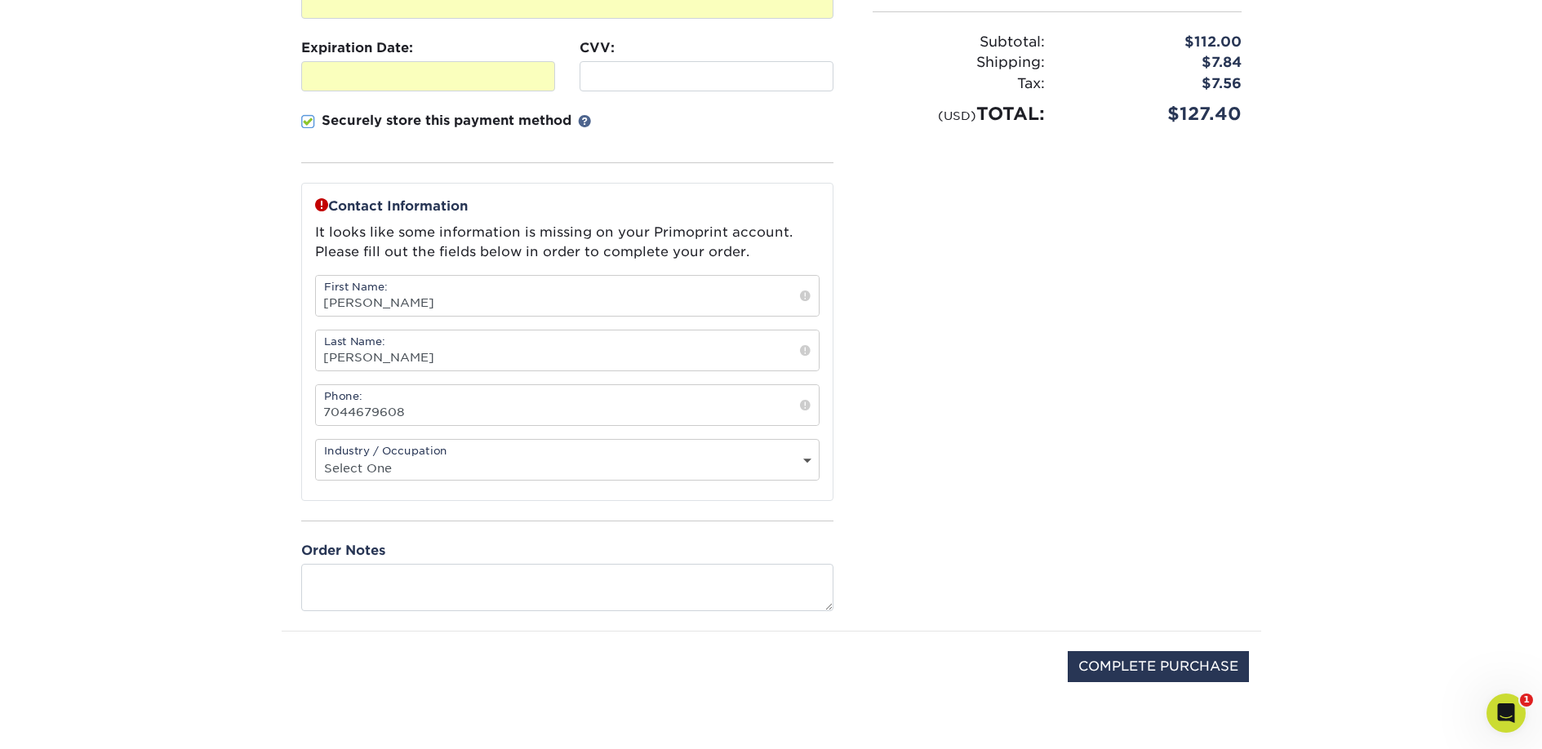
click at [449, 451] on div "Industry / Occupation Select One Administrative Executive Human Resources Const…" at bounding box center [567, 460] width 504 height 42
click at [453, 469] on select "Select One Administrative Executive Human Resources Construction Education Ente…" at bounding box center [567, 468] width 503 height 24
select select "20"
click at [316, 456] on select "Select One Administrative Executive Human Resources Construction Education Ente…" at bounding box center [567, 468] width 503 height 24
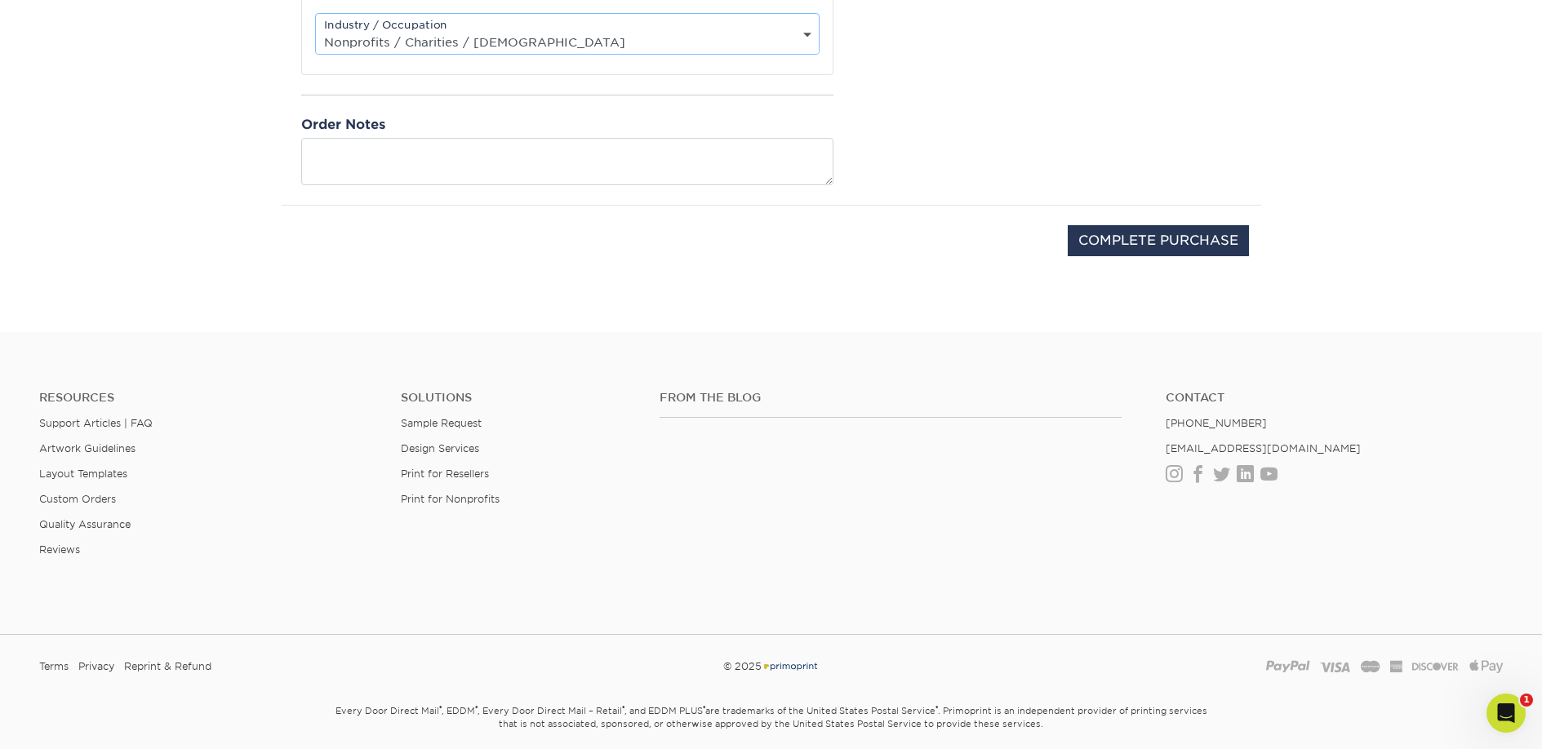
scroll to position [881, 0]
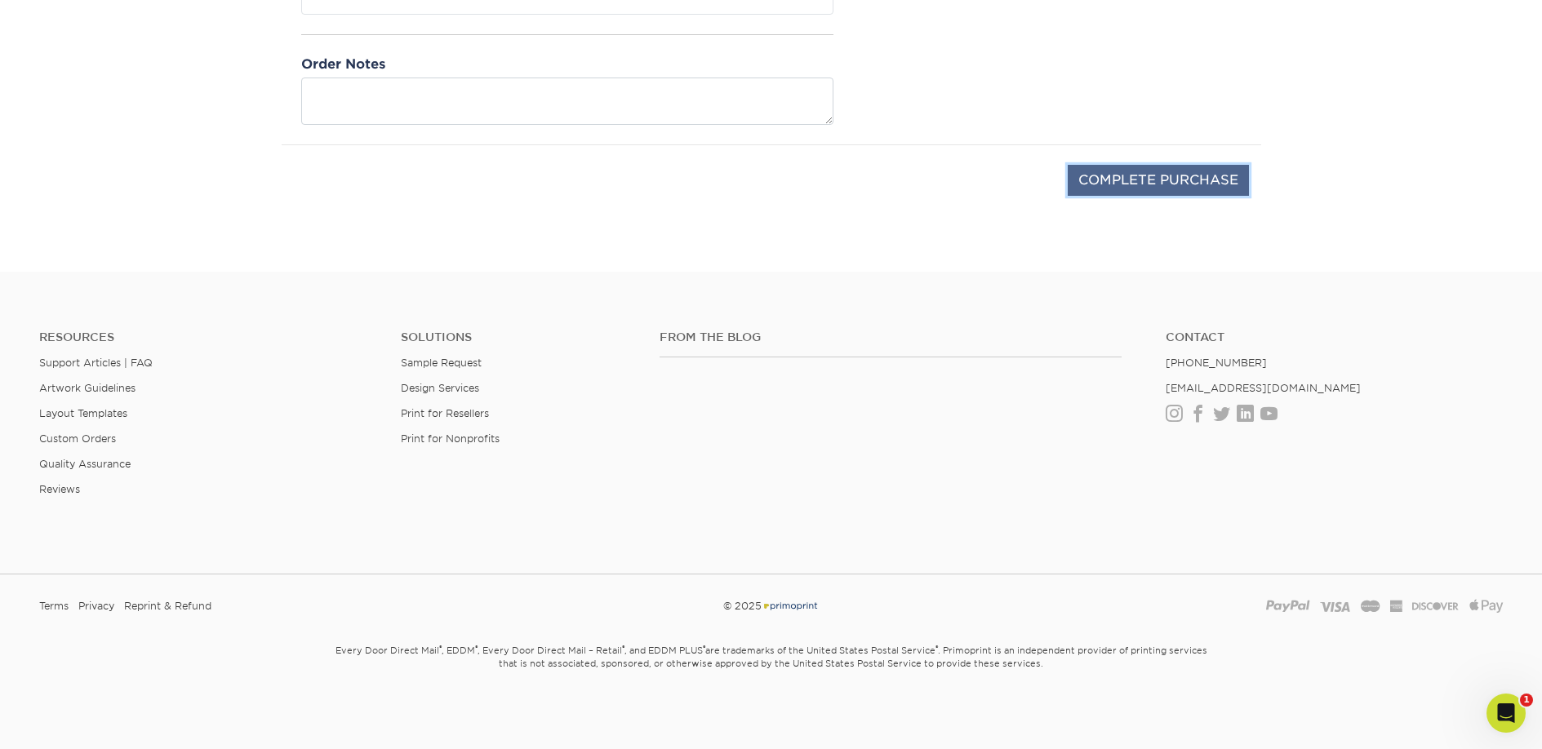
click at [1170, 176] on input "COMPLETE PURCHASE" at bounding box center [1157, 180] width 181 height 31
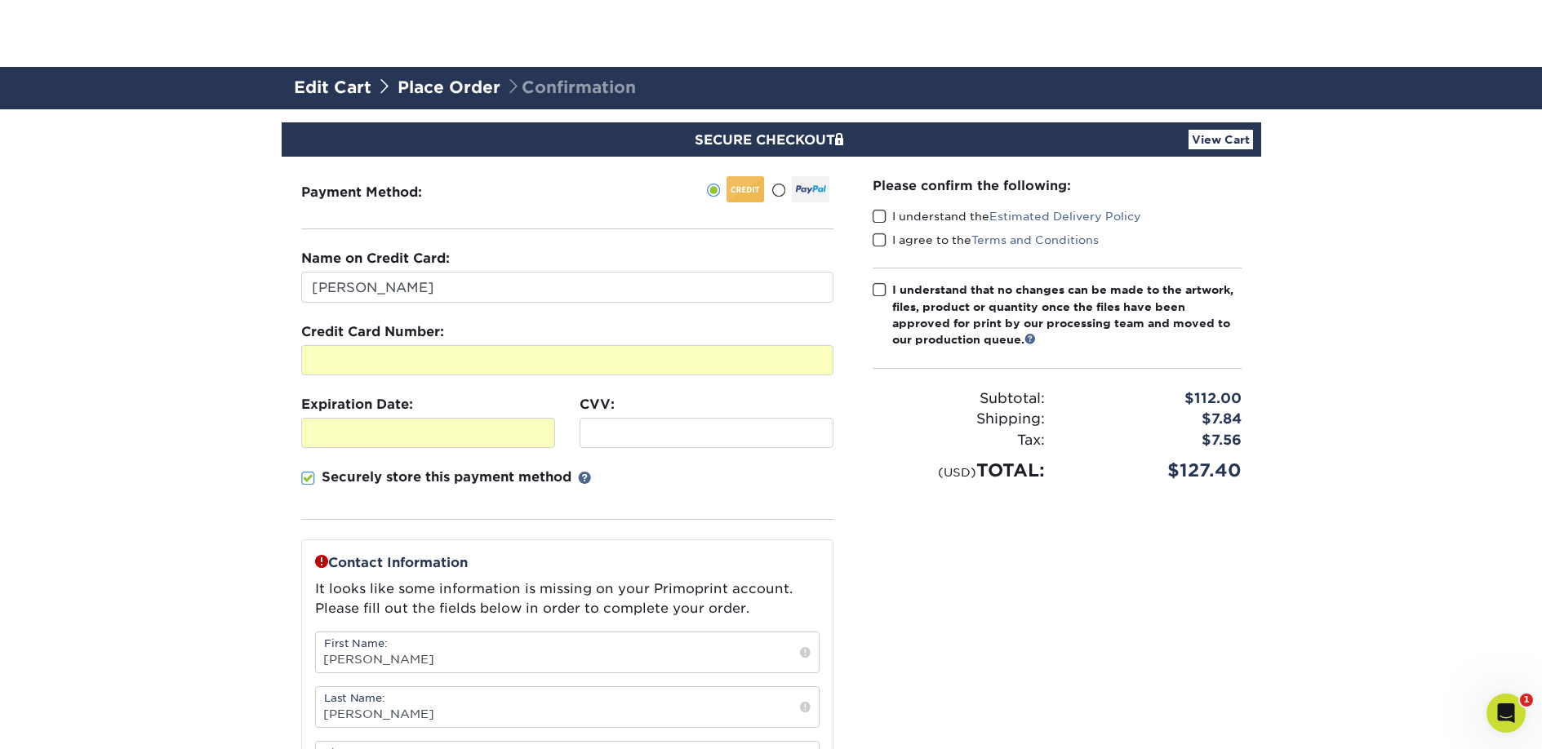
scroll to position [148, 0]
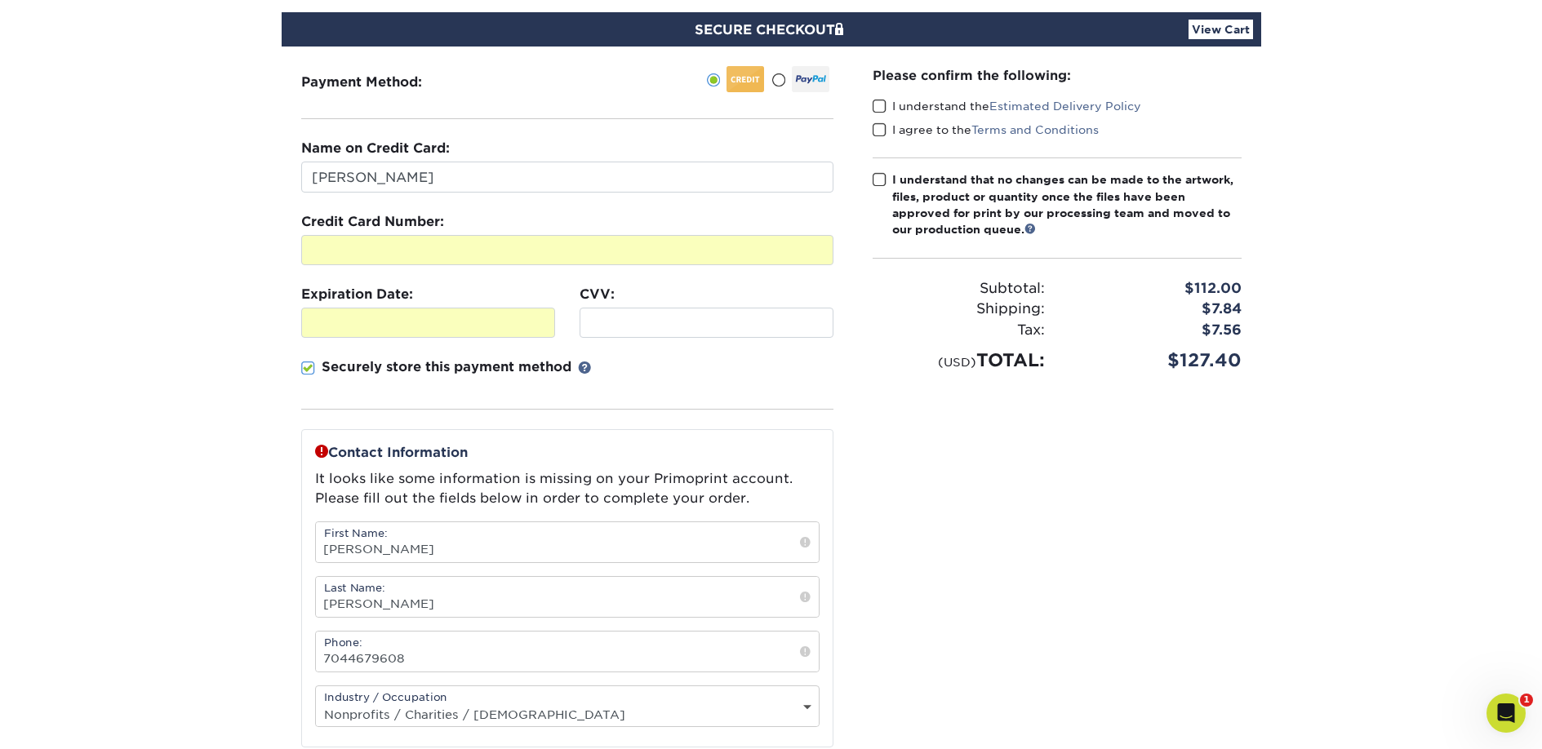
click at [876, 110] on span at bounding box center [879, 107] width 14 height 16
click at [0, 0] on input "I understand the Estimated Delivery Policy" at bounding box center [0, 0] width 0 height 0
click at [880, 132] on span at bounding box center [879, 130] width 14 height 16
click at [0, 0] on input "I agree to the Terms and Conditions" at bounding box center [0, 0] width 0 height 0
click at [880, 186] on span at bounding box center [879, 180] width 14 height 16
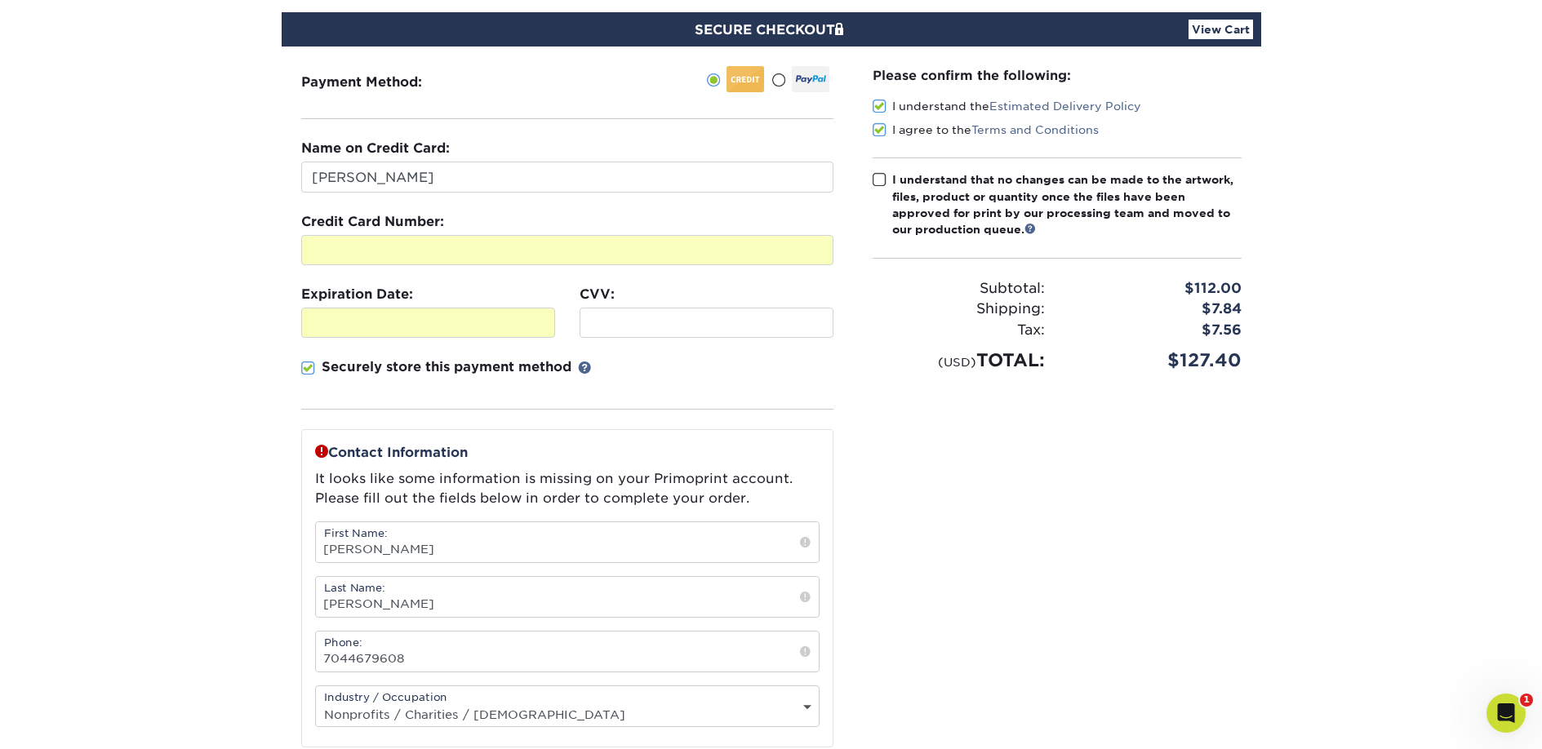
click at [0, 0] on input "I understand that no changes can be made to the artwork, files, product or quan…" at bounding box center [0, 0] width 0 height 0
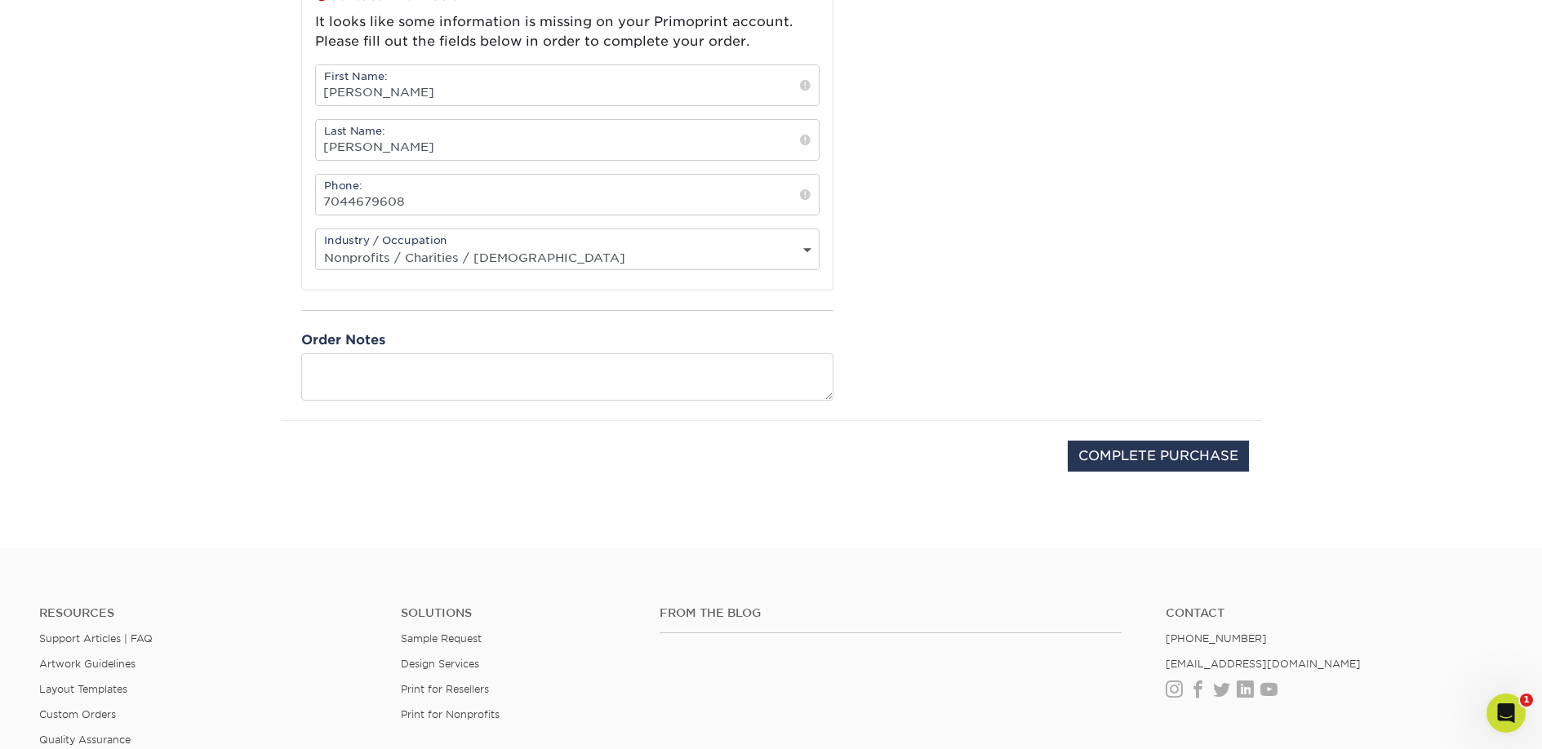
scroll to position [645, 0]
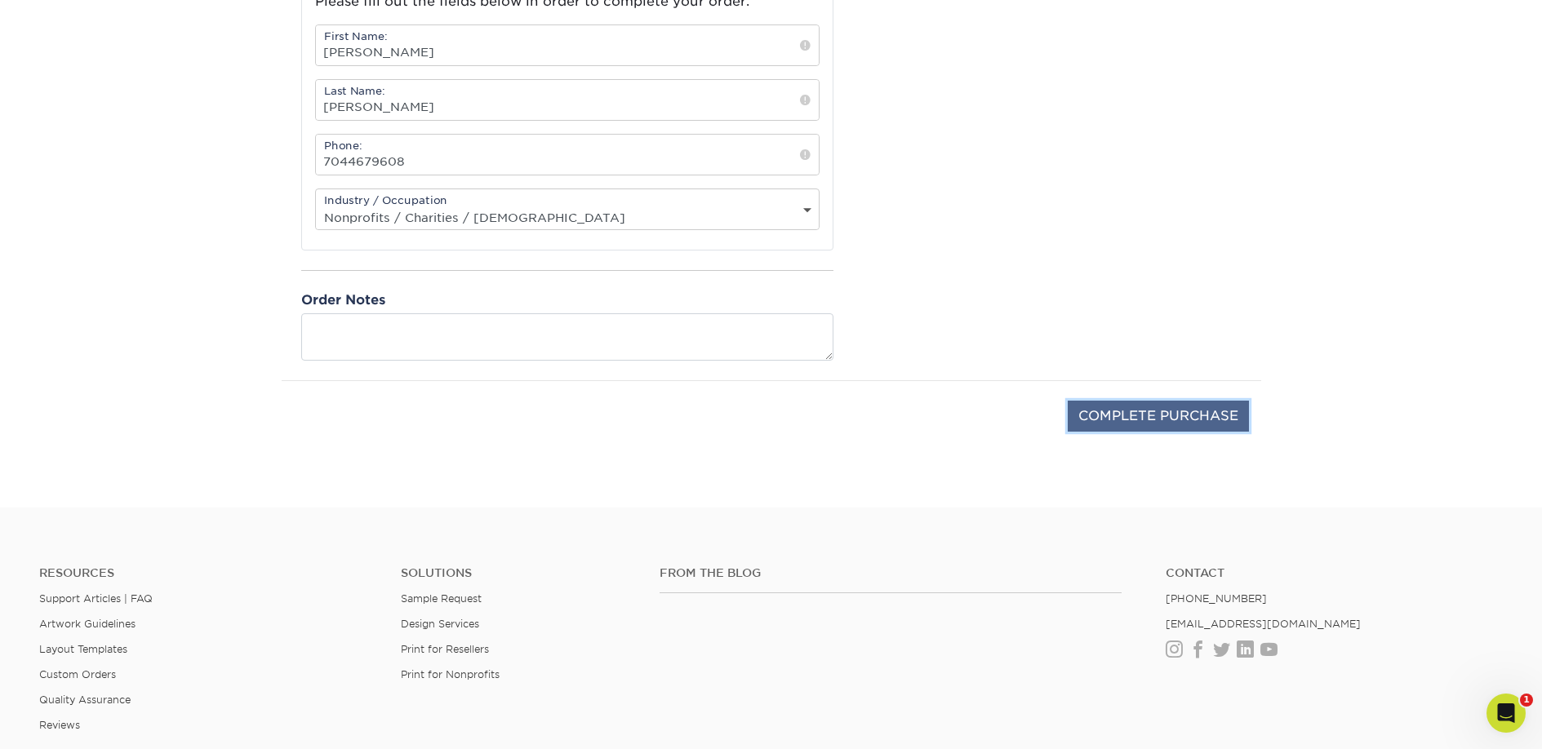
click at [1150, 419] on input "COMPLETE PURCHASE" at bounding box center [1157, 416] width 181 height 31
type input "PROCESSING, PLEASE WAIT..."
